Goal: Task Accomplishment & Management: Complete application form

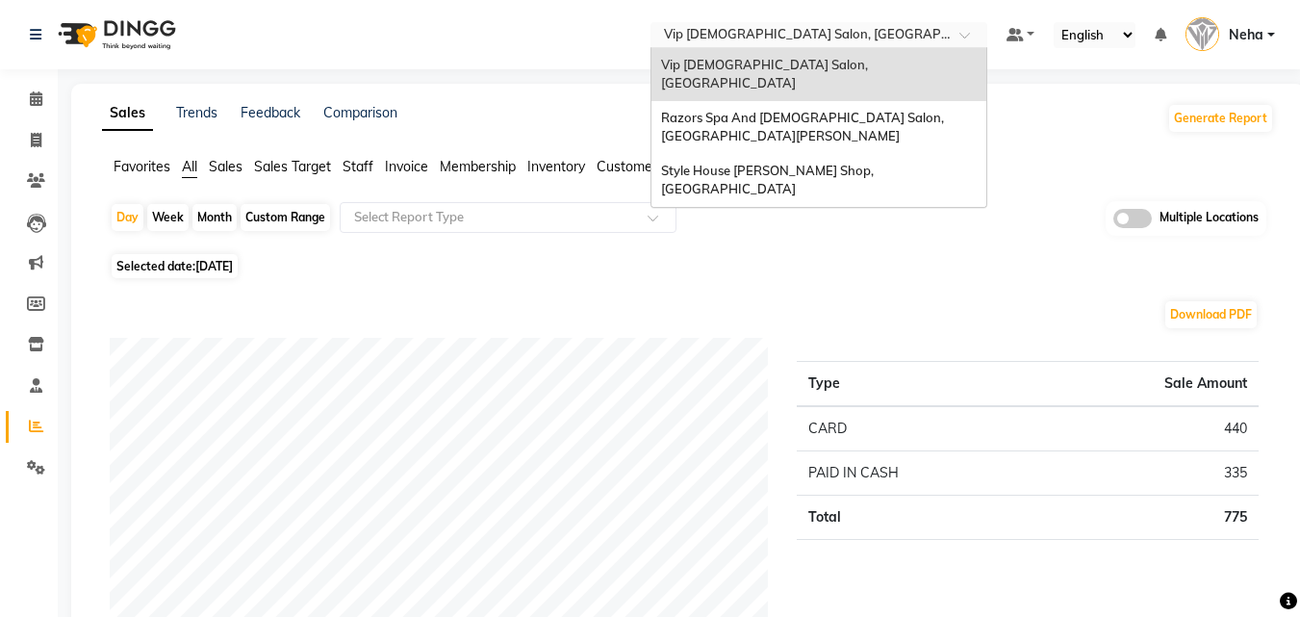
click at [821, 41] on input "text" at bounding box center [799, 36] width 279 height 19
click at [772, 110] on span "Razors Spa And Gents Salon, Nadd Al Hamar" at bounding box center [804, 127] width 286 height 35
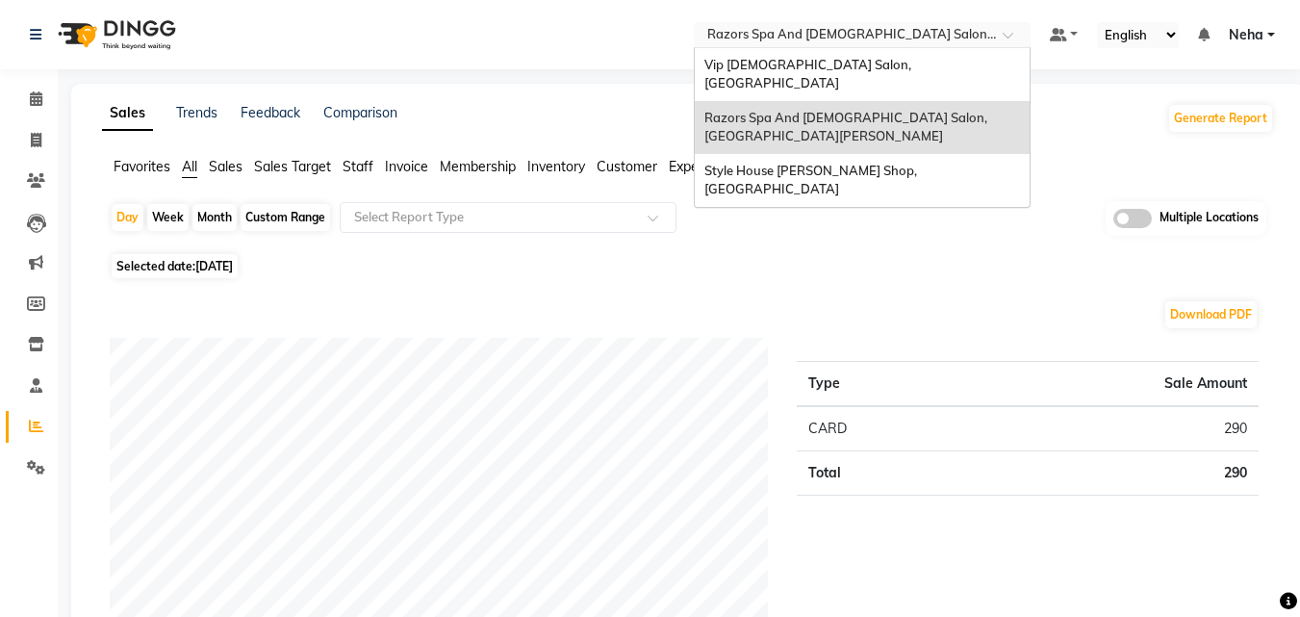
click at [773, 39] on input "text" at bounding box center [843, 36] width 279 height 19
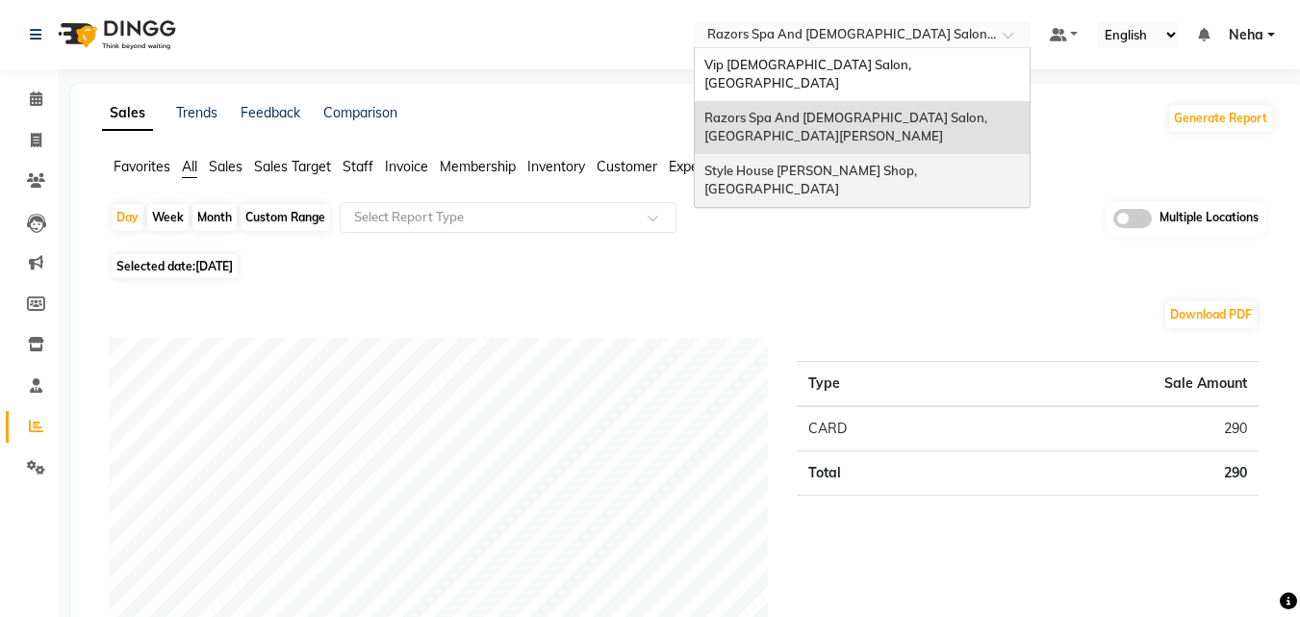
click at [756, 163] on span "Style House Barber Shop, Khalifa City" at bounding box center [813, 180] width 216 height 35
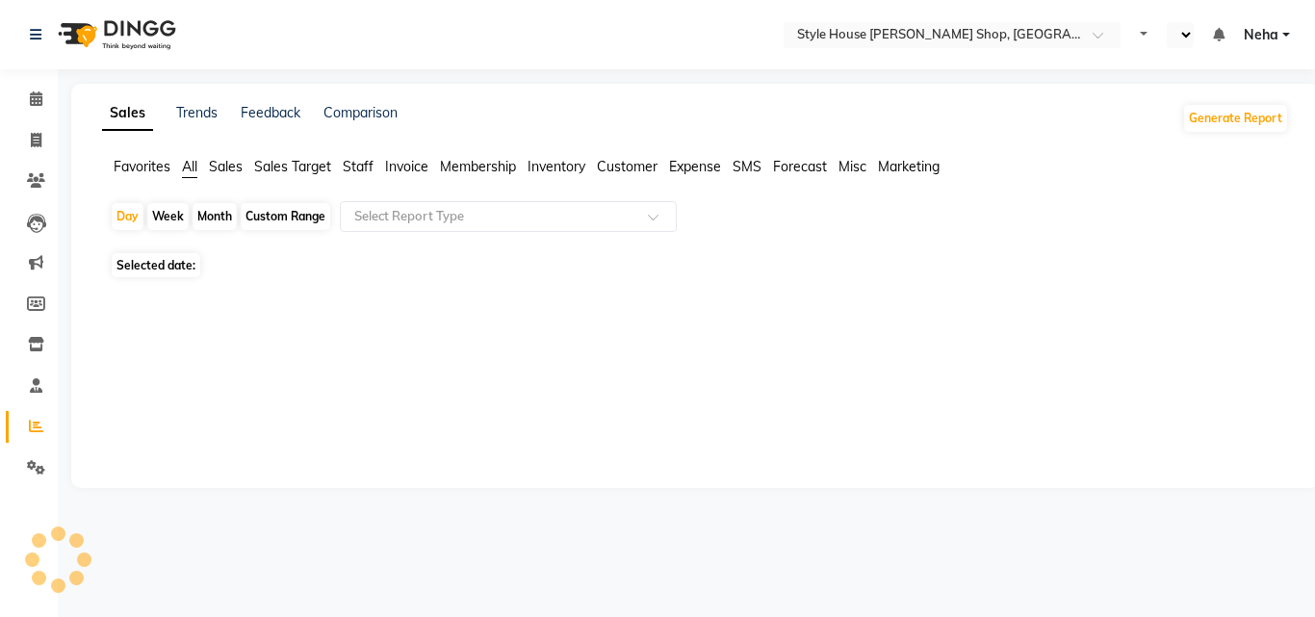
select select "en"
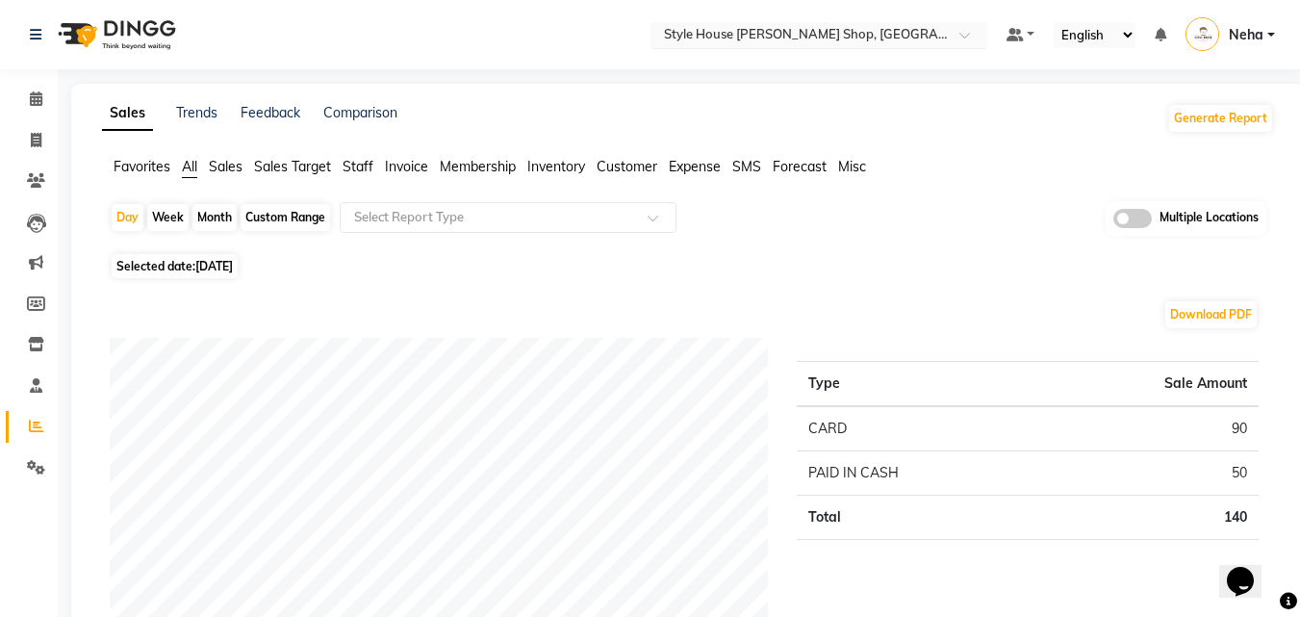
click at [752, 32] on input "text" at bounding box center [799, 36] width 279 height 19
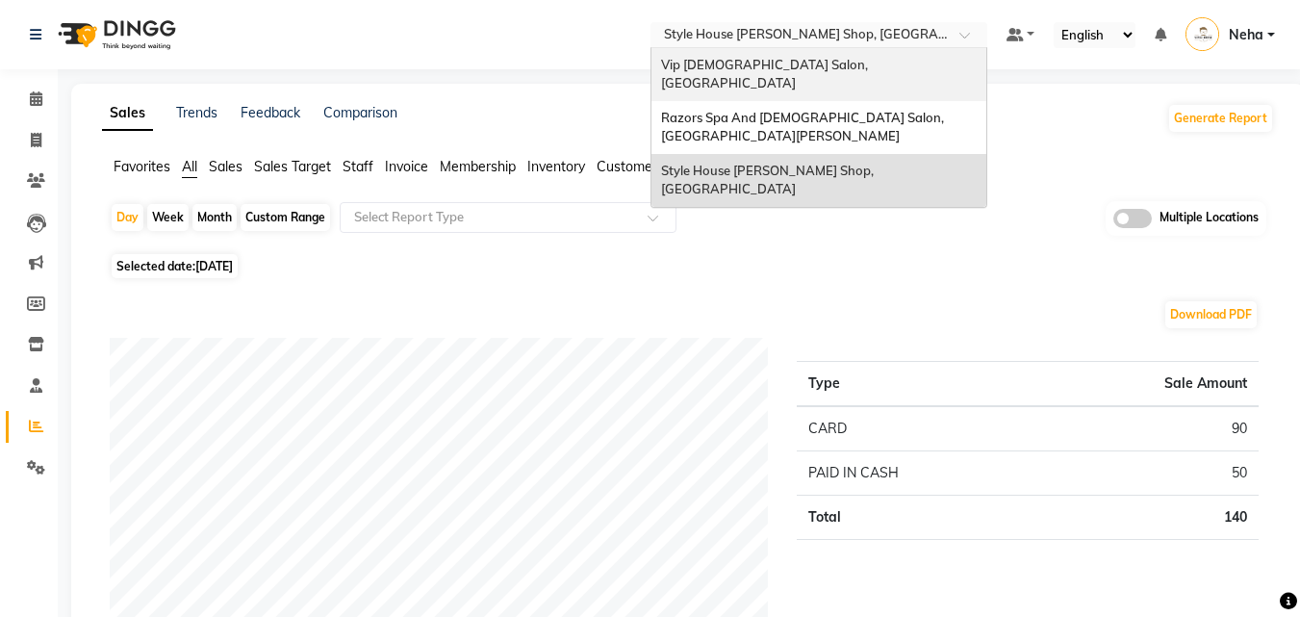
click at [722, 69] on span "Vip [DEMOGRAPHIC_DATA] Salon, [GEOGRAPHIC_DATA]" at bounding box center [766, 74] width 210 height 35
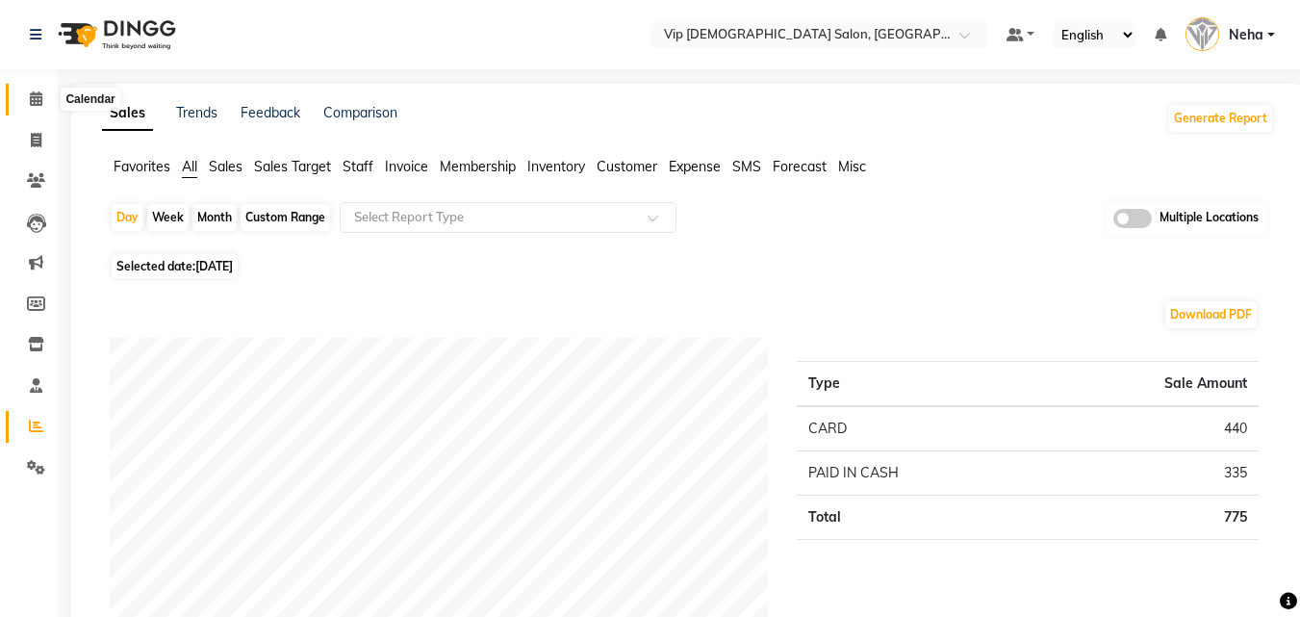
click at [33, 97] on icon at bounding box center [36, 98] width 13 height 14
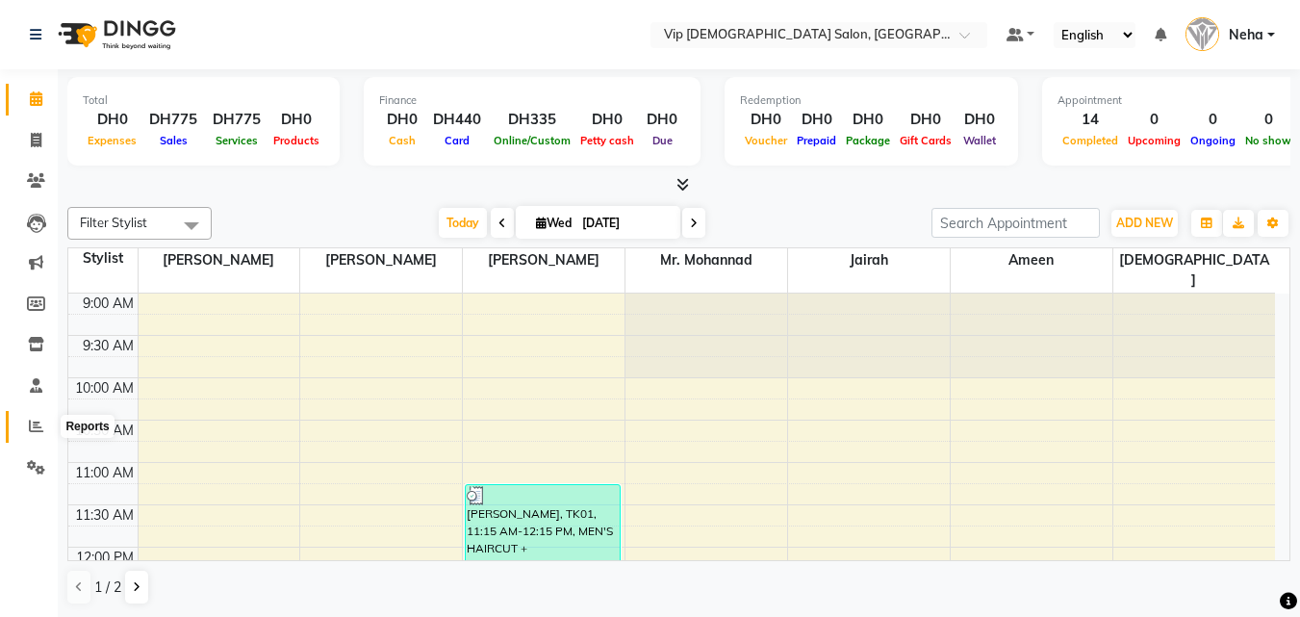
click at [30, 421] on icon at bounding box center [36, 426] width 14 height 14
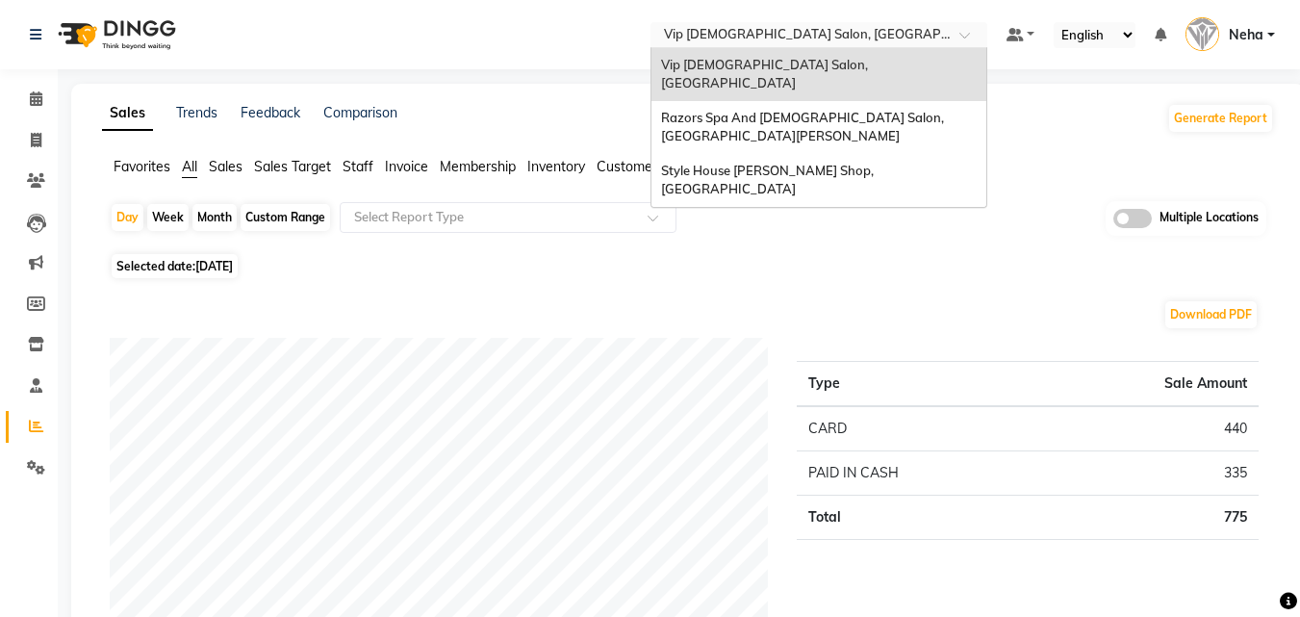
click at [762, 38] on input "text" at bounding box center [799, 36] width 279 height 19
click at [566, 59] on nav "Select Location × Vip Gents Salon, Hor Al Anz East Vip Gents Salon, Hor Al Anz …" at bounding box center [650, 34] width 1300 height 69
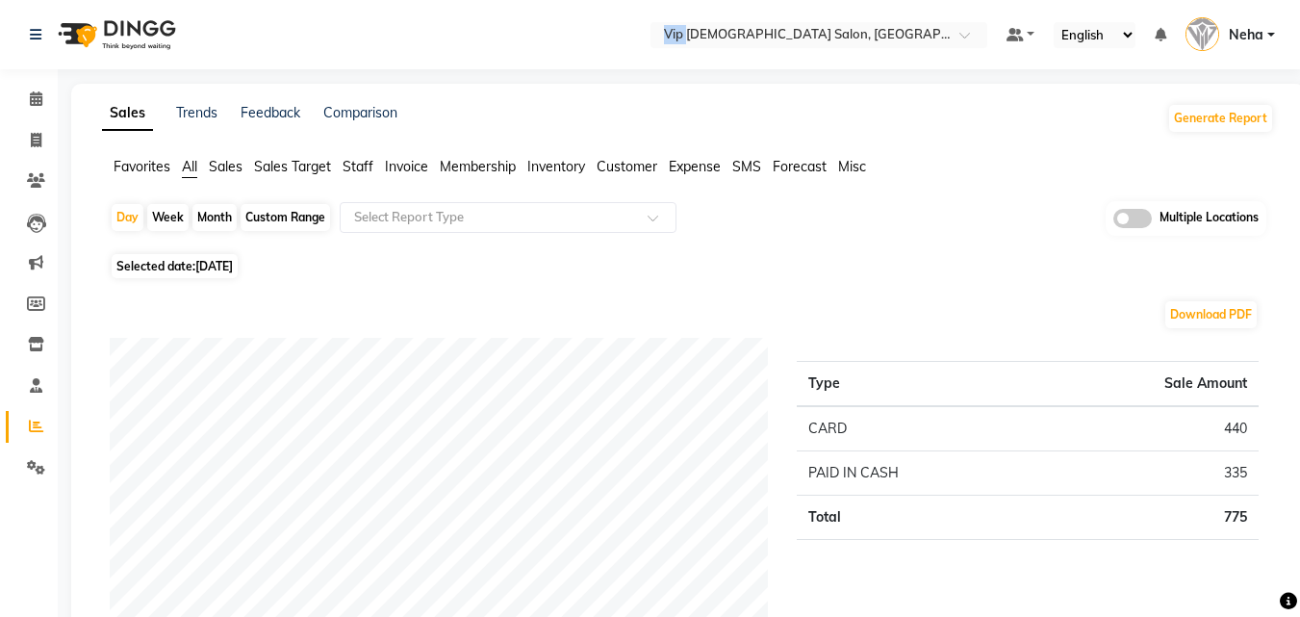
click at [566, 59] on nav "Select Location × Vip Gents Salon, Hor Al Anz East Default Panel My Panel Engli…" at bounding box center [650, 34] width 1300 height 69
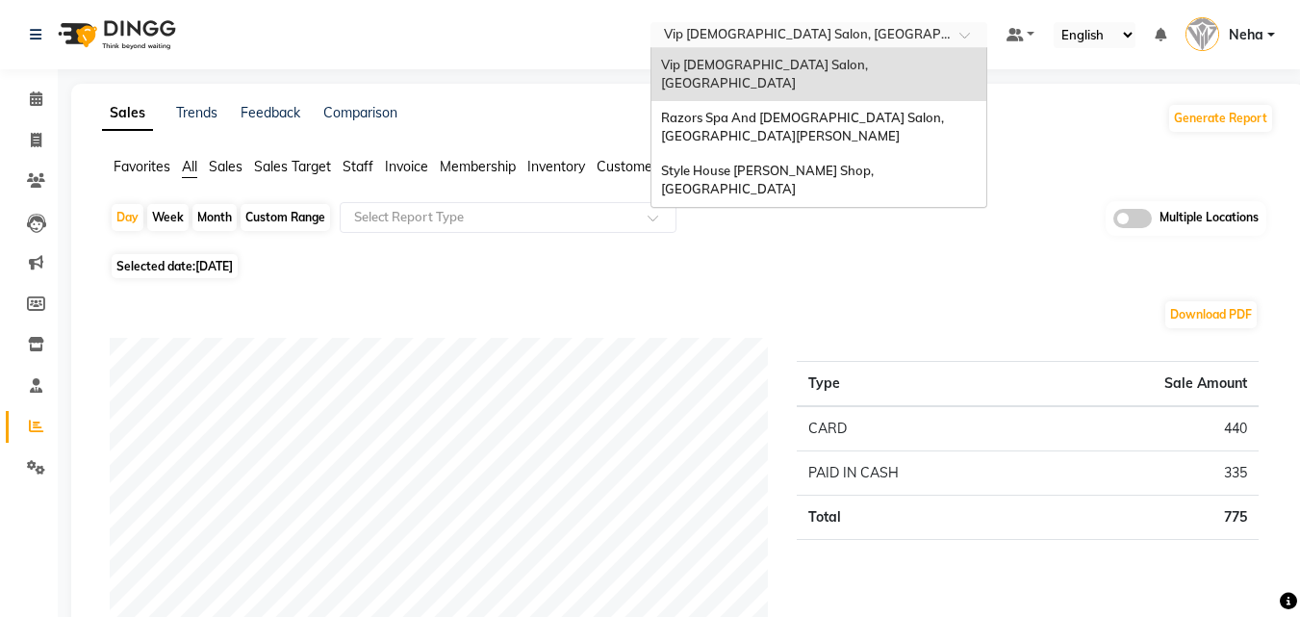
click at [771, 41] on input "text" at bounding box center [799, 36] width 279 height 19
click at [723, 110] on span "Razors Spa And [DEMOGRAPHIC_DATA] Salon, [GEOGRAPHIC_DATA][PERSON_NAME]" at bounding box center [804, 127] width 286 height 35
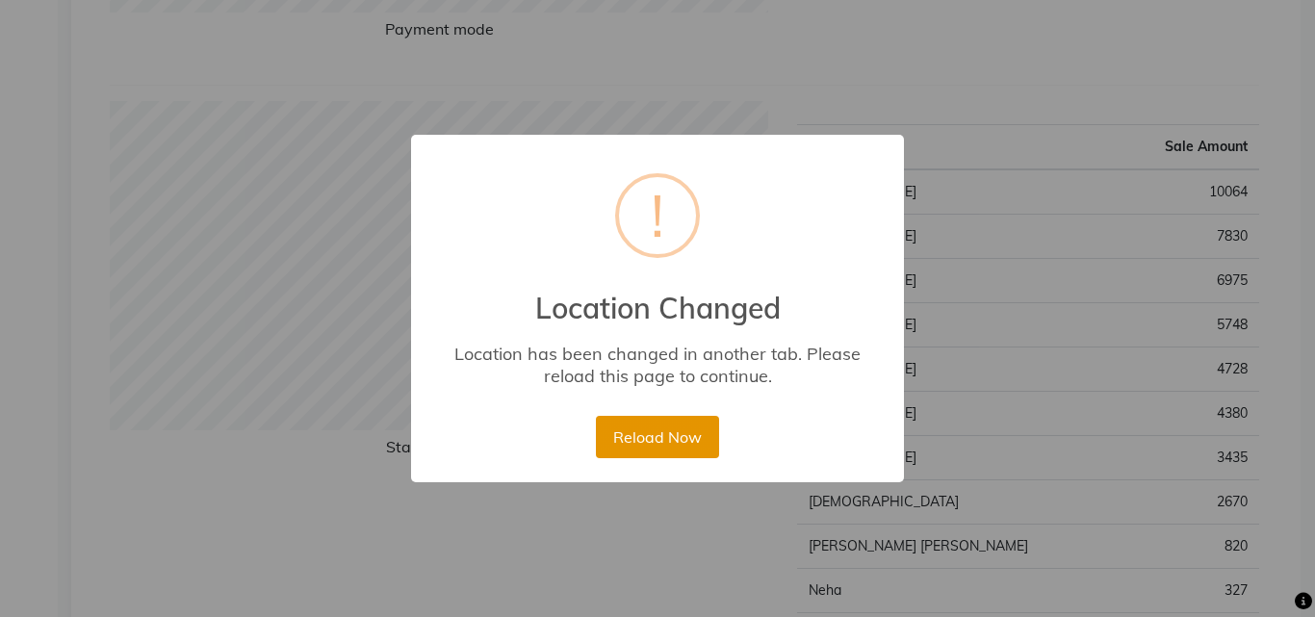
scroll to position [654, 0]
click at [646, 443] on button "Reload Now" at bounding box center [657, 437] width 122 height 42
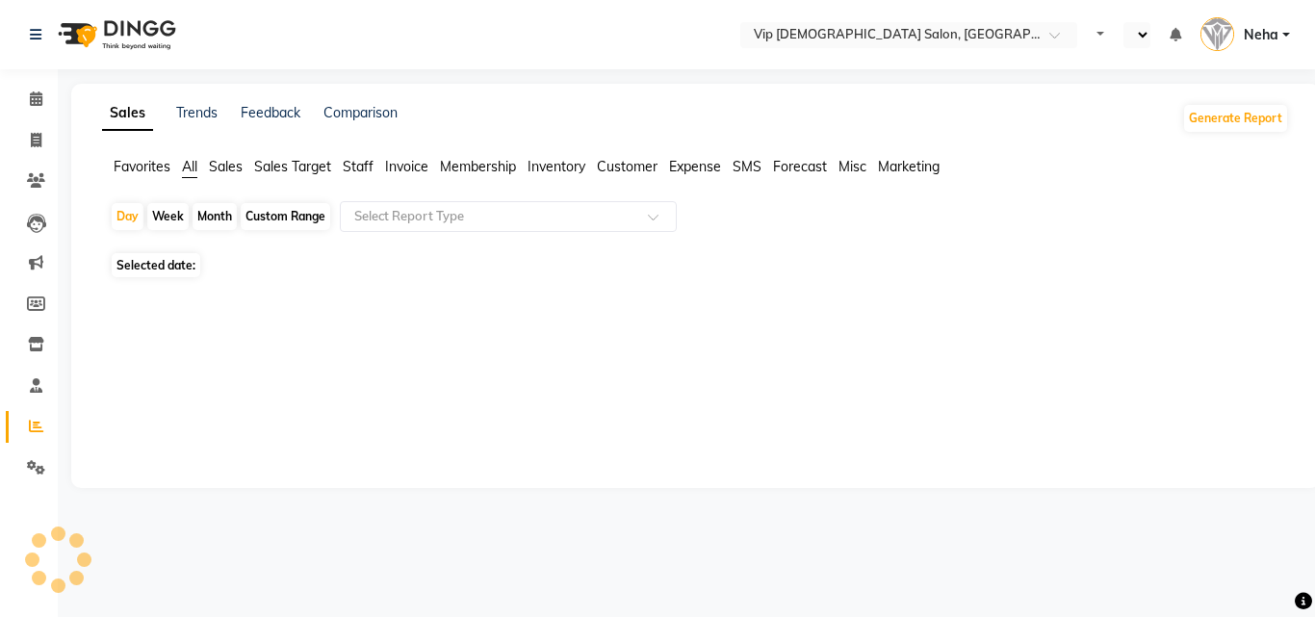
select select "en"
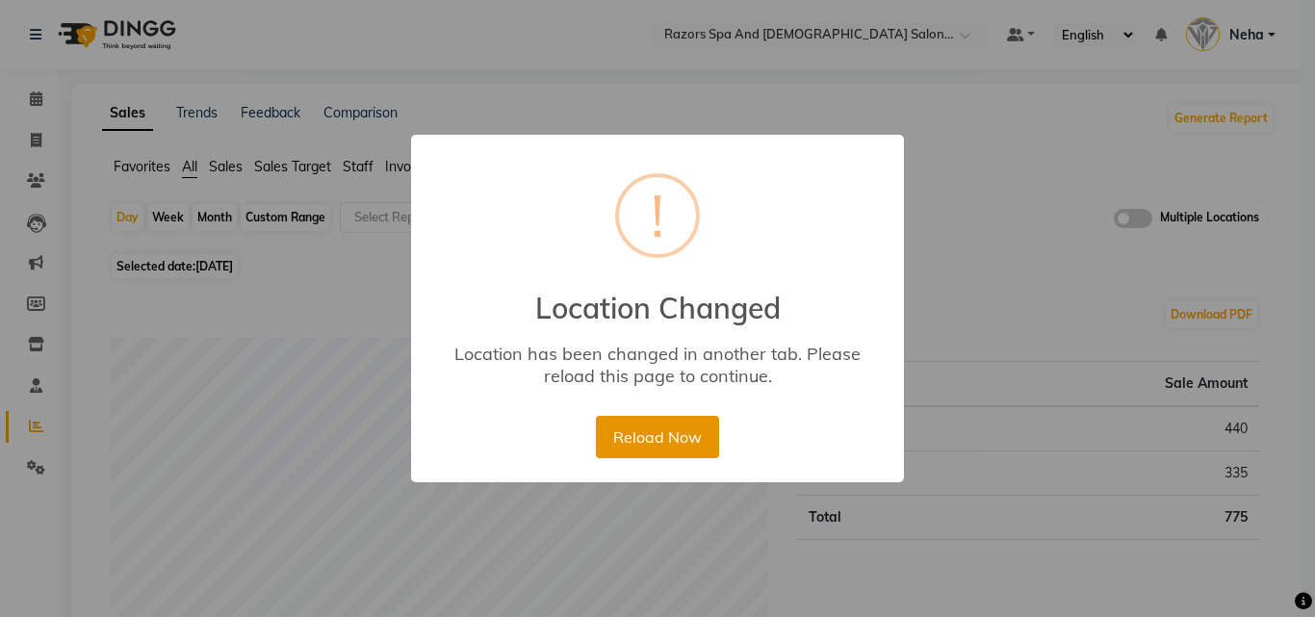
click at [673, 438] on button "Reload Now" at bounding box center [657, 437] width 122 height 42
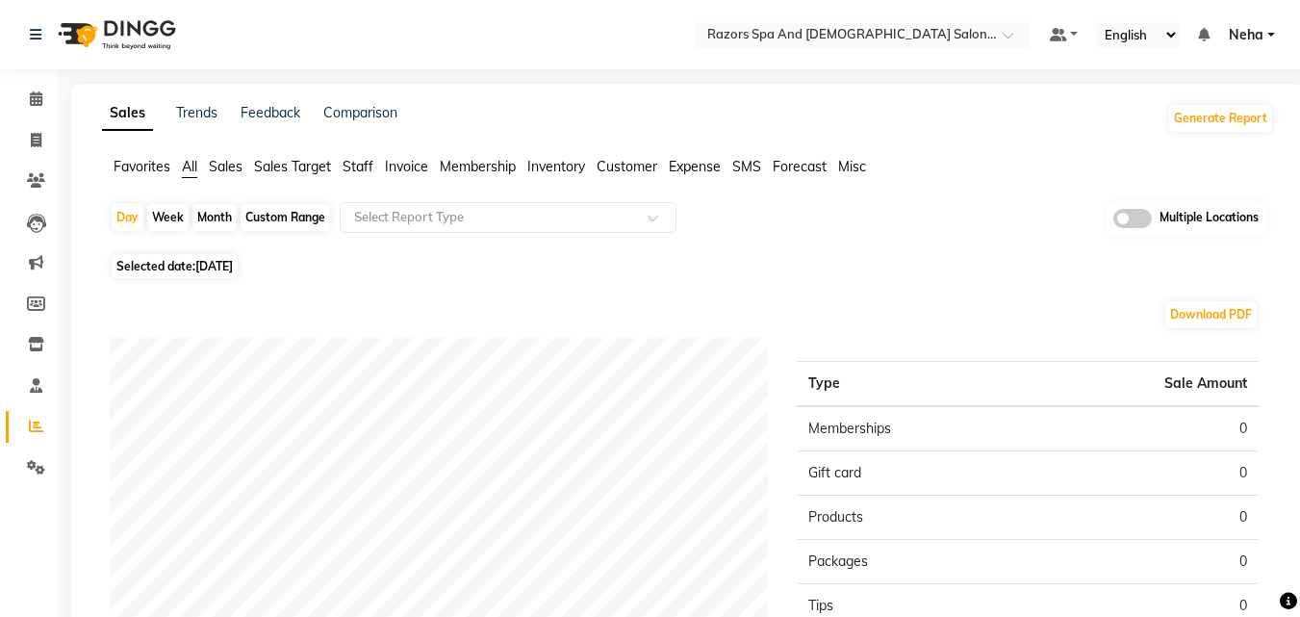
click at [175, 261] on span "Selected date: [DATE]" at bounding box center [175, 266] width 126 height 24
select select "9"
select select "2025"
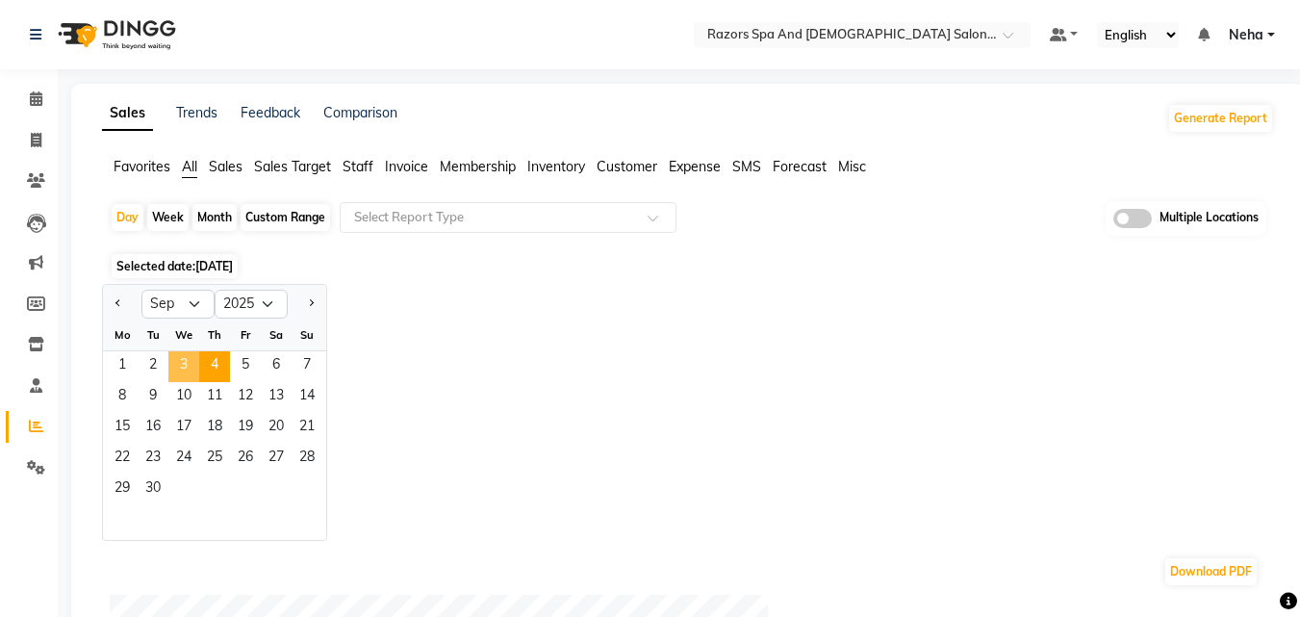
click at [178, 359] on span "3" at bounding box center [183, 366] width 31 height 31
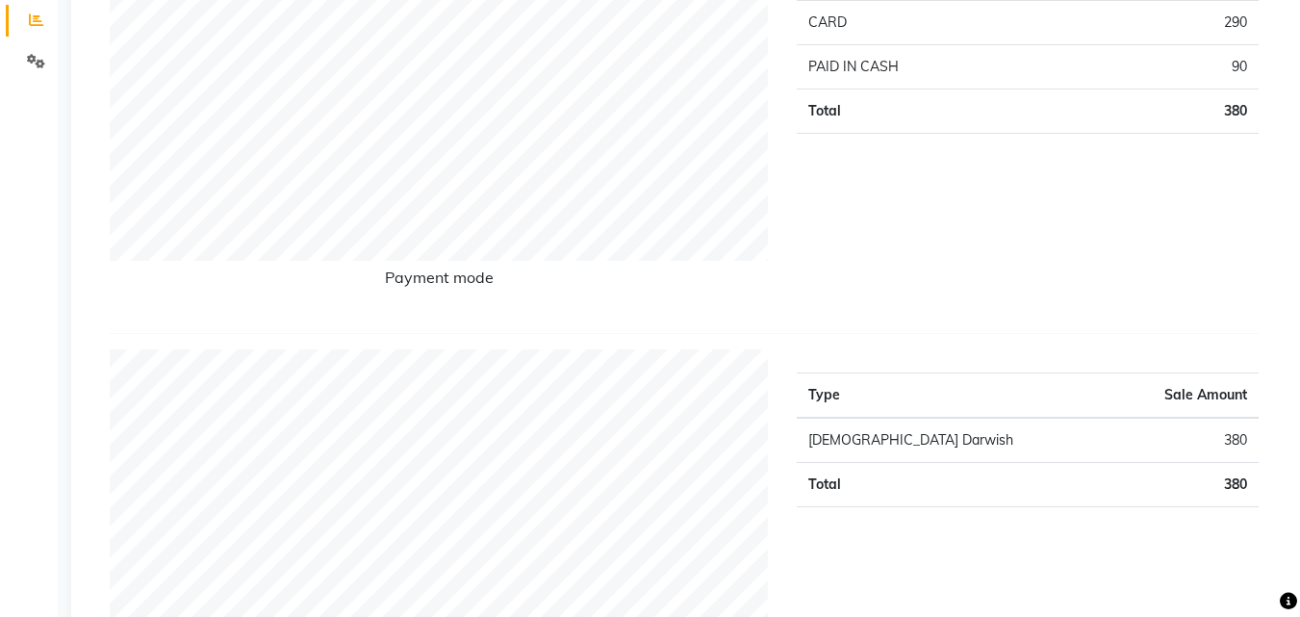
scroll to position [693, 0]
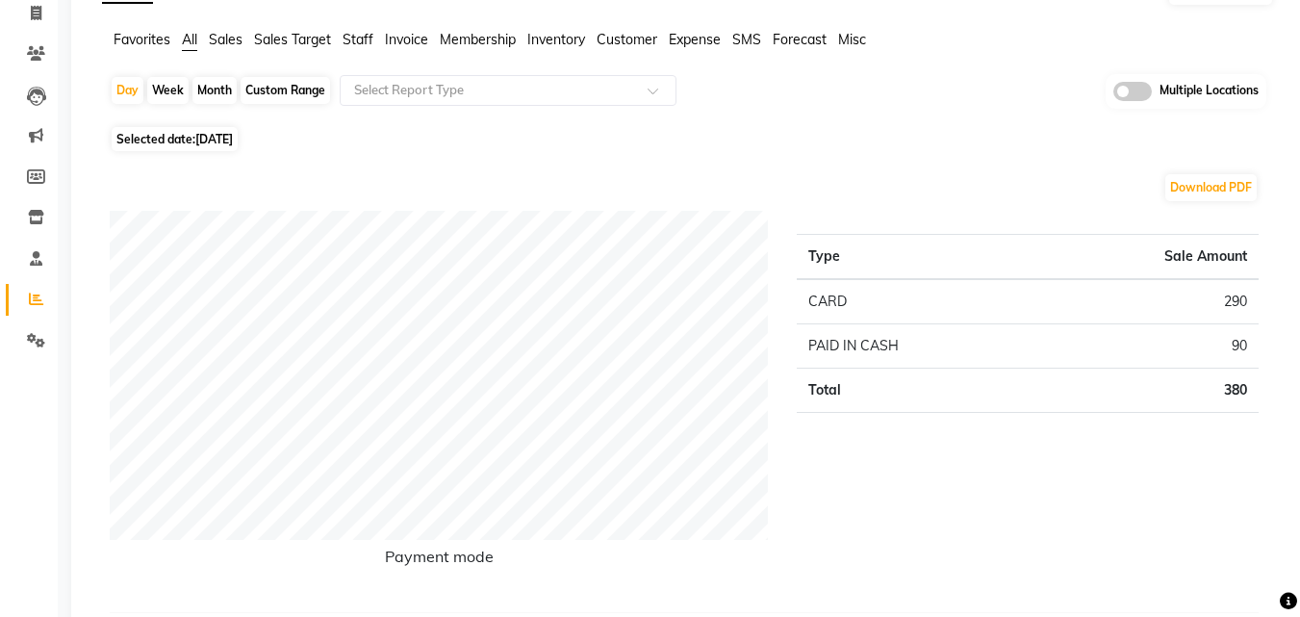
scroll to position [0, 0]
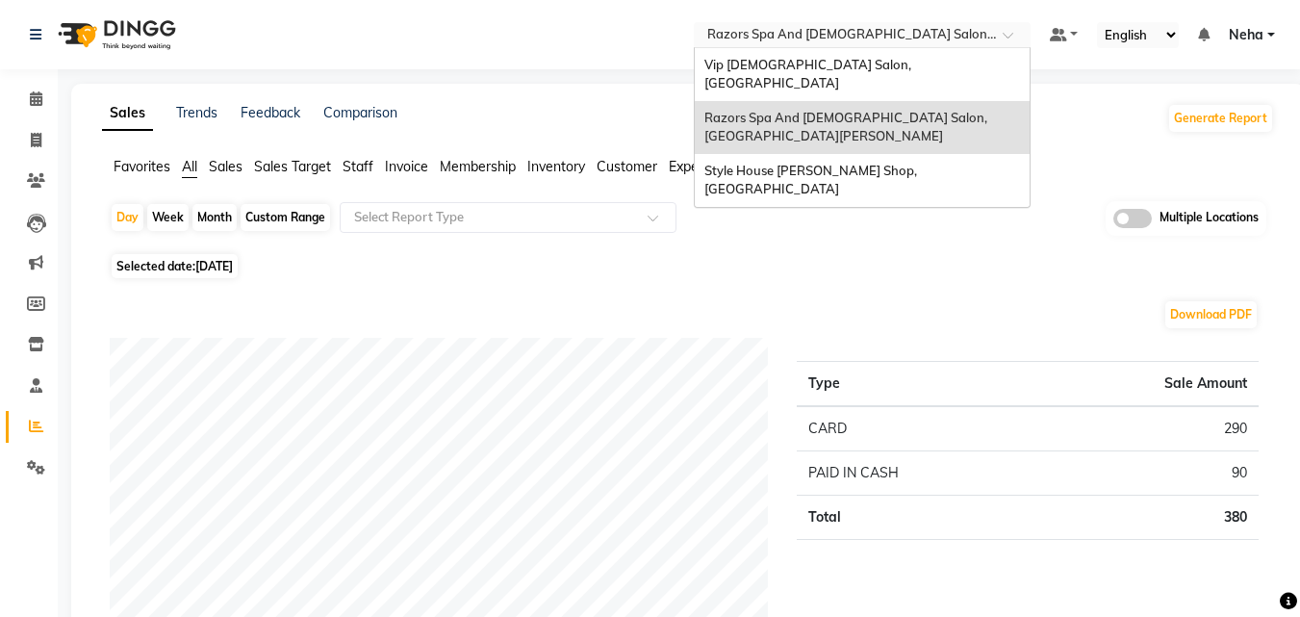
click at [752, 45] on div "Select Location × Razors Spa And Gents Salon, Nadd Al Hamar" at bounding box center [862, 35] width 337 height 26
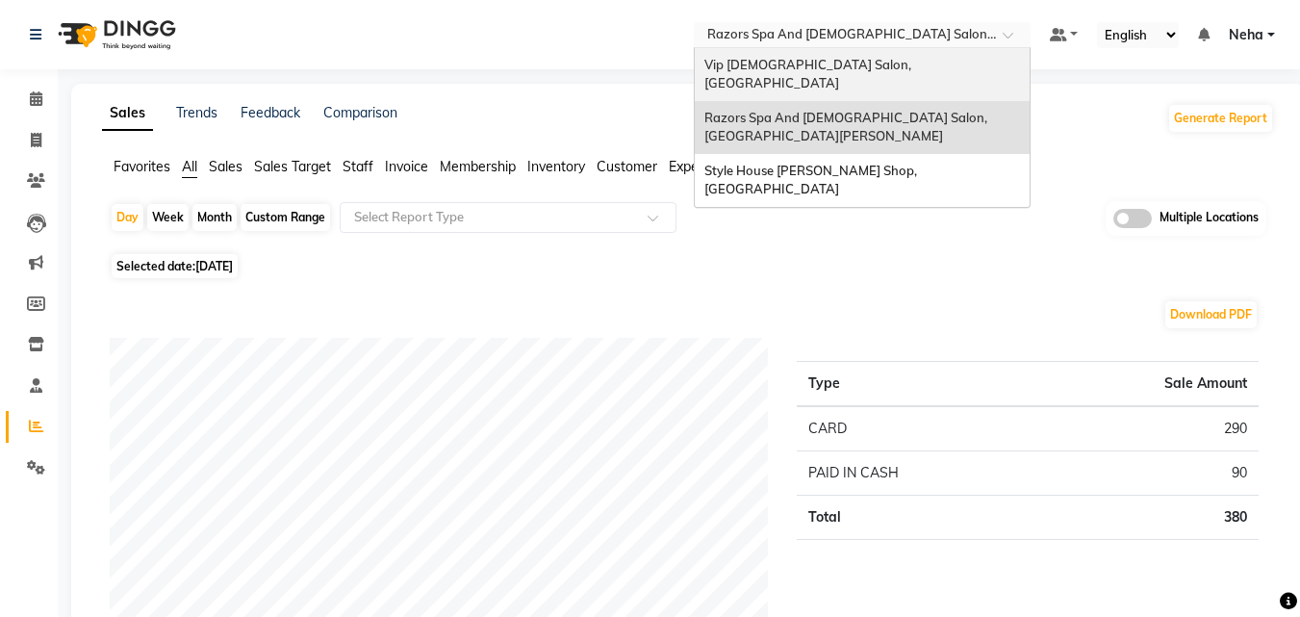
click at [742, 70] on span "Vip [DEMOGRAPHIC_DATA] Salon, [GEOGRAPHIC_DATA]" at bounding box center [810, 74] width 210 height 35
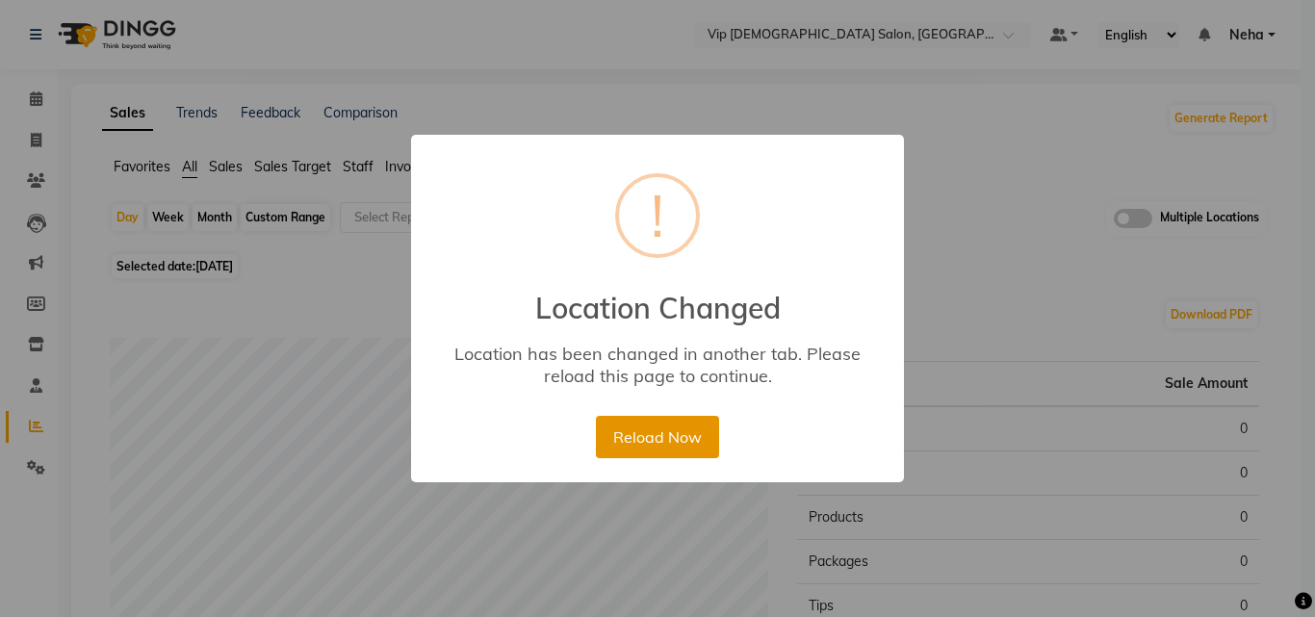
click at [637, 428] on button "Reload Now" at bounding box center [657, 437] width 122 height 42
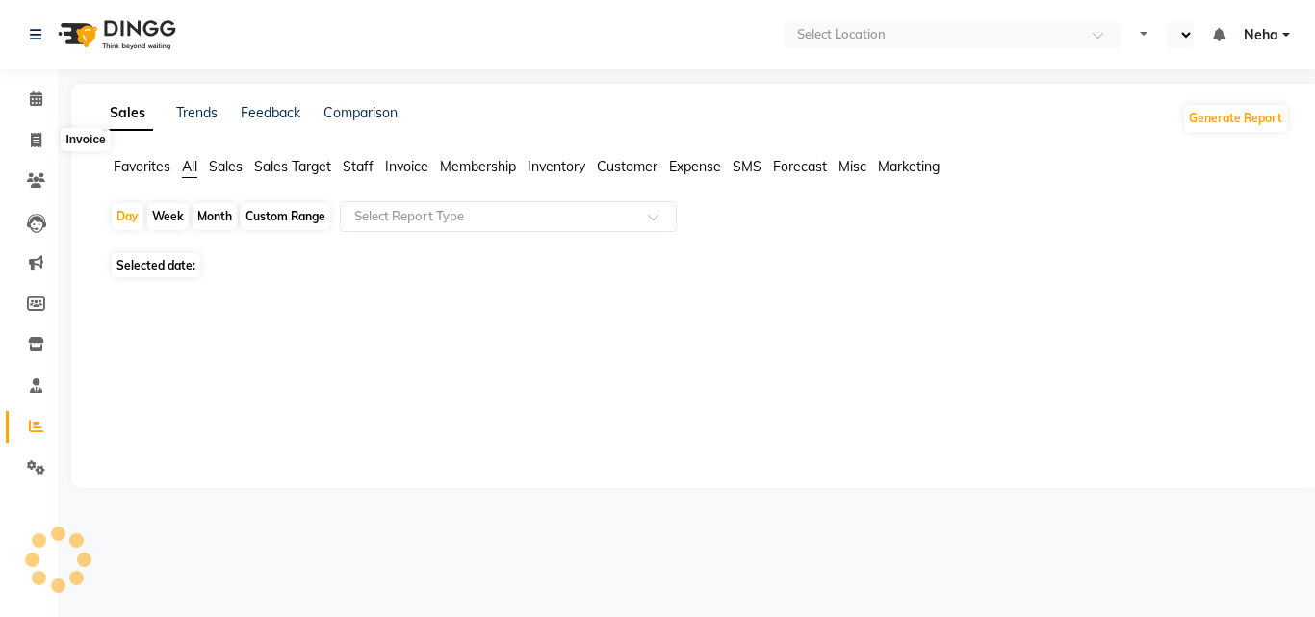
select select "en"
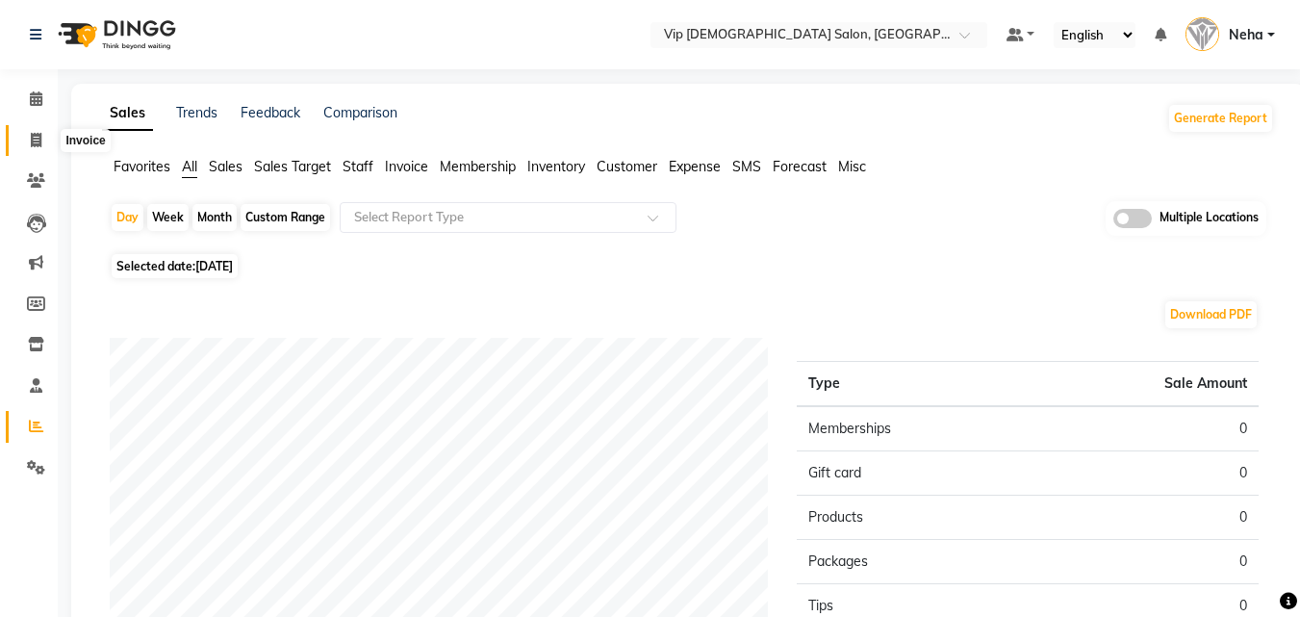
click at [21, 139] on span at bounding box center [36, 141] width 34 height 22
select select "service"
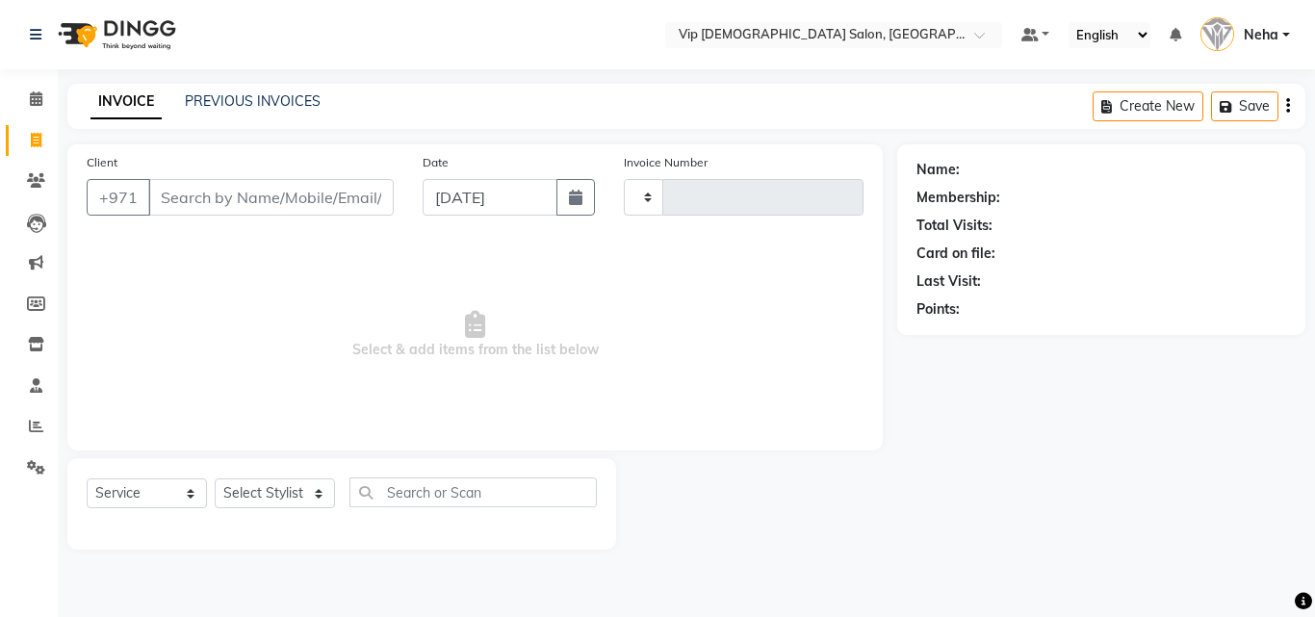
type input "1602"
select select "8415"
click at [576, 202] on icon "button" at bounding box center [575, 197] width 13 height 15
select select "9"
select select "2025"
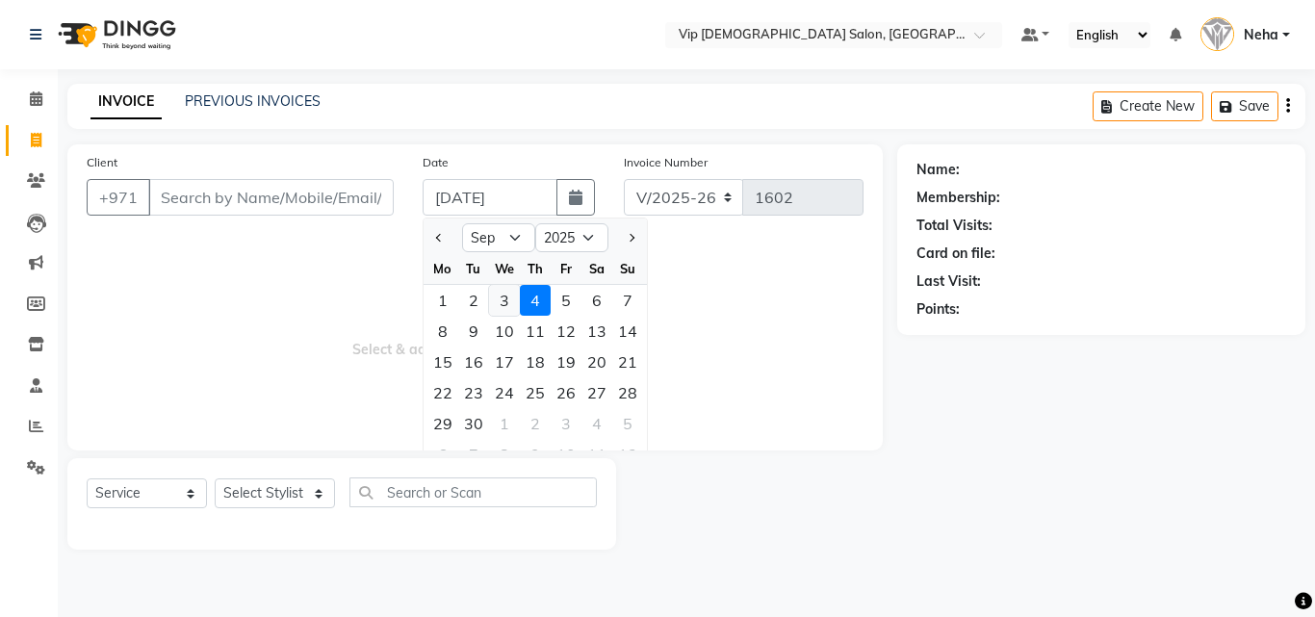
click at [507, 295] on div "3" at bounding box center [504, 300] width 31 height 31
type input "03-09-2025"
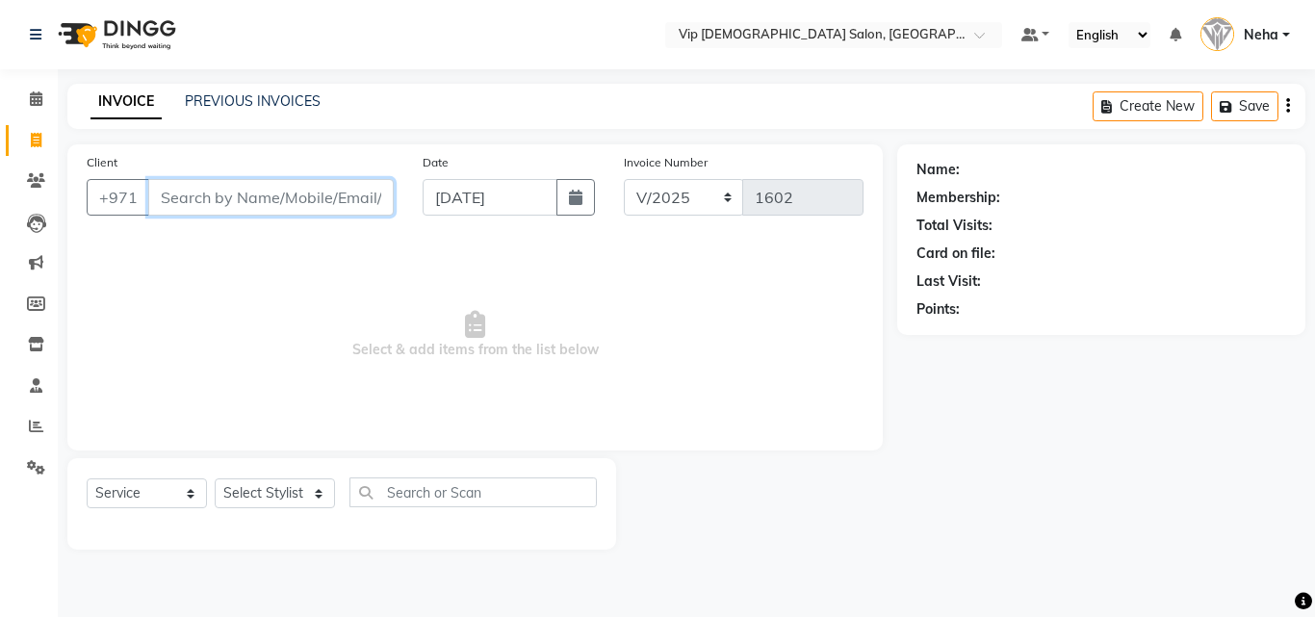
click at [279, 194] on input "Client" at bounding box center [270, 197] width 245 height 37
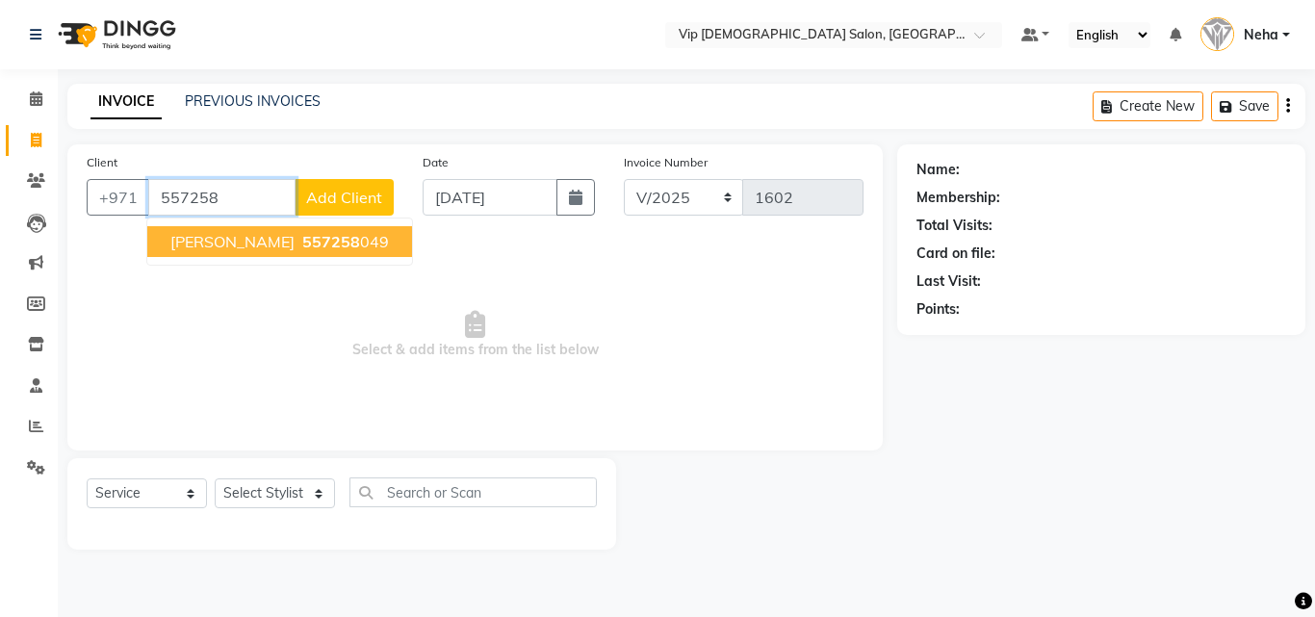
click at [302, 246] on span "557258" at bounding box center [331, 241] width 58 height 19
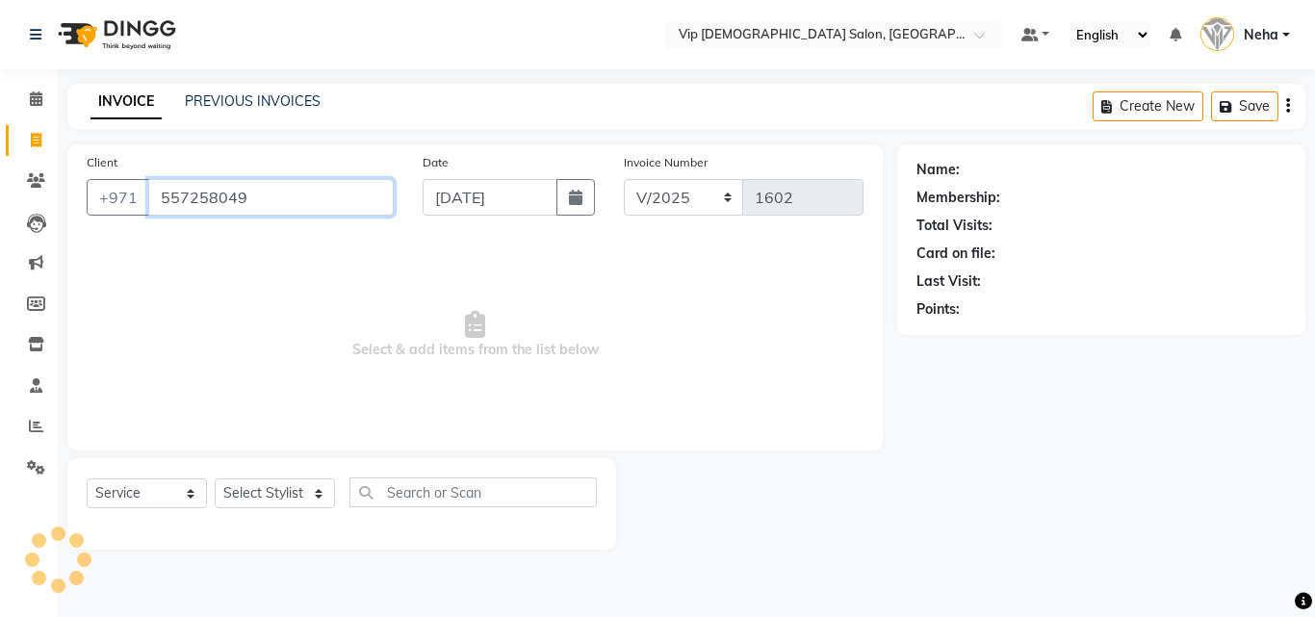
type input "557258049"
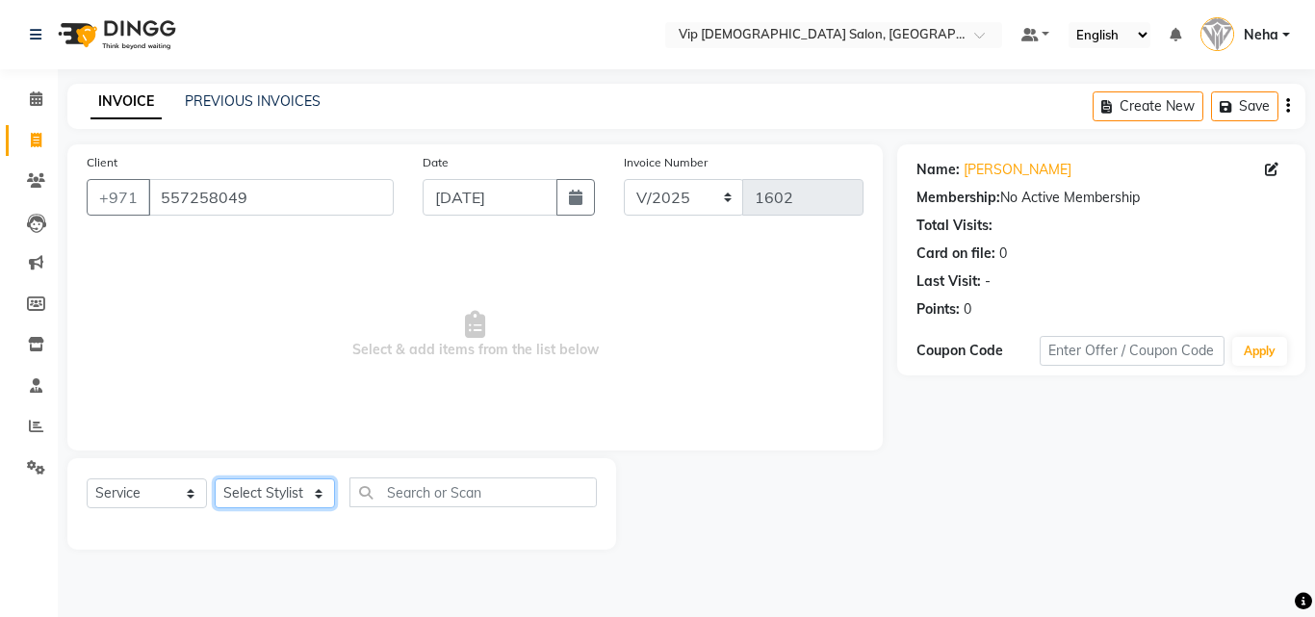
click at [275, 490] on select "Select Stylist Ali Rana Allauddin Anwar Ali Ameen Ayoub Lakhbizi Jairah Mr. Moh…" at bounding box center [275, 493] width 120 height 30
select select "81344"
click at [215, 478] on select "Select Stylist Ali Rana Allauddin Anwar Ali Ameen Ayoub Lakhbizi Jairah Mr. Moh…" at bounding box center [275, 493] width 120 height 30
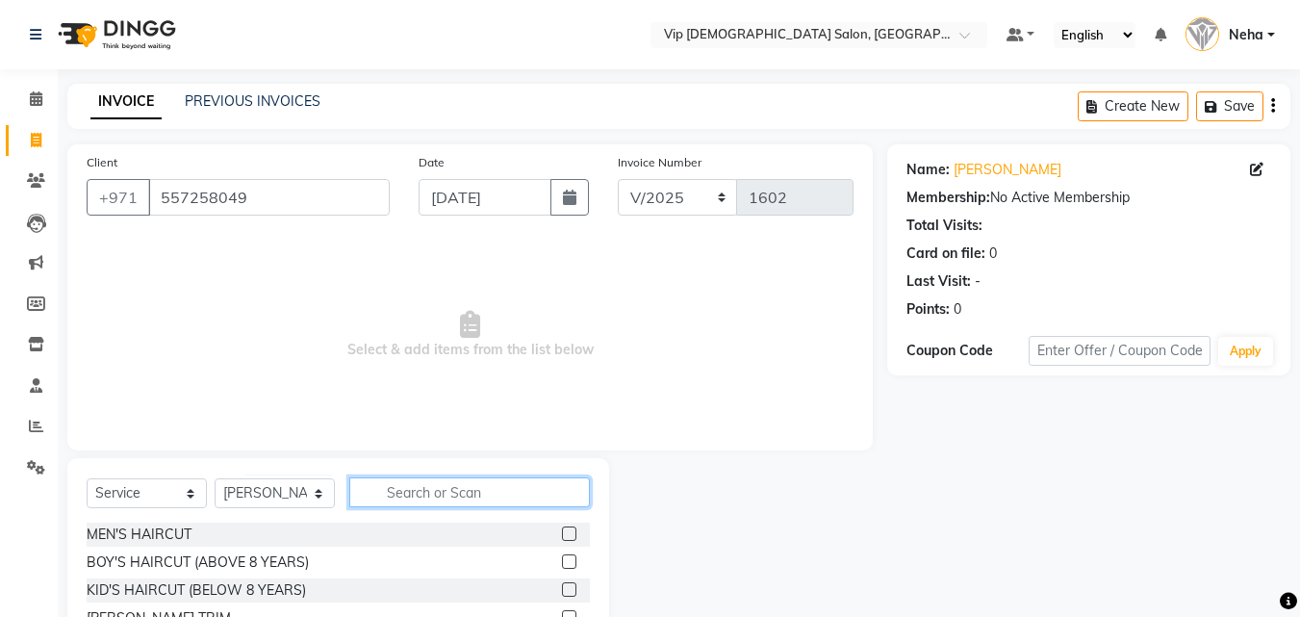
click at [416, 487] on input "text" at bounding box center [469, 492] width 241 height 30
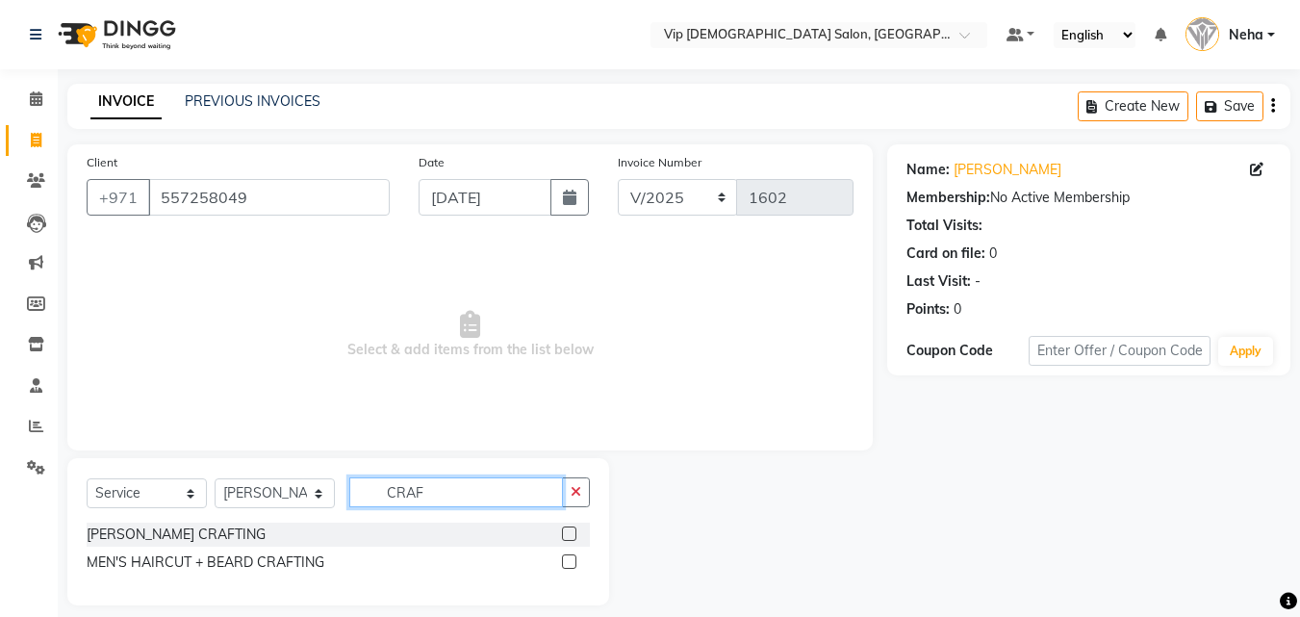
type input "CRAF"
click at [566, 557] on label at bounding box center [569, 561] width 14 height 14
click at [566, 557] on input "checkbox" at bounding box center [568, 562] width 13 height 13
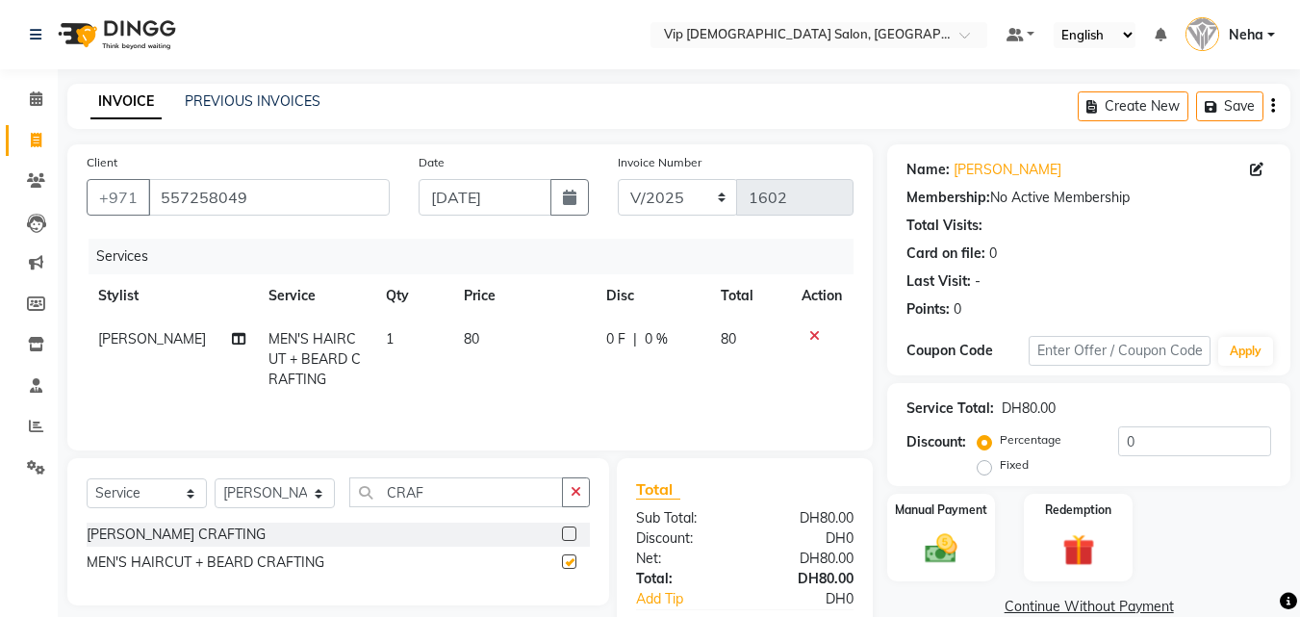
checkbox input "false"
click at [914, 533] on img at bounding box center [941, 548] width 54 height 38
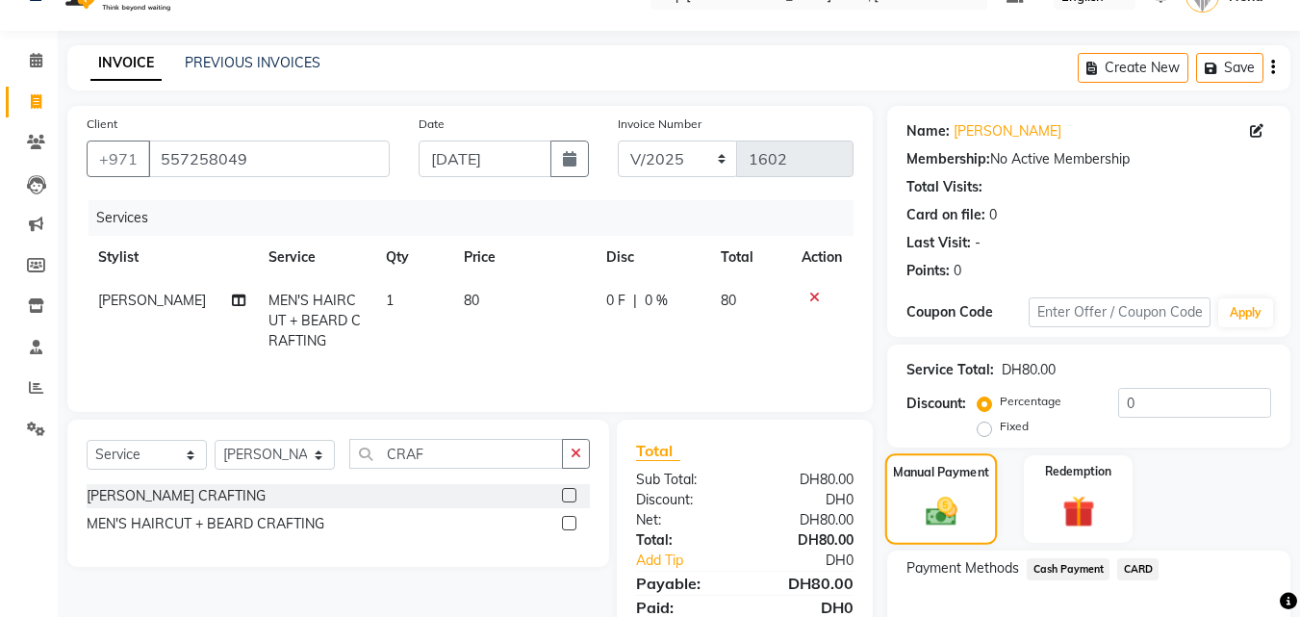
scroll to position [156, 0]
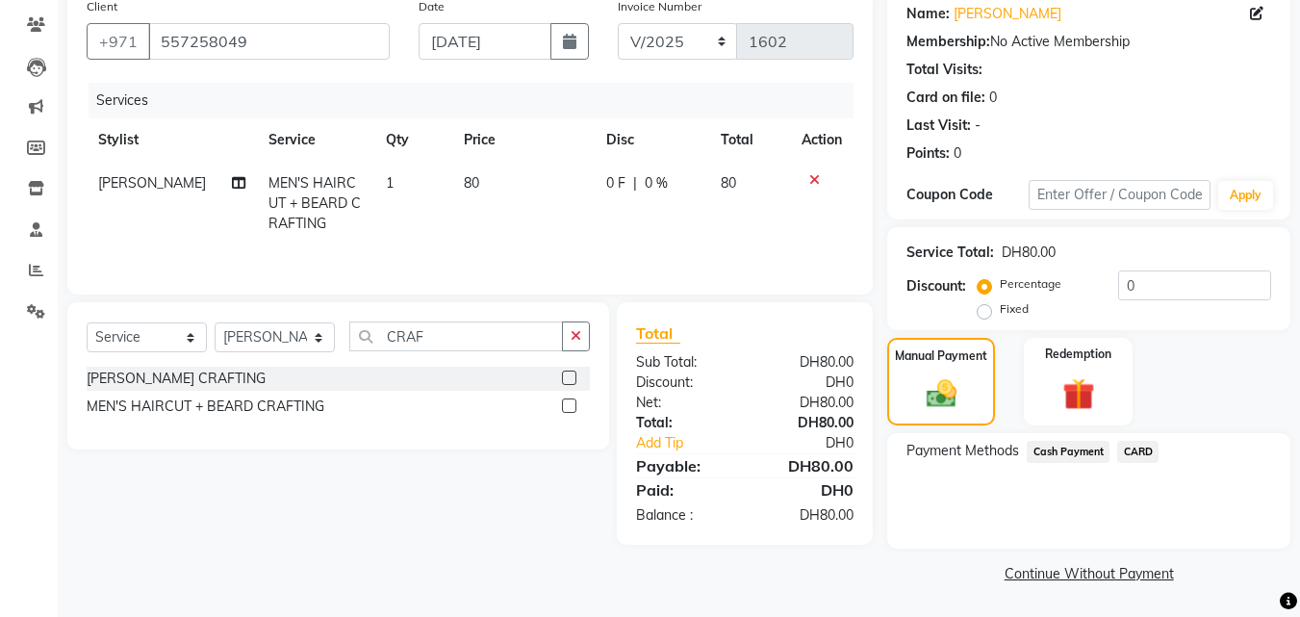
click at [1069, 451] on span "Cash Payment" at bounding box center [1068, 452] width 83 height 22
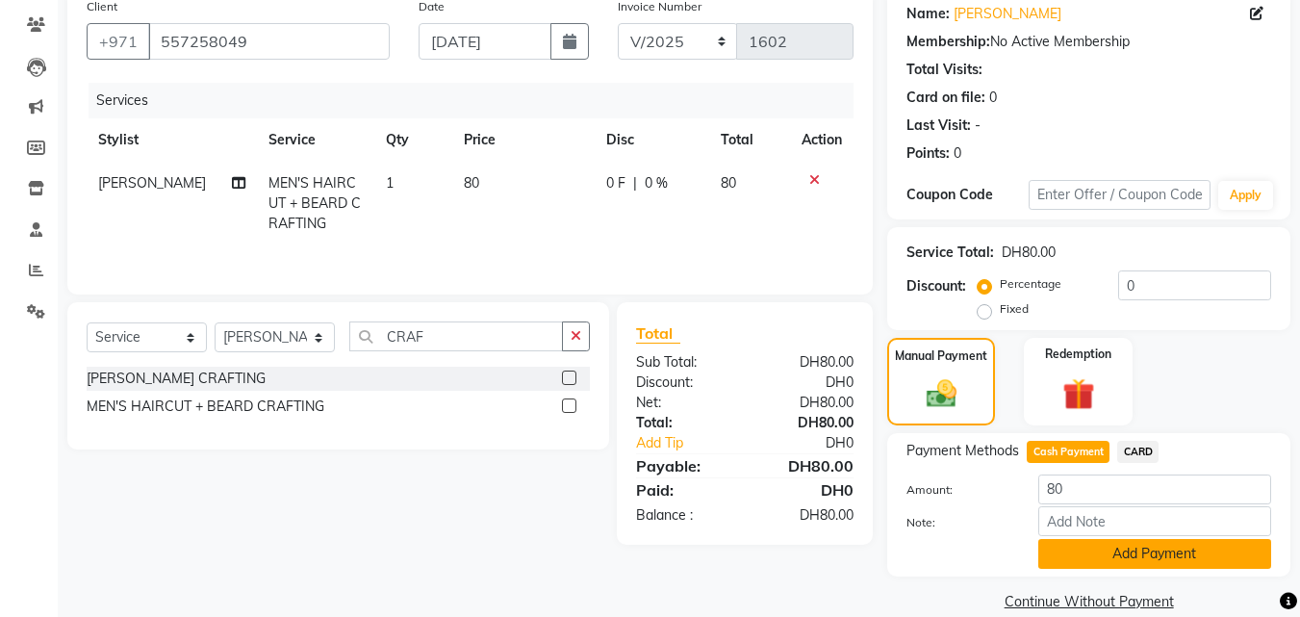
click at [1078, 550] on button "Add Payment" at bounding box center [1155, 554] width 233 height 30
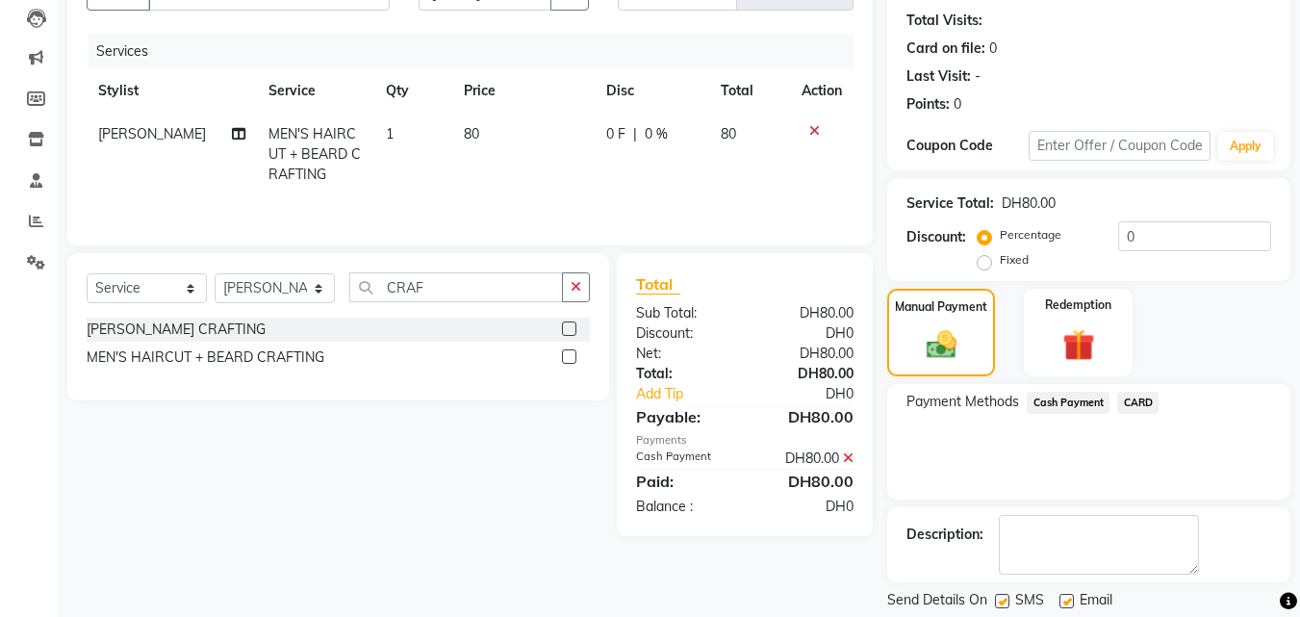
scroll to position [233, 0]
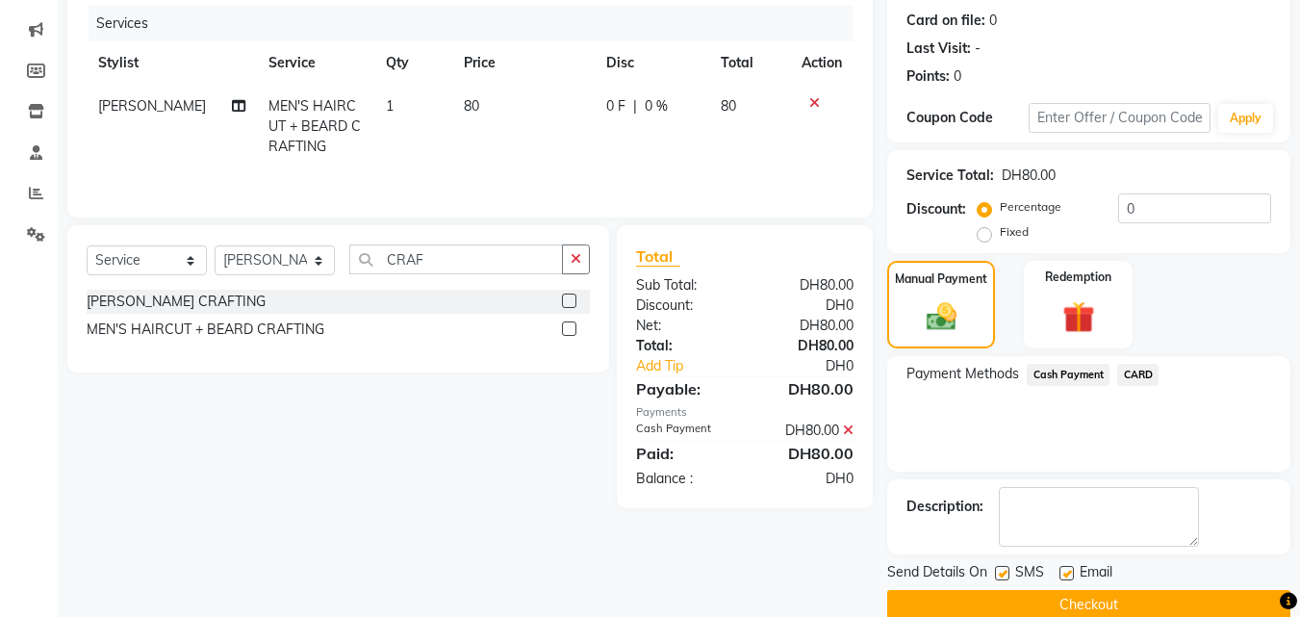
click at [1032, 603] on button "Checkout" at bounding box center [1088, 605] width 403 height 30
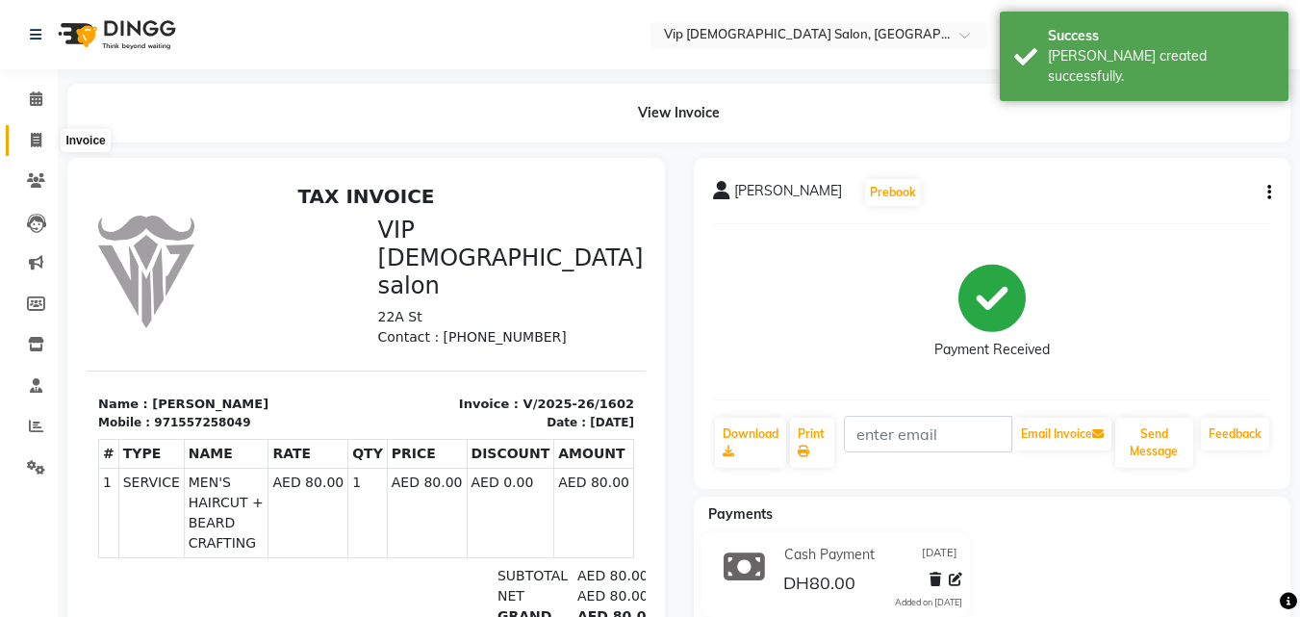
click at [41, 137] on icon at bounding box center [36, 140] width 11 height 14
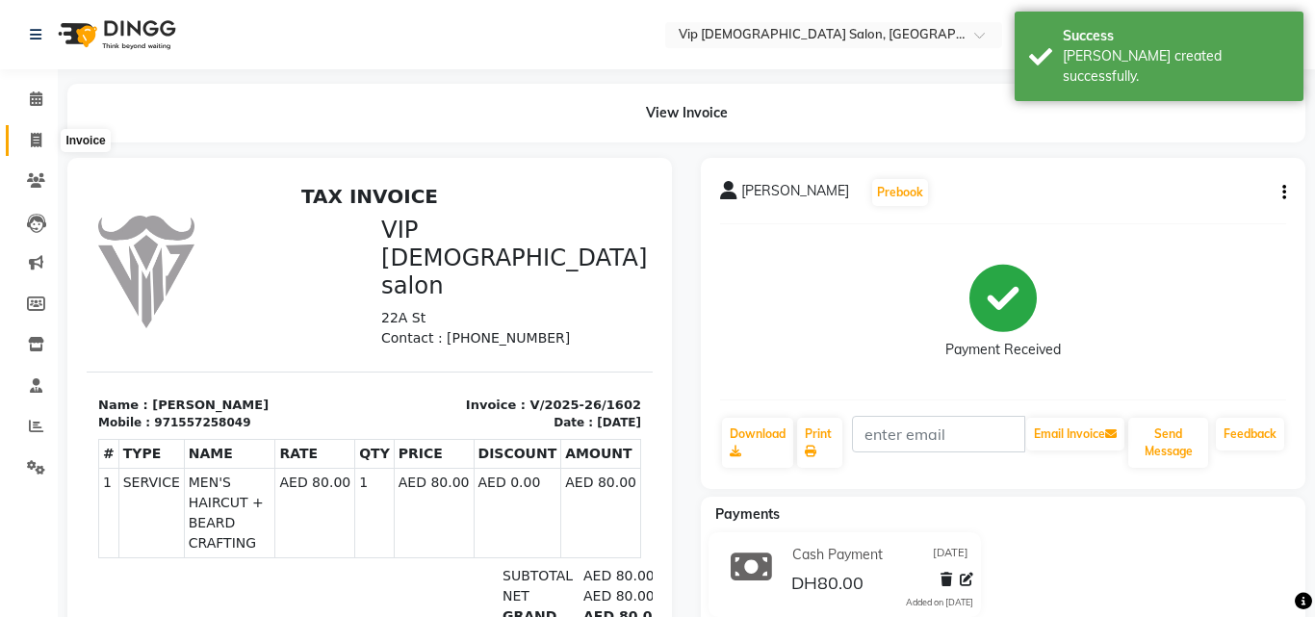
select select "8415"
select select "service"
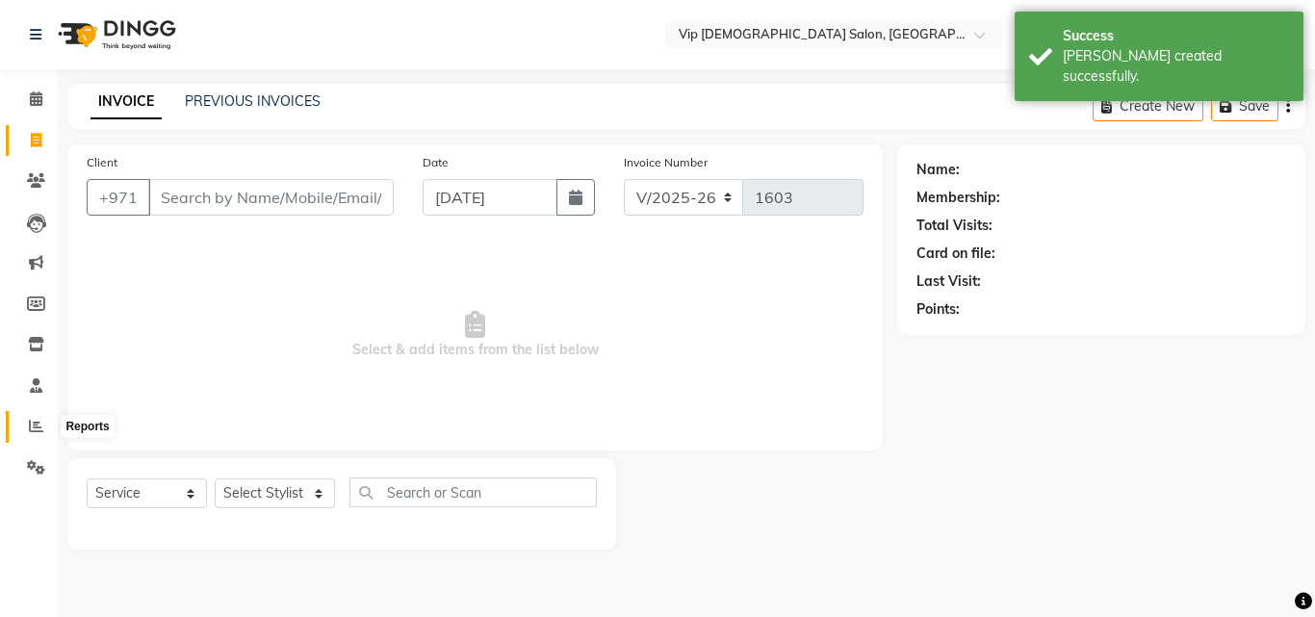
click at [24, 420] on span at bounding box center [36, 427] width 34 height 22
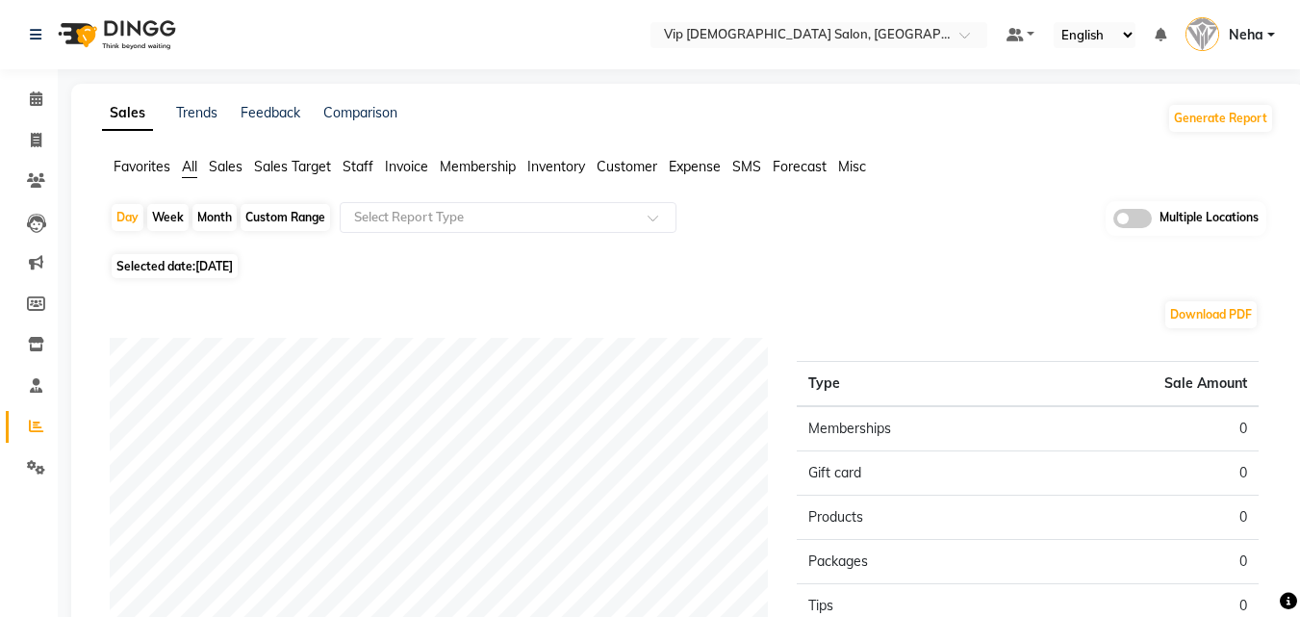
click at [233, 264] on span "[DATE]" at bounding box center [214, 266] width 38 height 14
select select "9"
select select "2025"
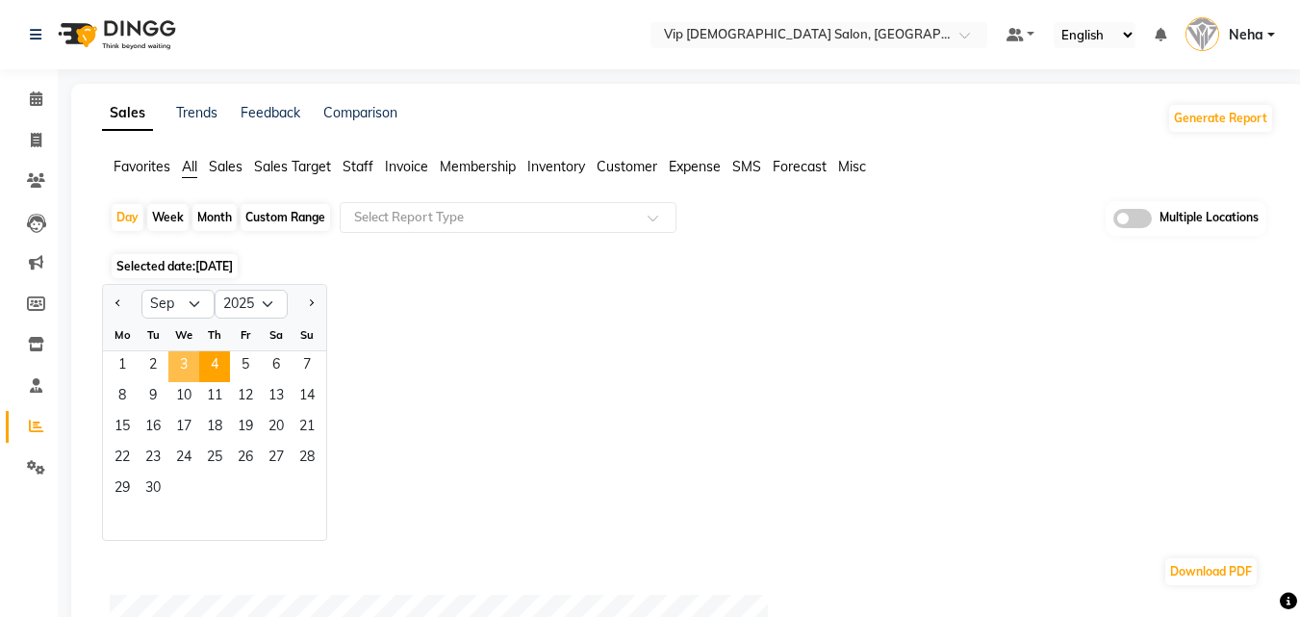
click at [183, 360] on span "3" at bounding box center [183, 366] width 31 height 31
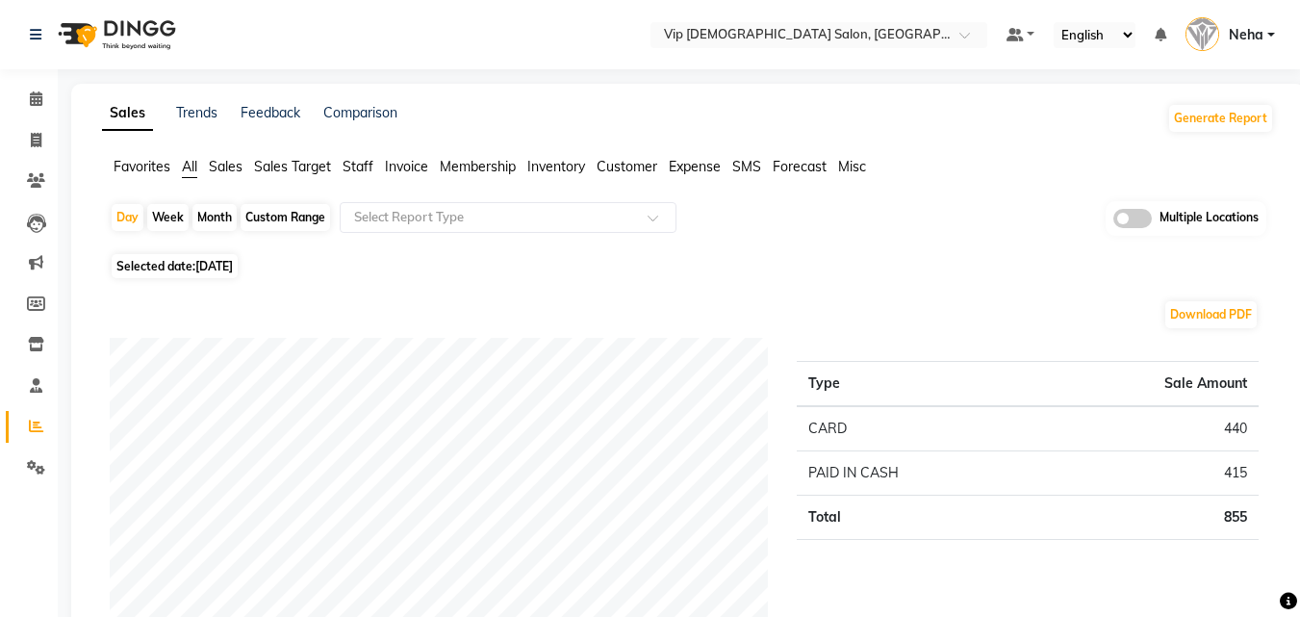
click at [927, 231] on div "Day Week Month Custom Range Select Report Type Multiple Locations" at bounding box center [688, 224] width 1157 height 47
click at [42, 138] on span at bounding box center [36, 141] width 34 height 22
select select "service"
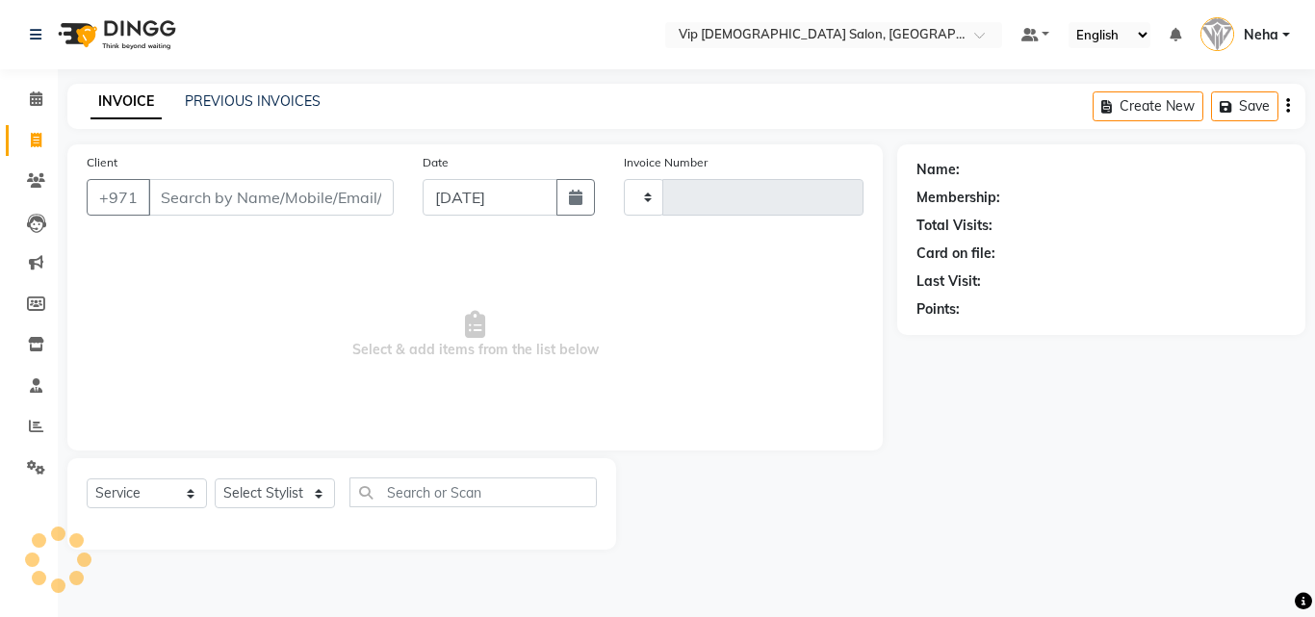
type input "1603"
select select "8415"
click at [187, 199] on input "Client" at bounding box center [270, 197] width 245 height 37
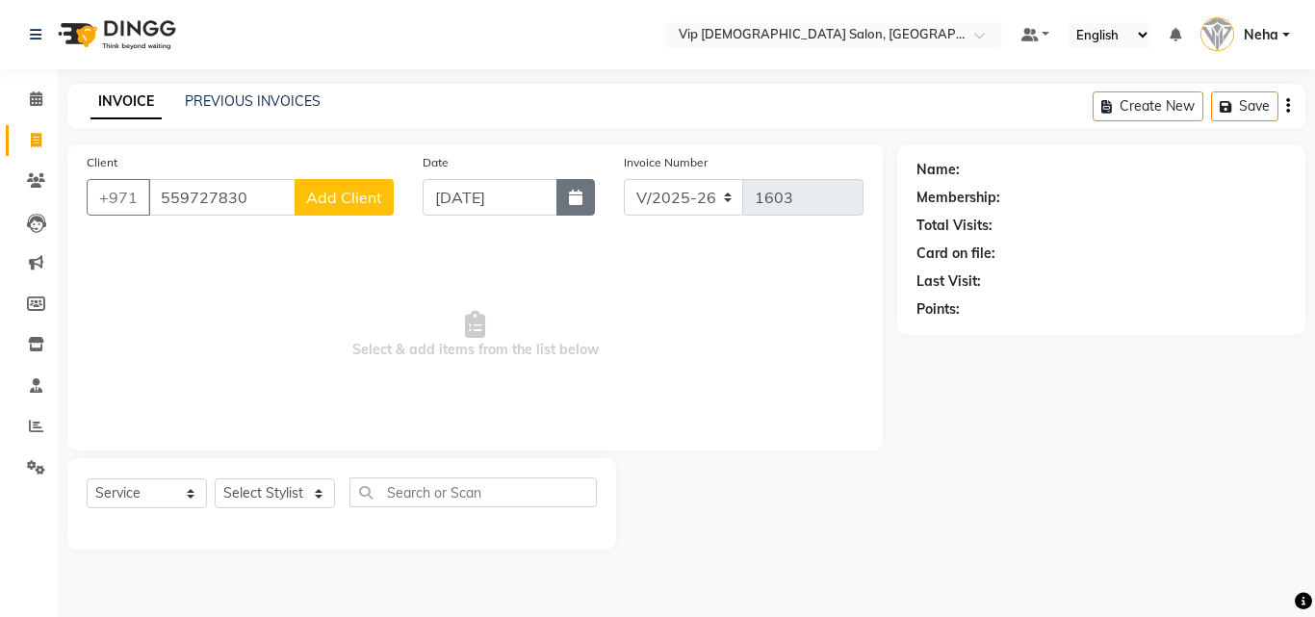
type input "559727830"
click at [582, 199] on icon "button" at bounding box center [575, 197] width 13 height 15
select select "9"
select select "2025"
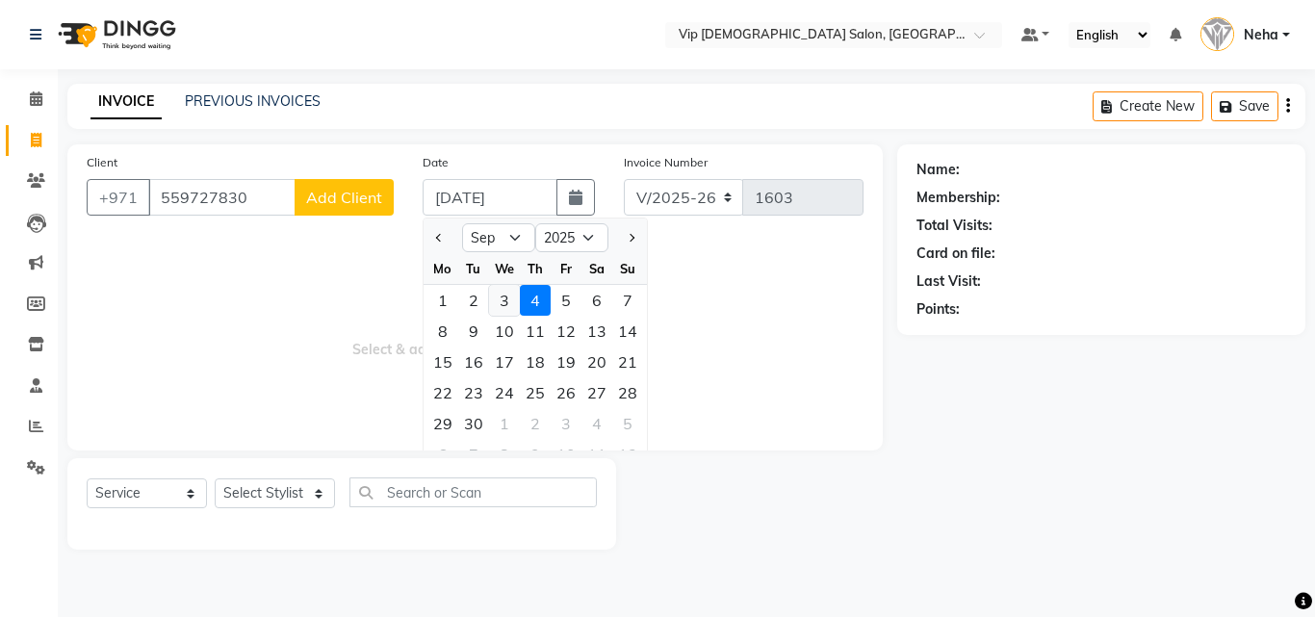
click at [504, 305] on div "3" at bounding box center [504, 300] width 31 height 31
type input "03-09-2025"
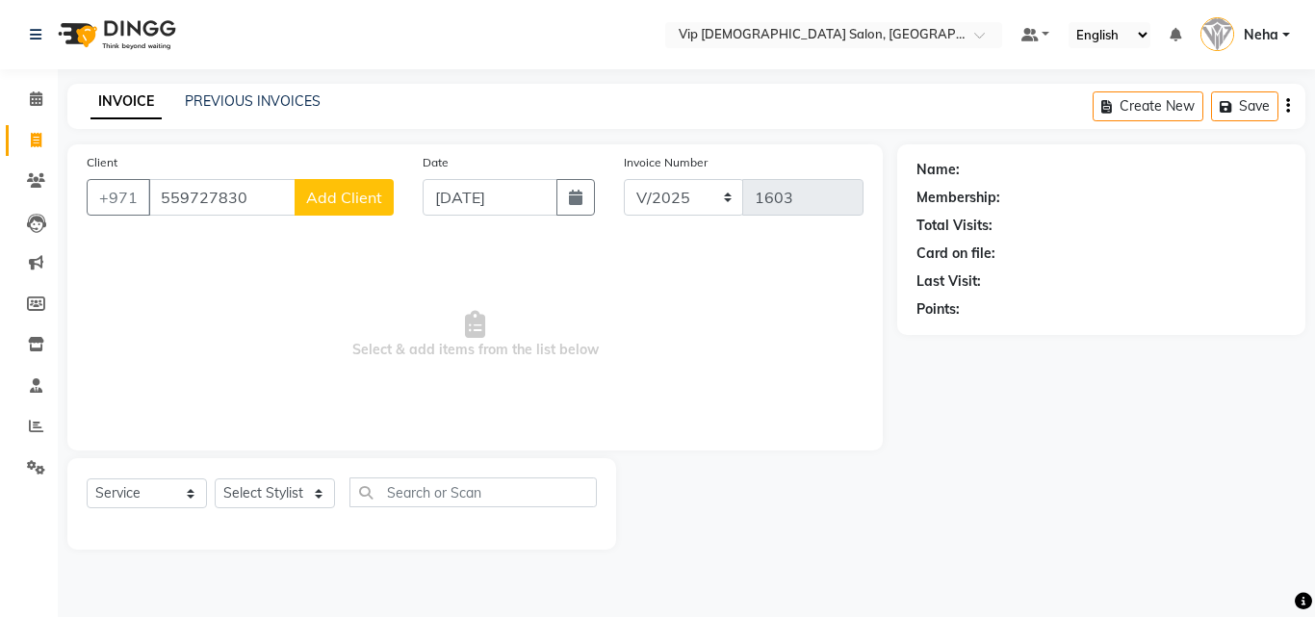
click at [337, 199] on span "Add Client" at bounding box center [344, 197] width 76 height 19
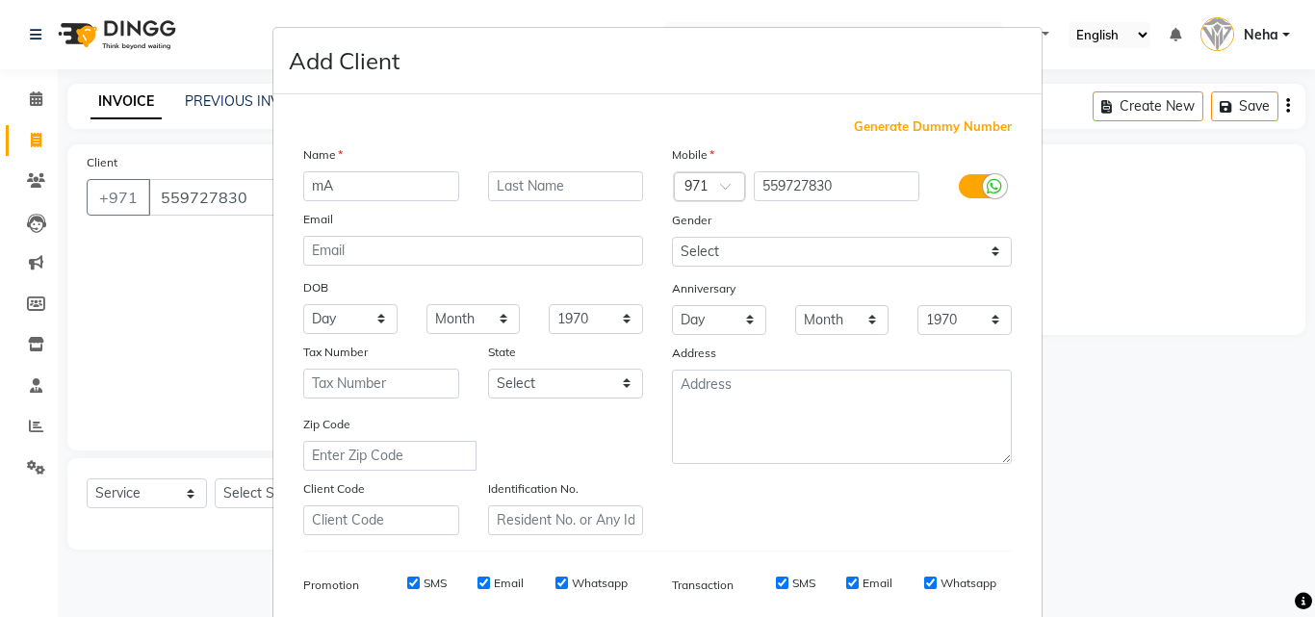
type input "m"
type input "MARUSH"
click at [690, 249] on select "Select Male Female Other Prefer Not To Say" at bounding box center [842, 252] width 340 height 30
click at [672, 237] on select "Select Male Female Other Prefer Not To Say" at bounding box center [842, 252] width 340 height 30
select select "male"
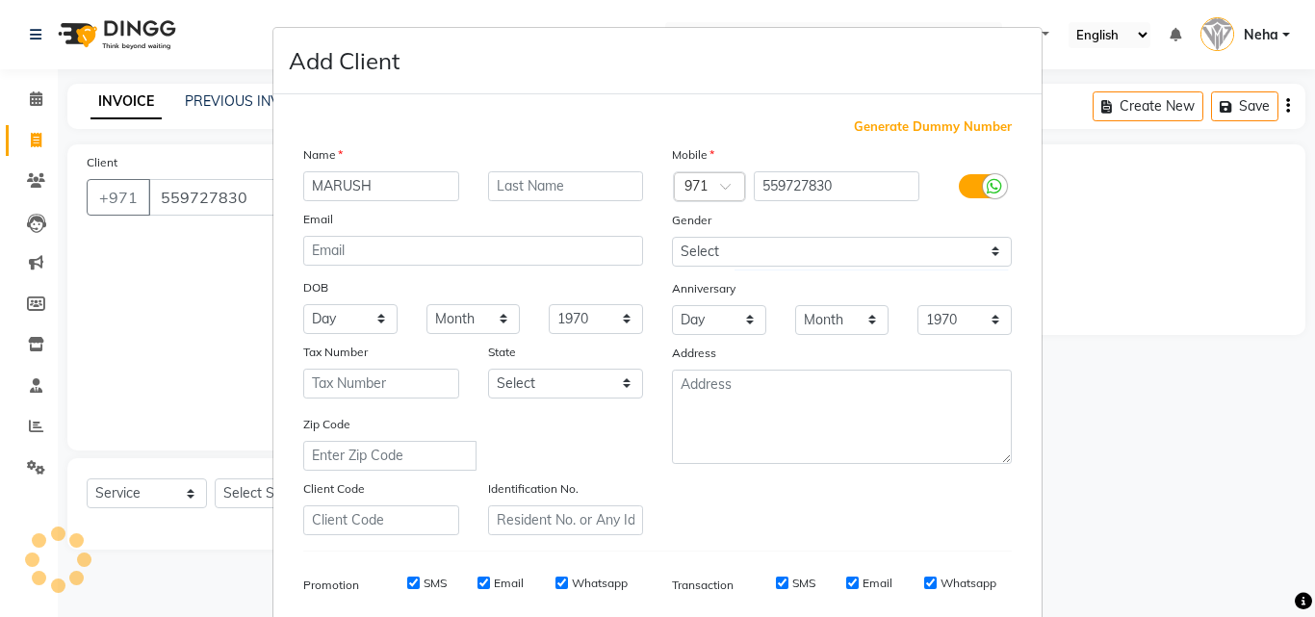
click at [657, 422] on div at bounding box center [841, 417] width 369 height 94
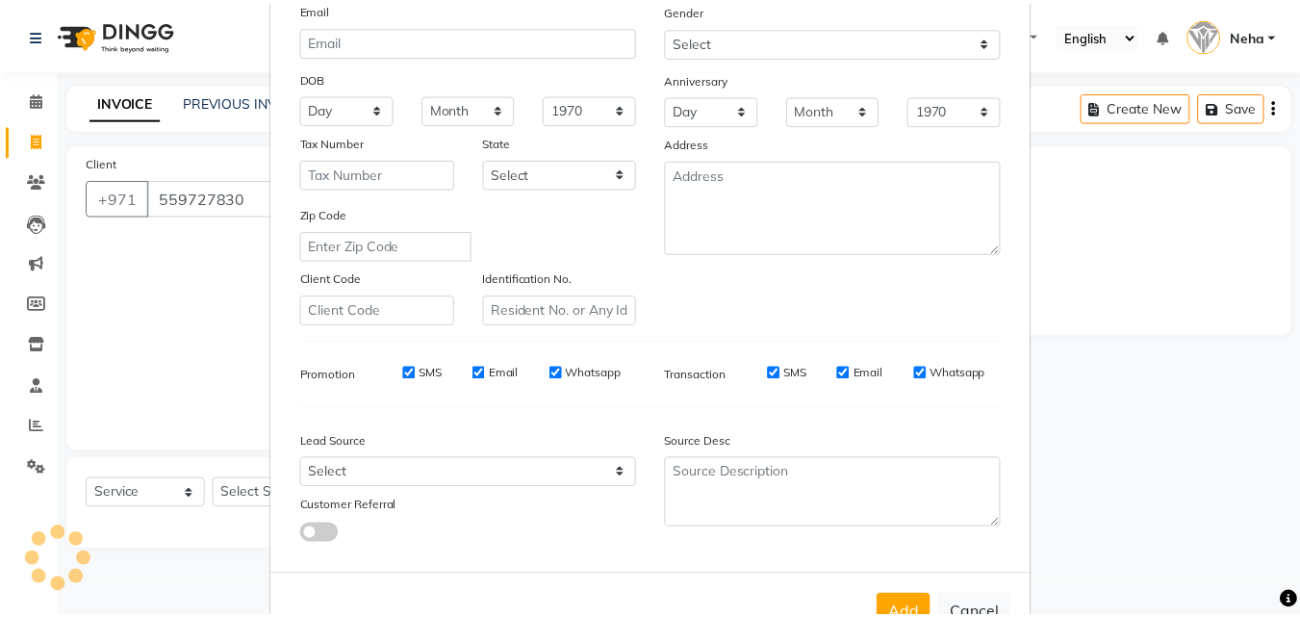
scroll to position [231, 0]
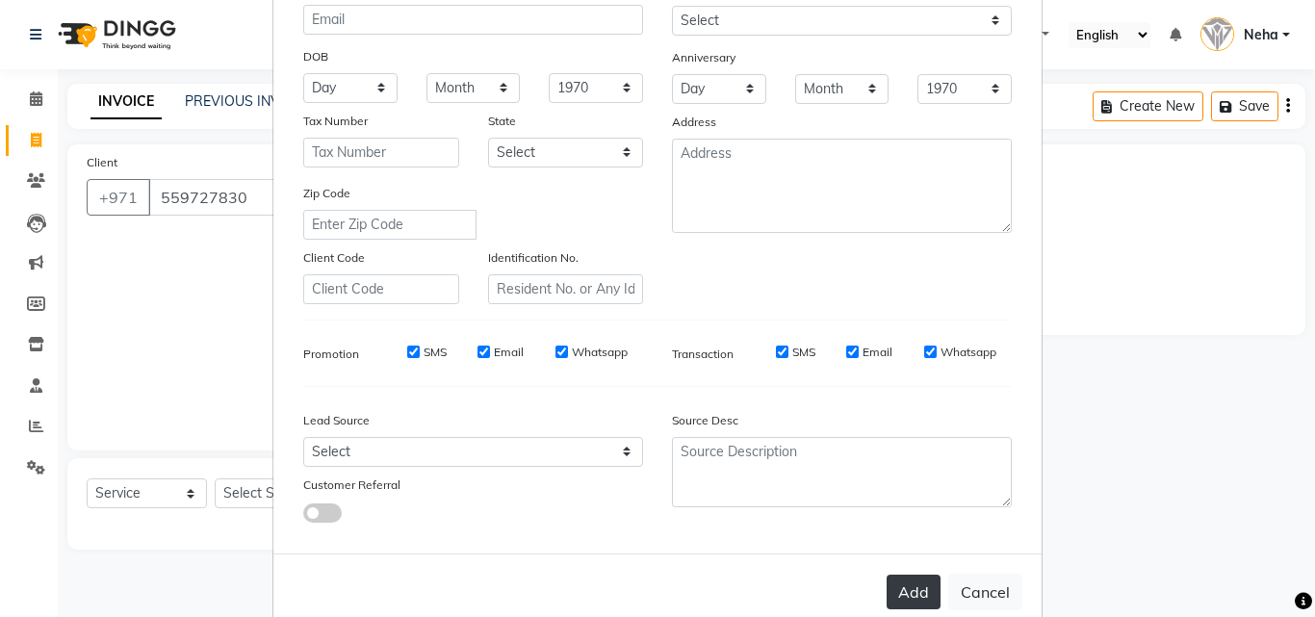
click at [912, 596] on button "Add" at bounding box center [913, 592] width 54 height 35
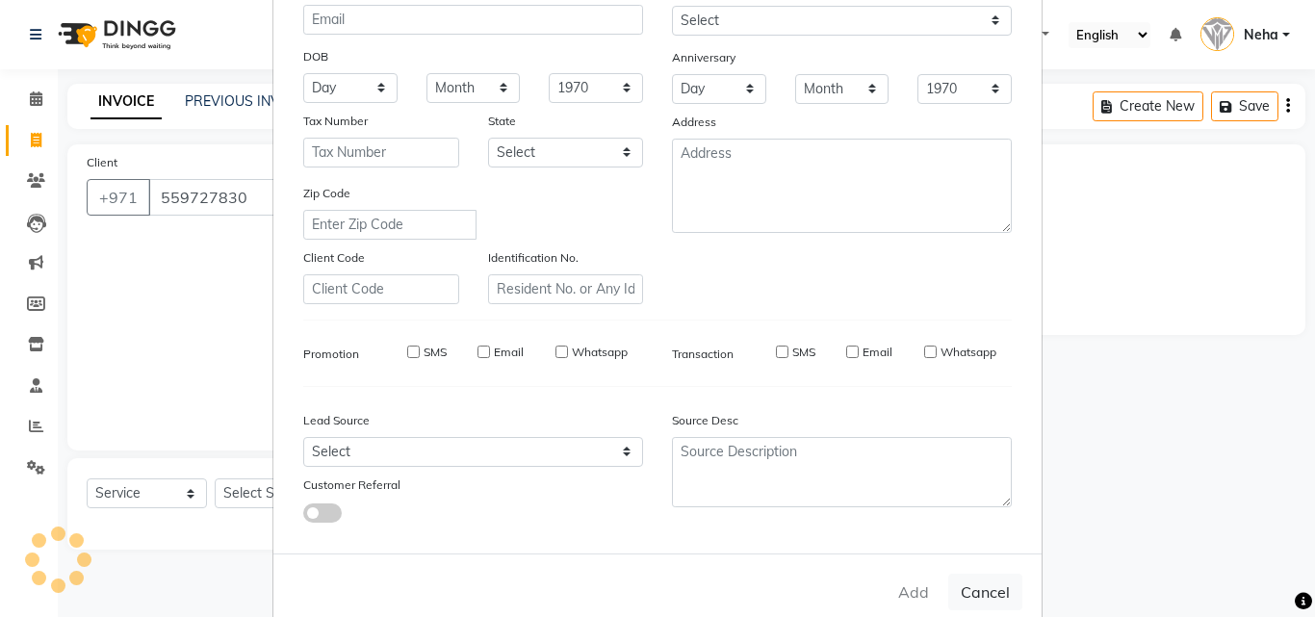
select select
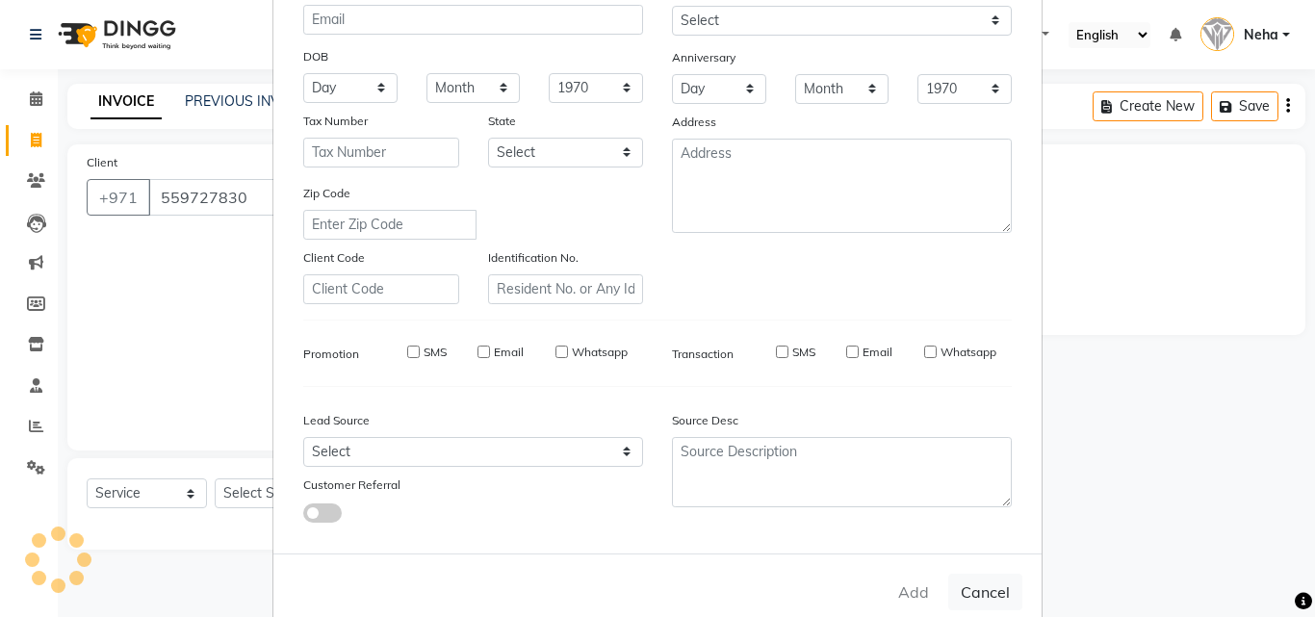
select select
checkbox input "false"
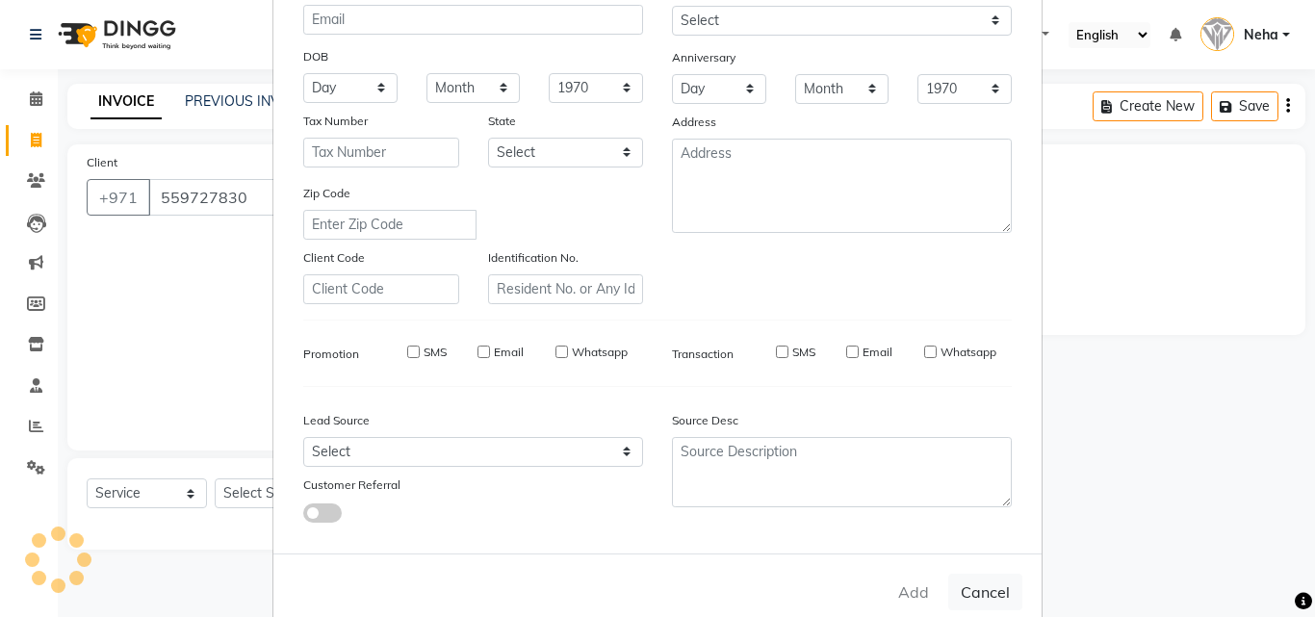
checkbox input "false"
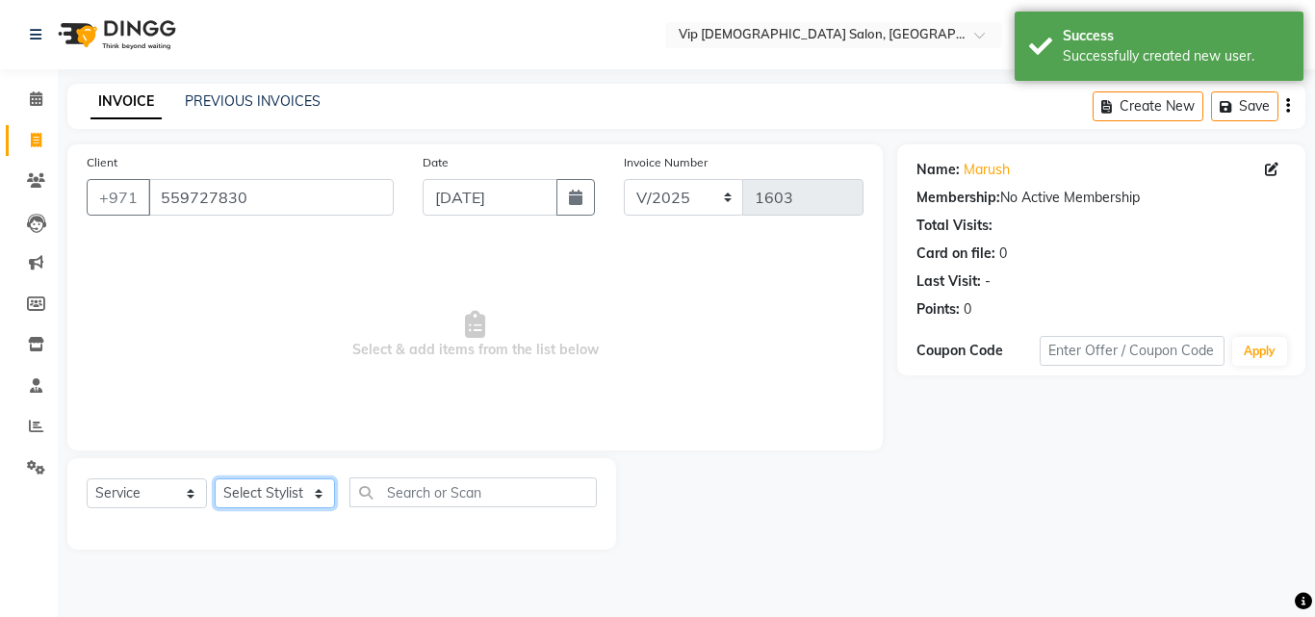
click at [309, 496] on select "Select Stylist Ali Rana Allauddin Anwar Ali Ameen Ayoub Lakhbizi Jairah Mr. Moh…" at bounding box center [275, 493] width 120 height 30
select select "81342"
click at [215, 478] on select "Select Stylist Ali Rana Allauddin Anwar Ali Ameen Ayoub Lakhbizi Jairah Mr. Moh…" at bounding box center [275, 493] width 120 height 30
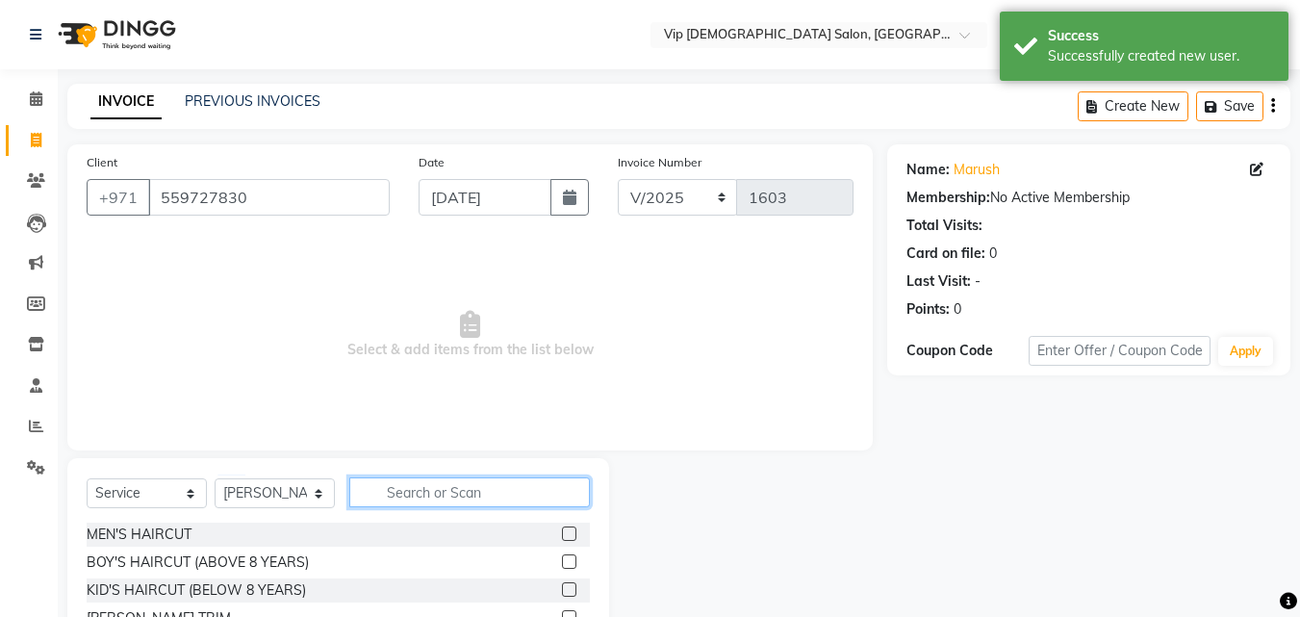
click at [409, 489] on input "text" at bounding box center [469, 492] width 241 height 30
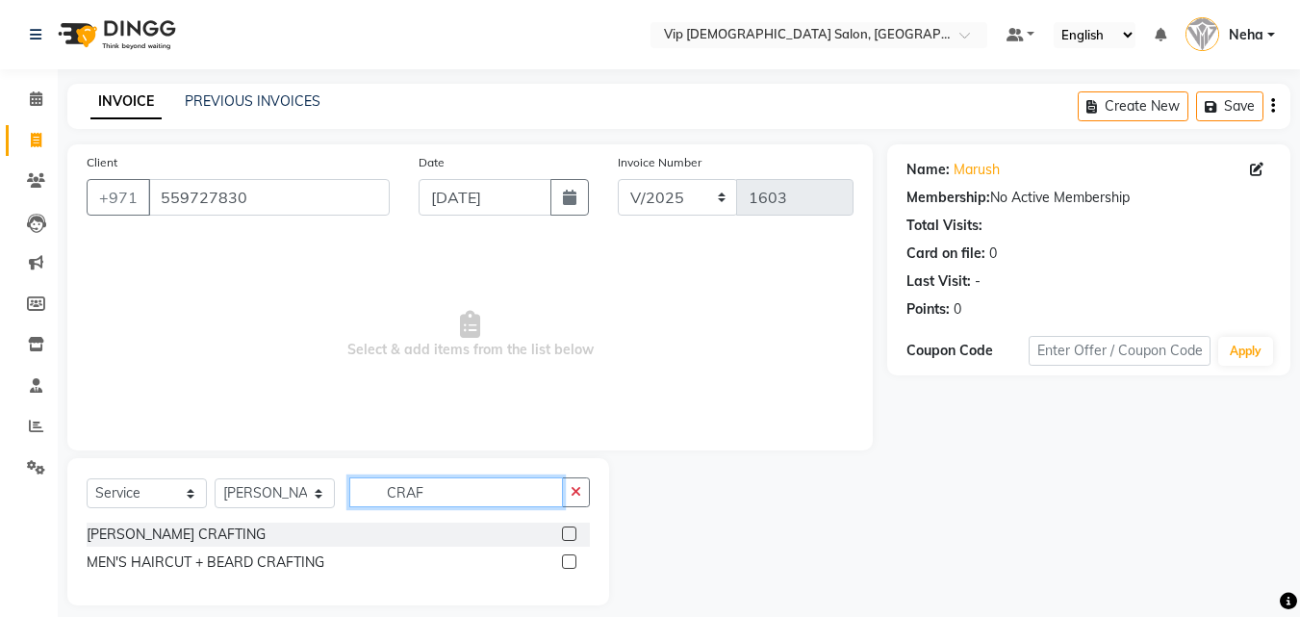
type input "CRAF"
click at [566, 564] on label at bounding box center [569, 561] width 14 height 14
click at [566, 564] on input "checkbox" at bounding box center [568, 562] width 13 height 13
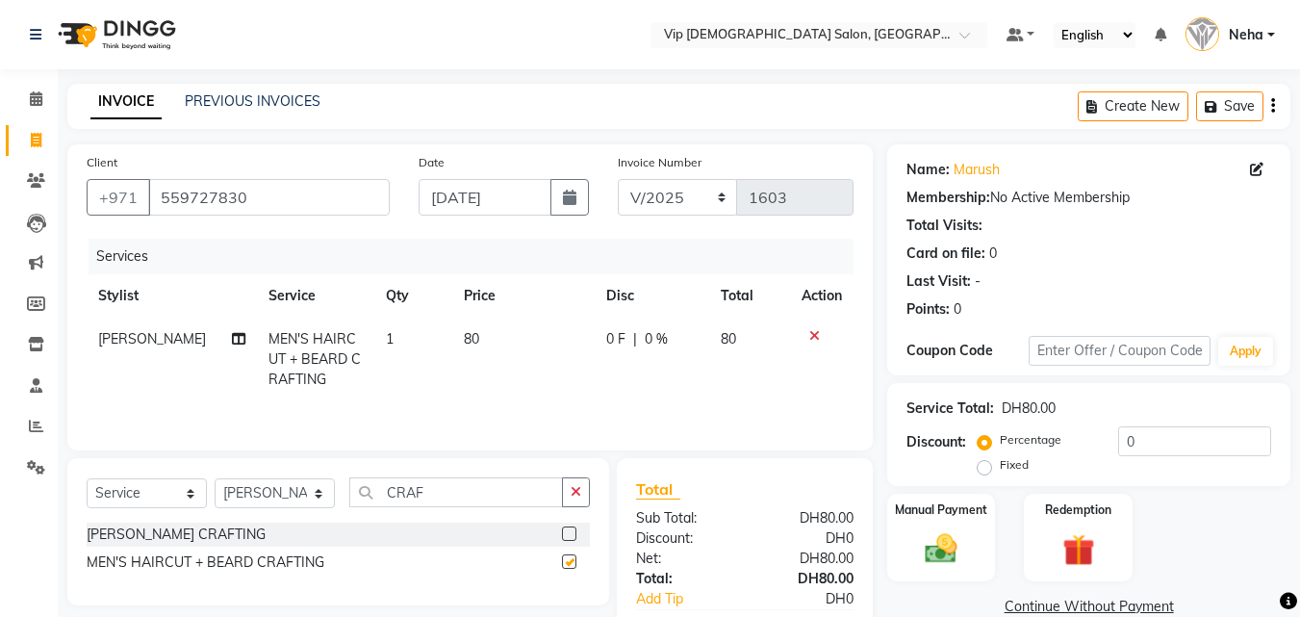
checkbox input "false"
click at [467, 495] on input "CRAF" at bounding box center [456, 492] width 214 height 30
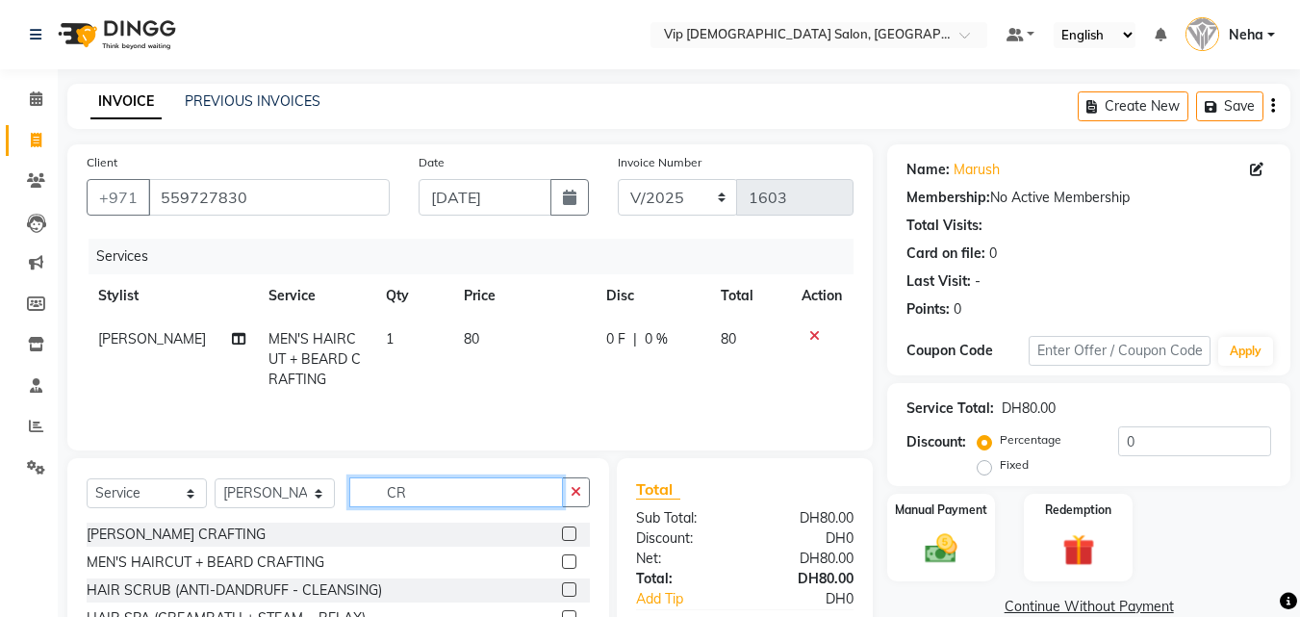
type input "C"
type input "COLOR"
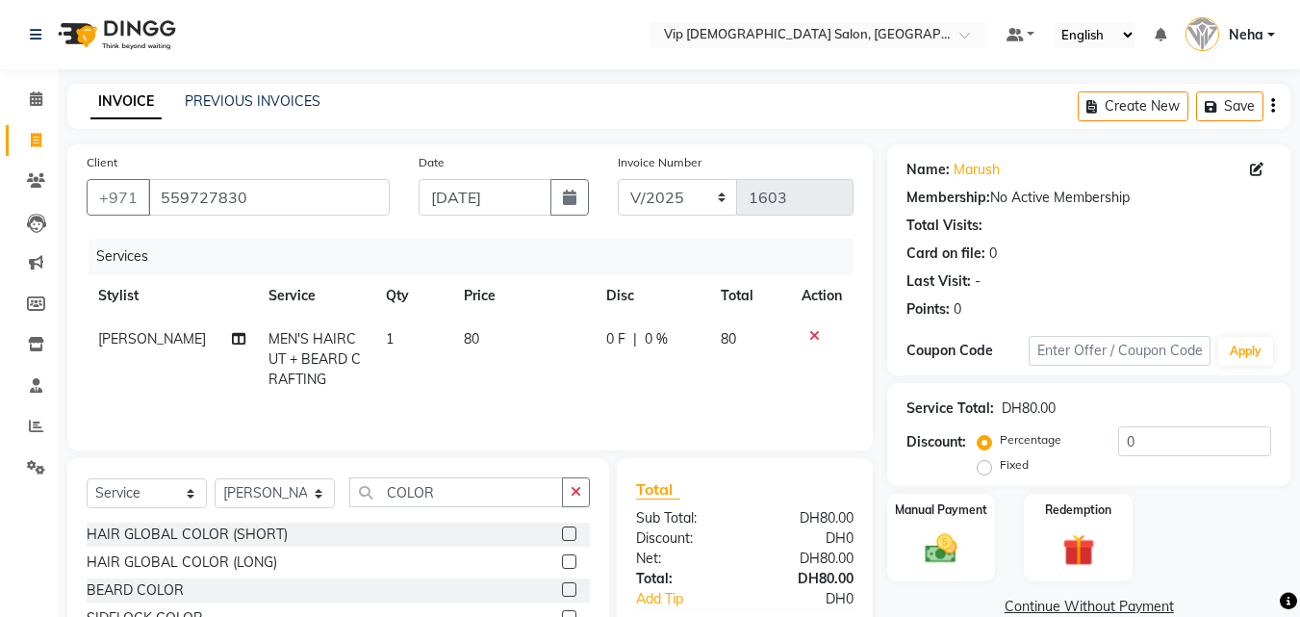
click at [569, 591] on label at bounding box center [569, 589] width 14 height 14
click at [569, 591] on input "checkbox" at bounding box center [568, 590] width 13 height 13
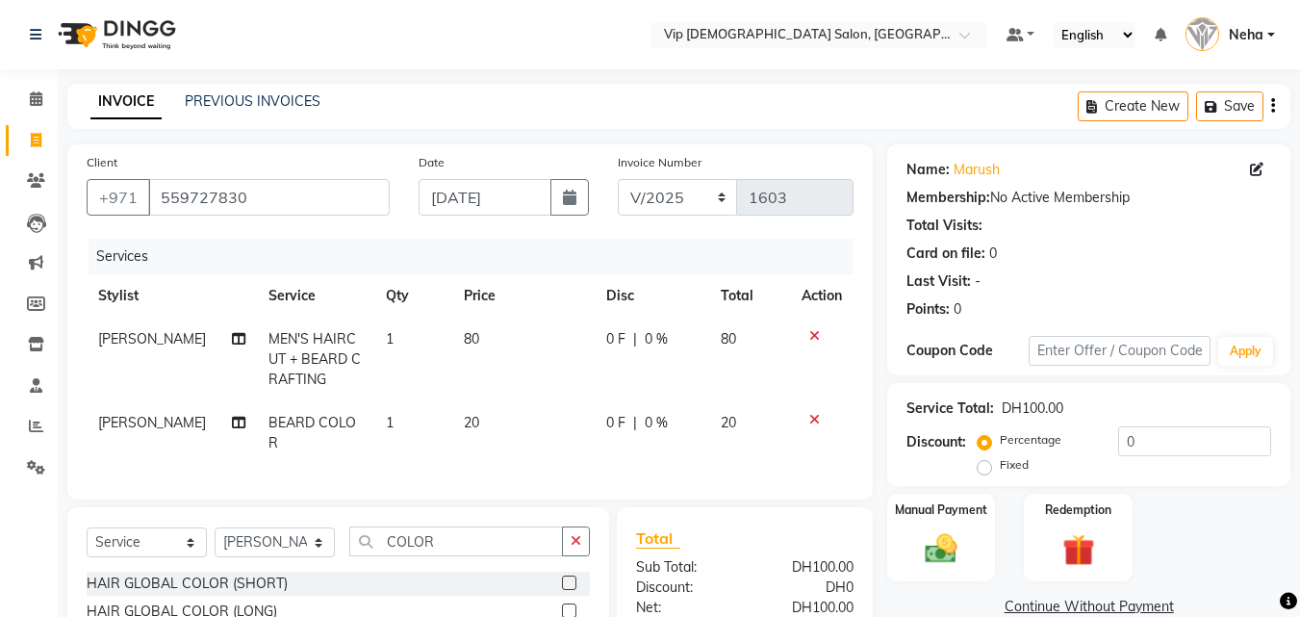
checkbox input "false"
click at [942, 541] on img at bounding box center [941, 548] width 54 height 38
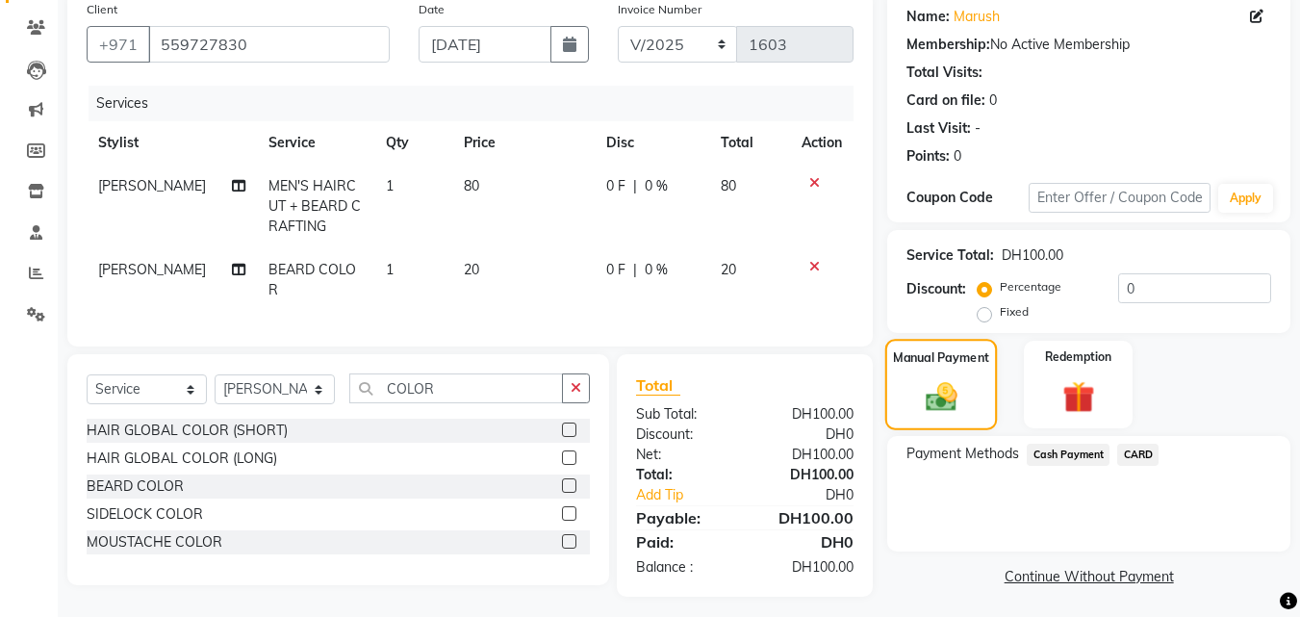
scroll to position [154, 0]
click at [1144, 447] on span "CARD" at bounding box center [1137, 454] width 41 height 22
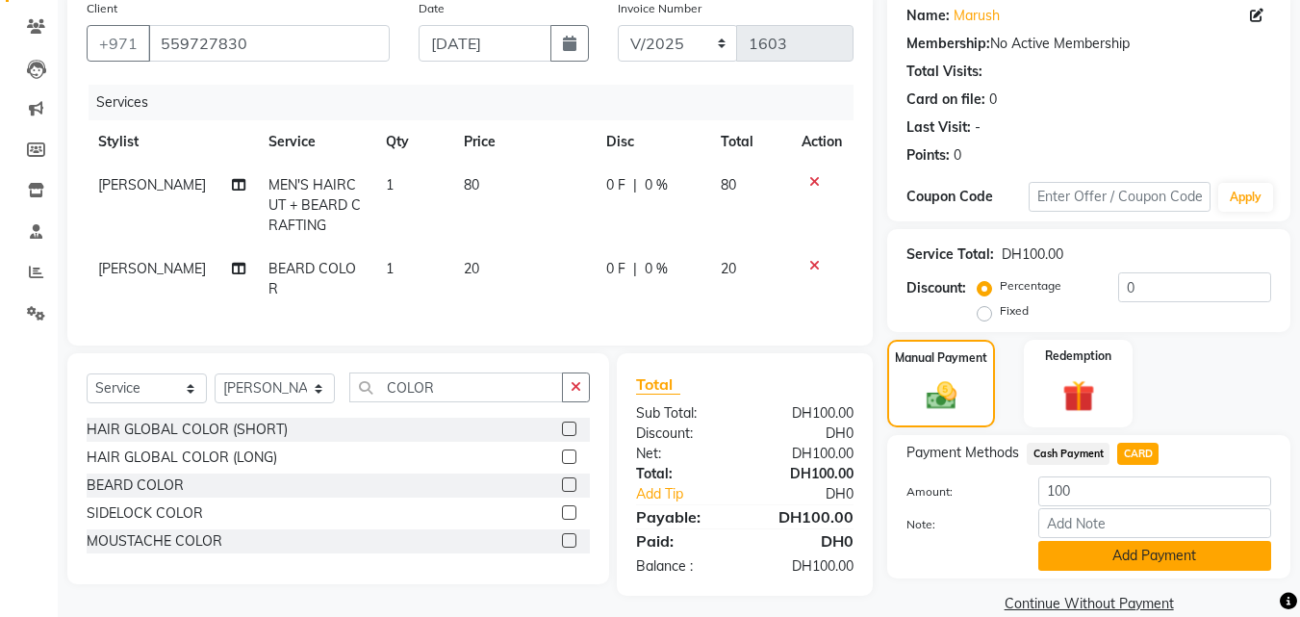
click at [1072, 556] on button "Add Payment" at bounding box center [1155, 556] width 233 height 30
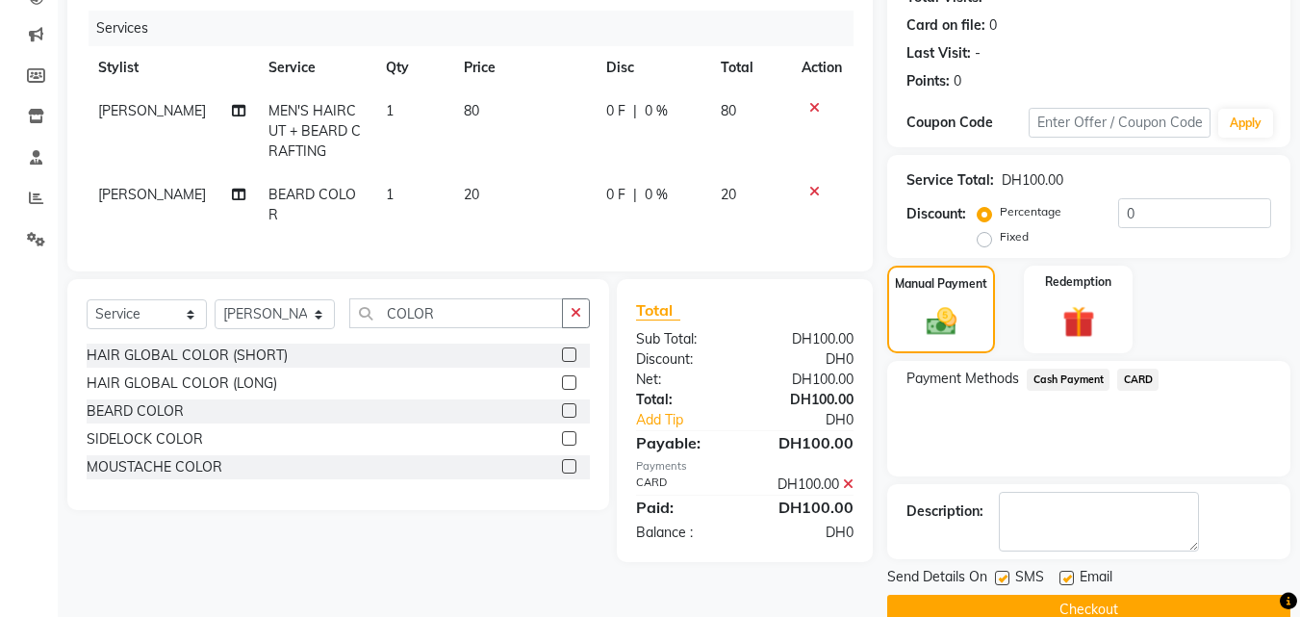
scroll to position [265, 0]
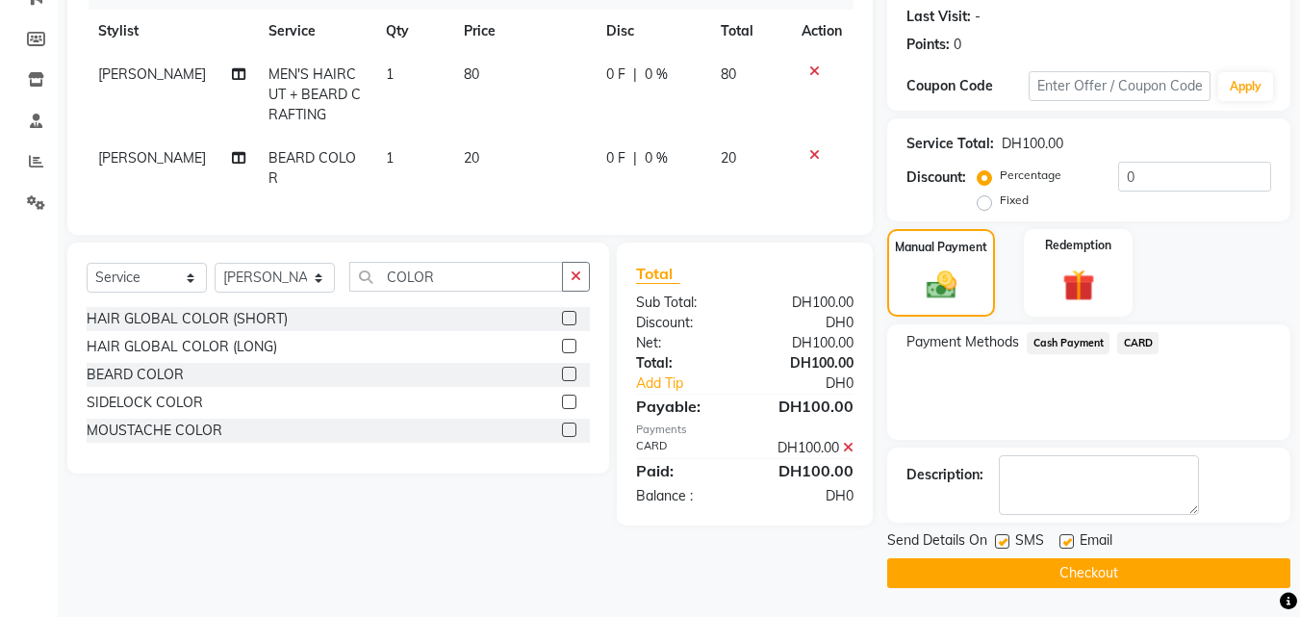
click at [1045, 579] on button "Checkout" at bounding box center [1088, 573] width 403 height 30
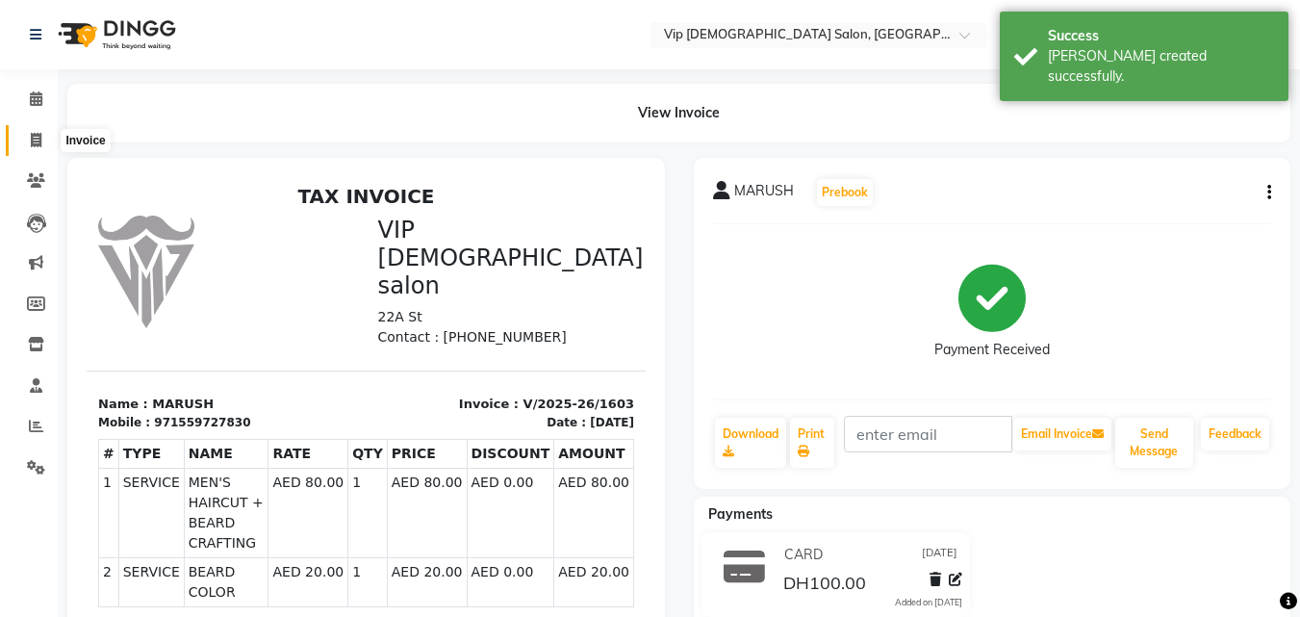
click at [39, 141] on icon at bounding box center [36, 140] width 11 height 14
select select "service"
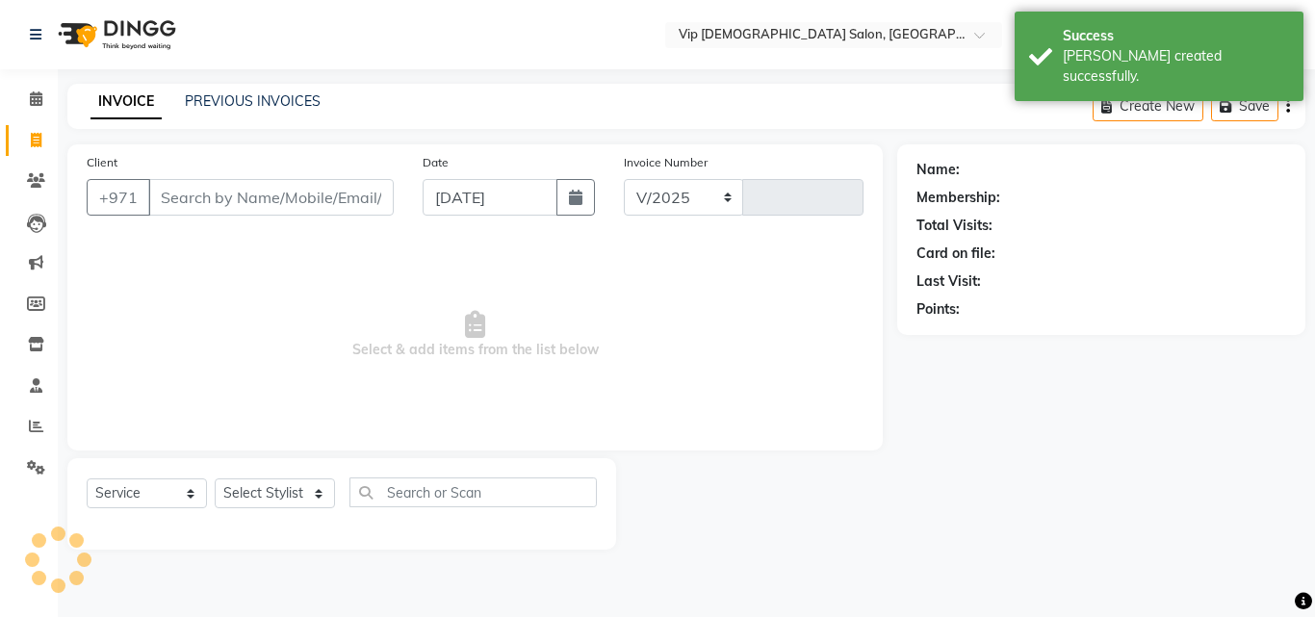
select select "8415"
type input "1604"
click at [209, 195] on input "Client" at bounding box center [270, 197] width 245 height 37
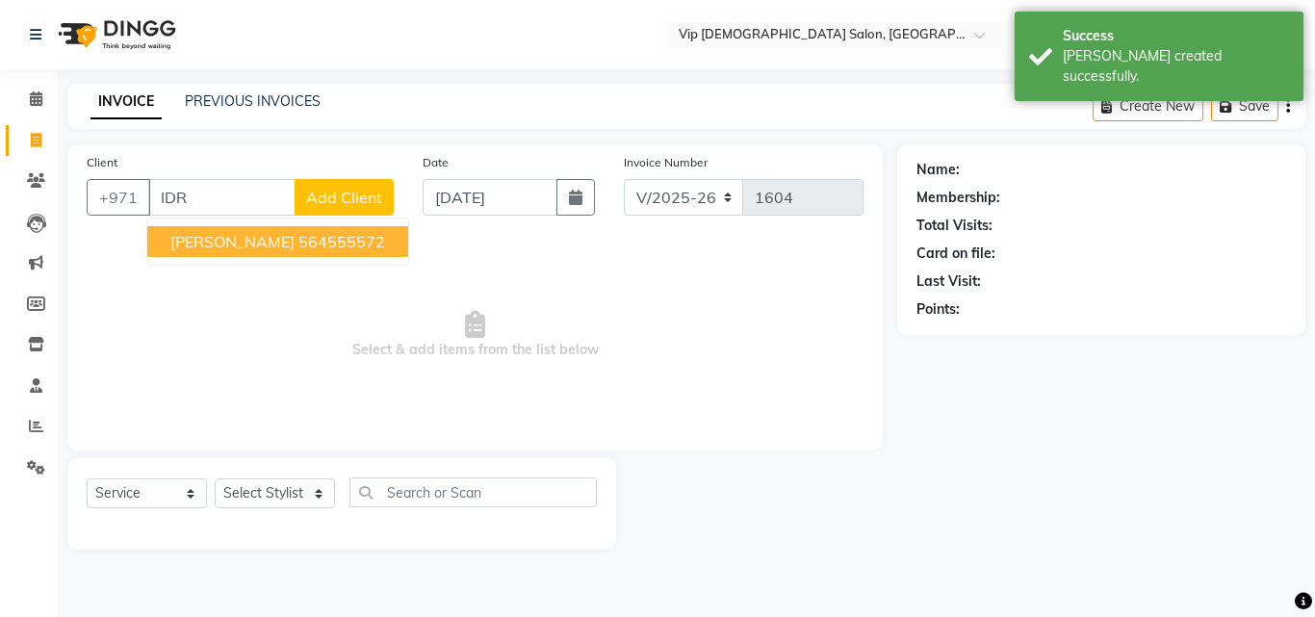
click at [298, 246] on ngb-highlight "564555572" at bounding box center [341, 241] width 87 height 19
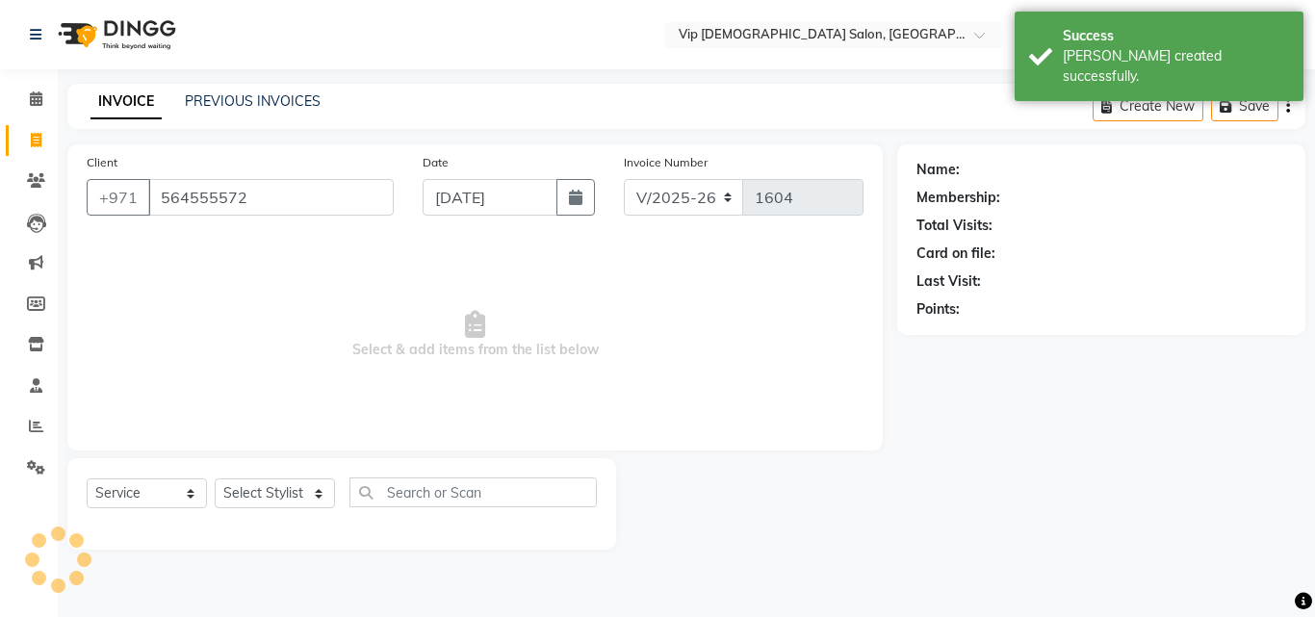
type input "564555572"
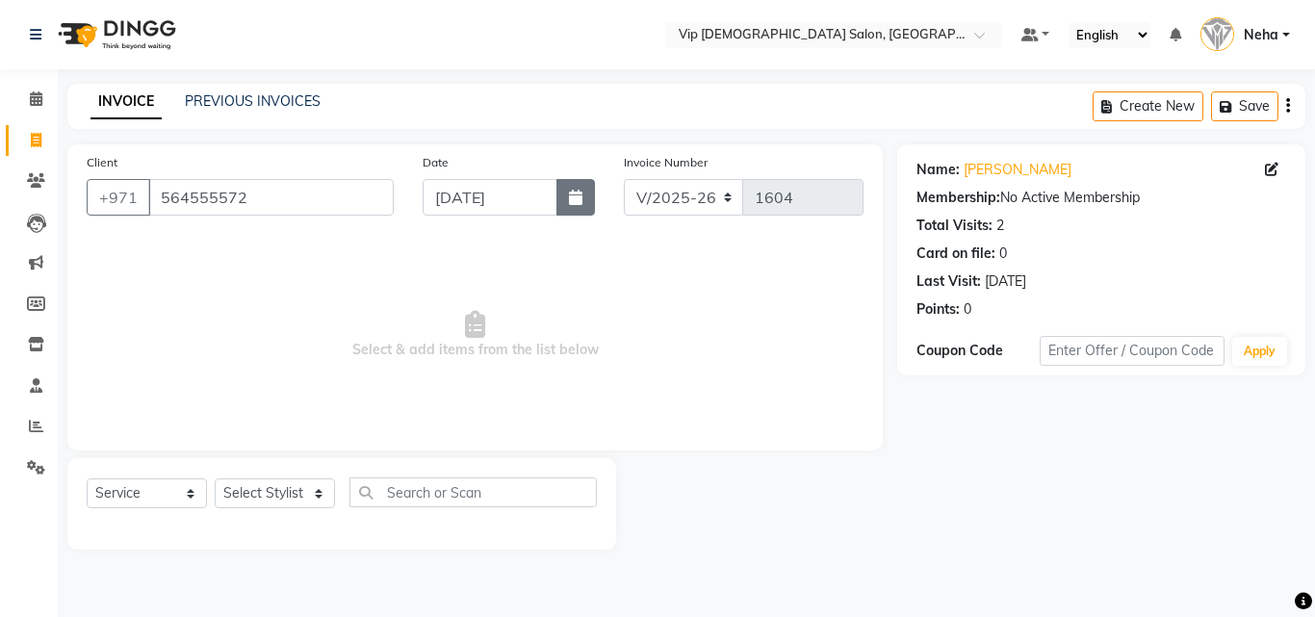
click at [581, 203] on icon "button" at bounding box center [575, 197] width 13 height 15
select select "9"
select select "2025"
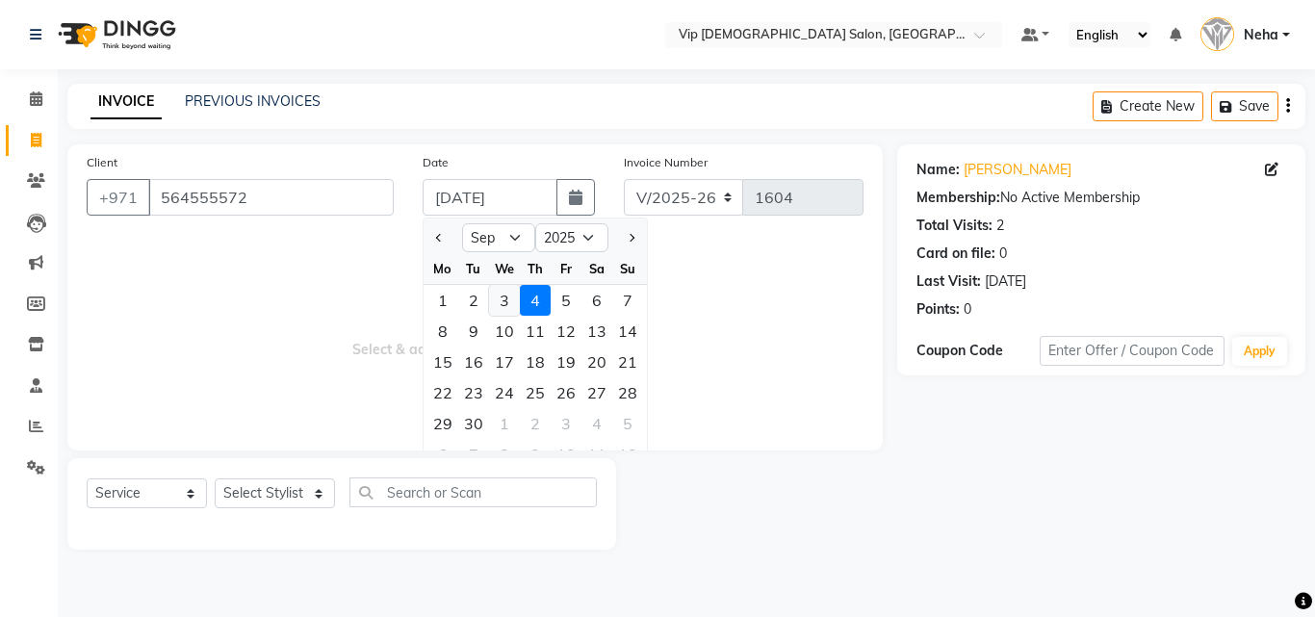
click at [500, 304] on div "3" at bounding box center [504, 300] width 31 height 31
type input "03-09-2025"
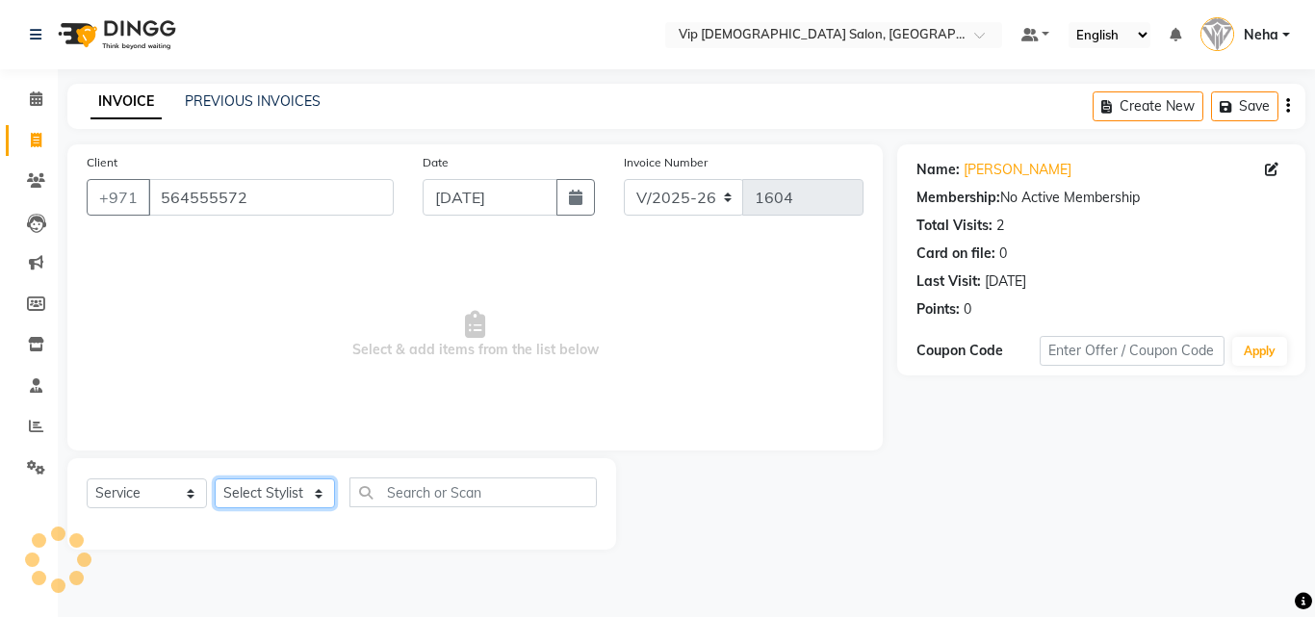
click at [284, 484] on select "Select Stylist Ali Rana Allauddin Anwar Ali Ameen Ayoub Lakhbizi Jairah Mr. Moh…" at bounding box center [275, 493] width 120 height 30
select select "81364"
click at [215, 478] on select "Select Stylist Ali Rana Allauddin Anwar Ali Ameen Ayoub Lakhbizi Jairah Mr. Moh…" at bounding box center [275, 493] width 120 height 30
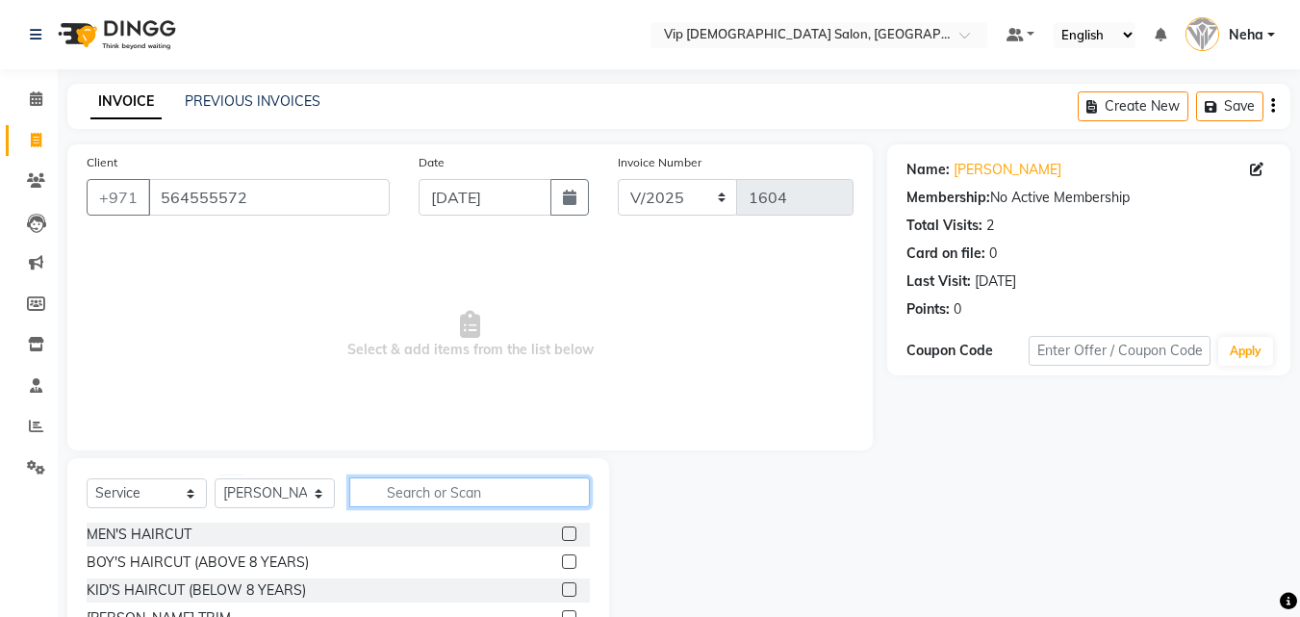
click at [423, 494] on input "text" at bounding box center [469, 492] width 241 height 30
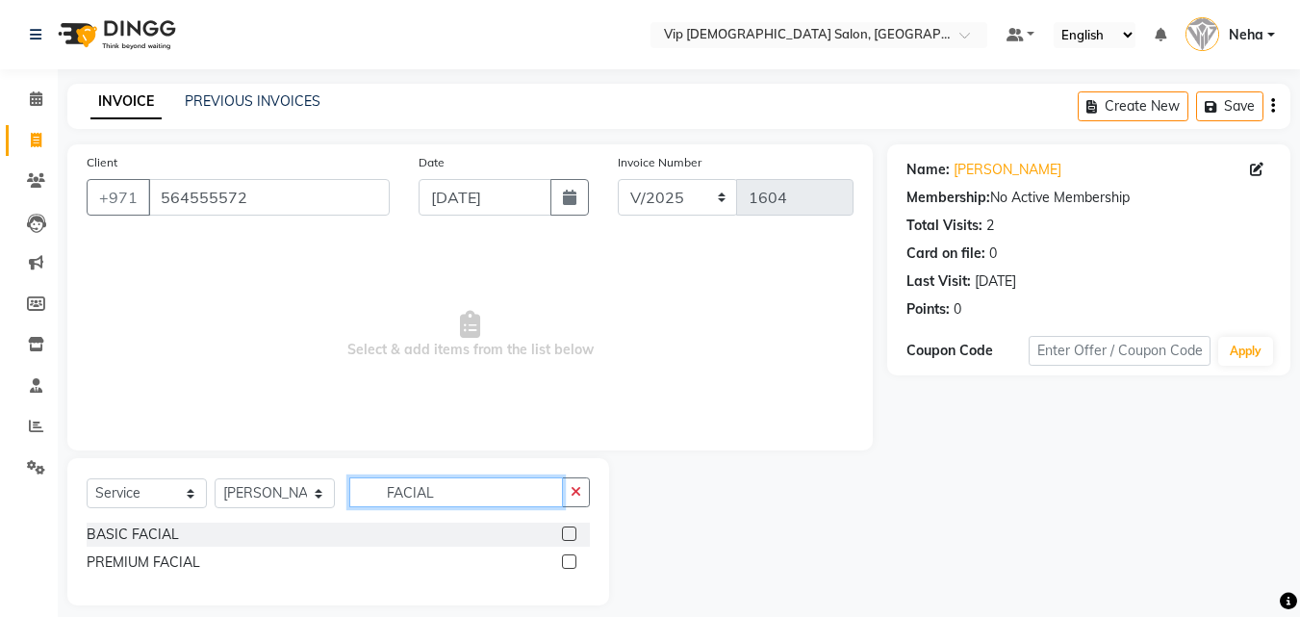
type input "FACIAL"
click at [567, 564] on label at bounding box center [569, 561] width 14 height 14
click at [567, 564] on input "checkbox" at bounding box center [568, 562] width 13 height 13
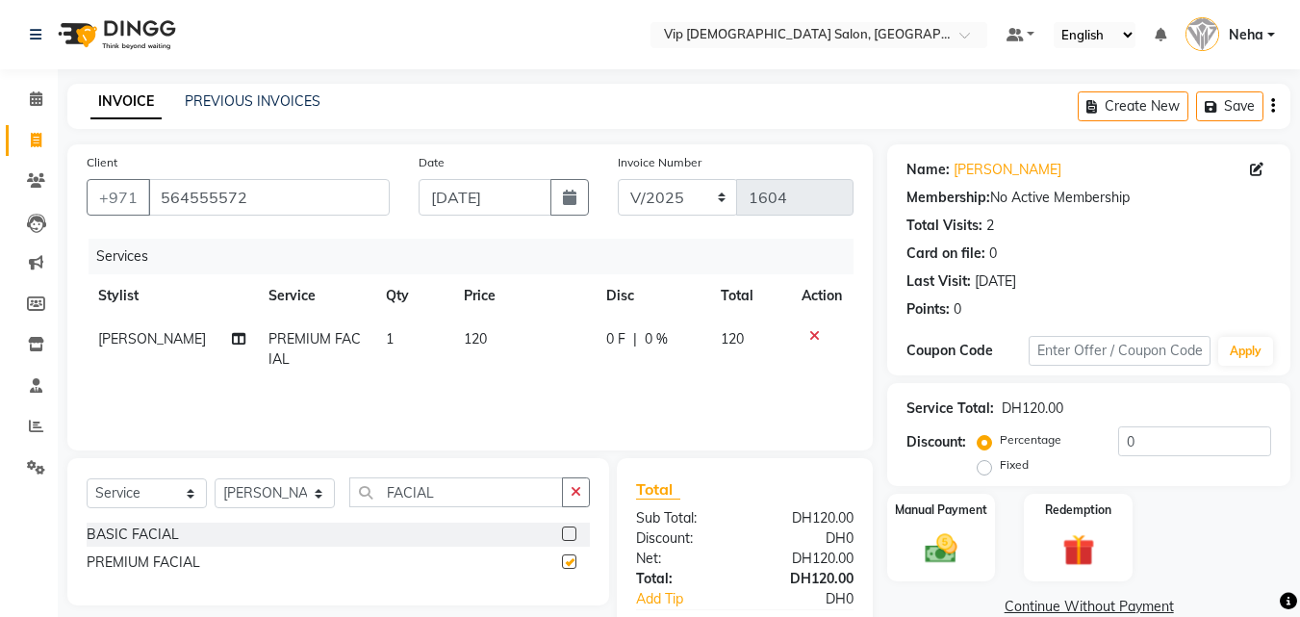
checkbox input "false"
click at [476, 344] on span "120" at bounding box center [475, 338] width 23 height 17
select select "81364"
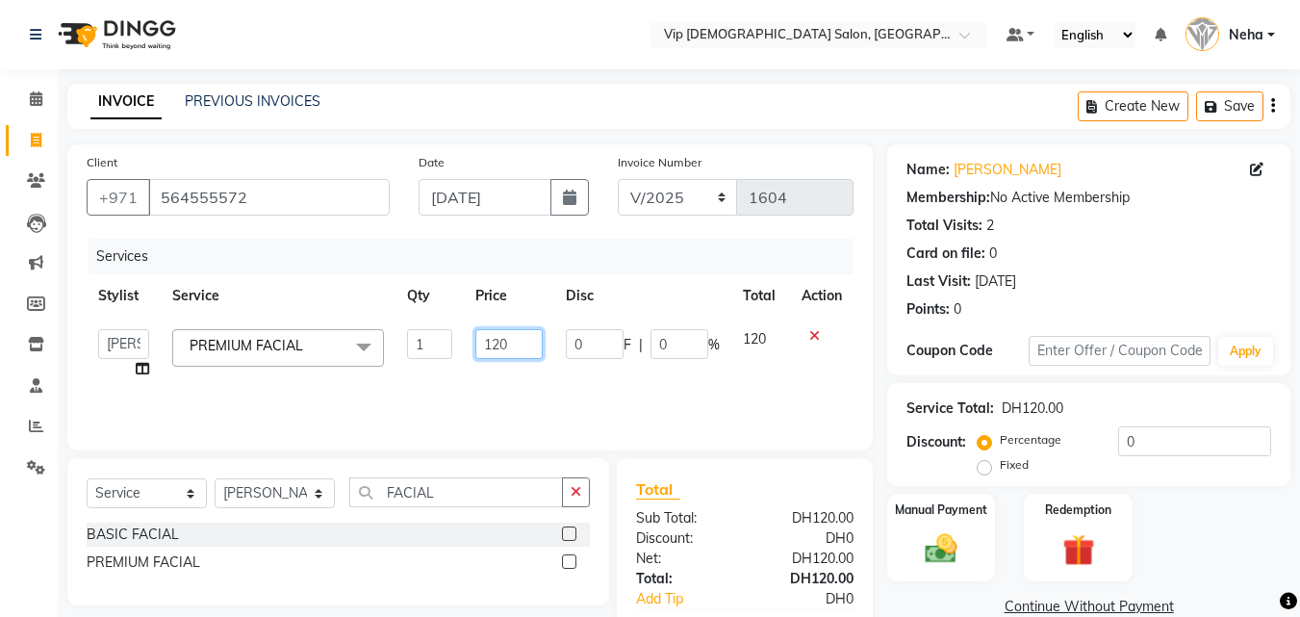
click at [526, 344] on input "120" at bounding box center [508, 344] width 66 height 30
type input "1"
type input "200"
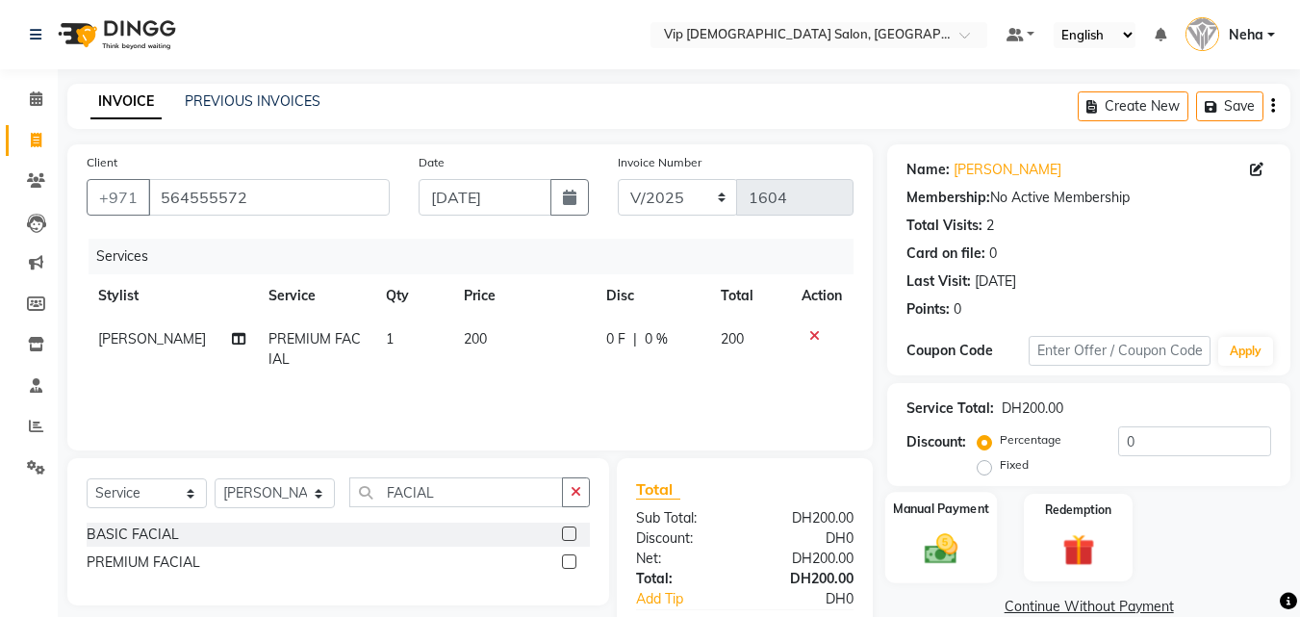
click at [951, 542] on img at bounding box center [941, 548] width 54 height 38
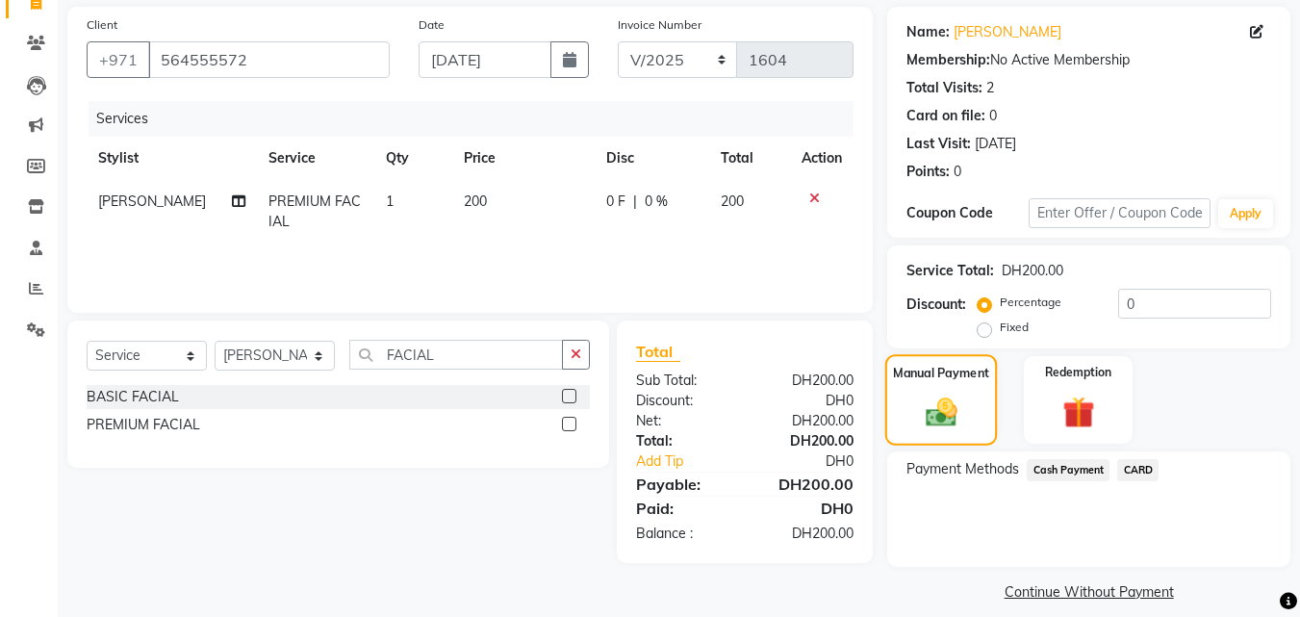
scroll to position [154, 0]
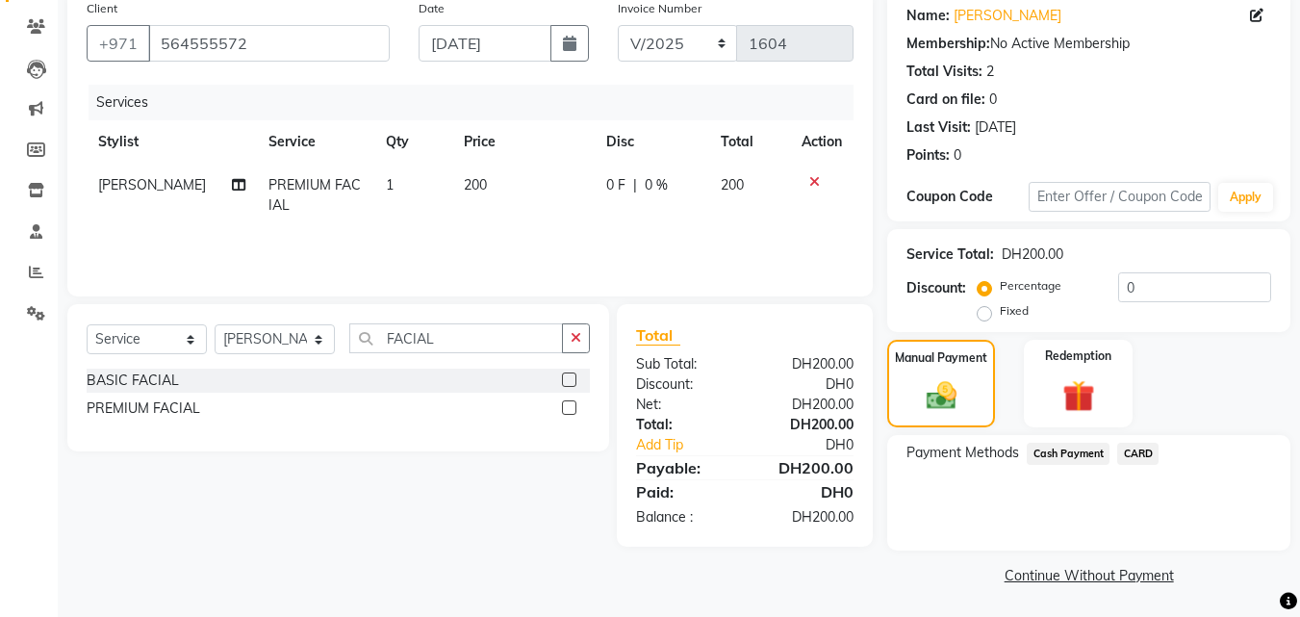
click at [1131, 449] on span "CARD" at bounding box center [1137, 454] width 41 height 22
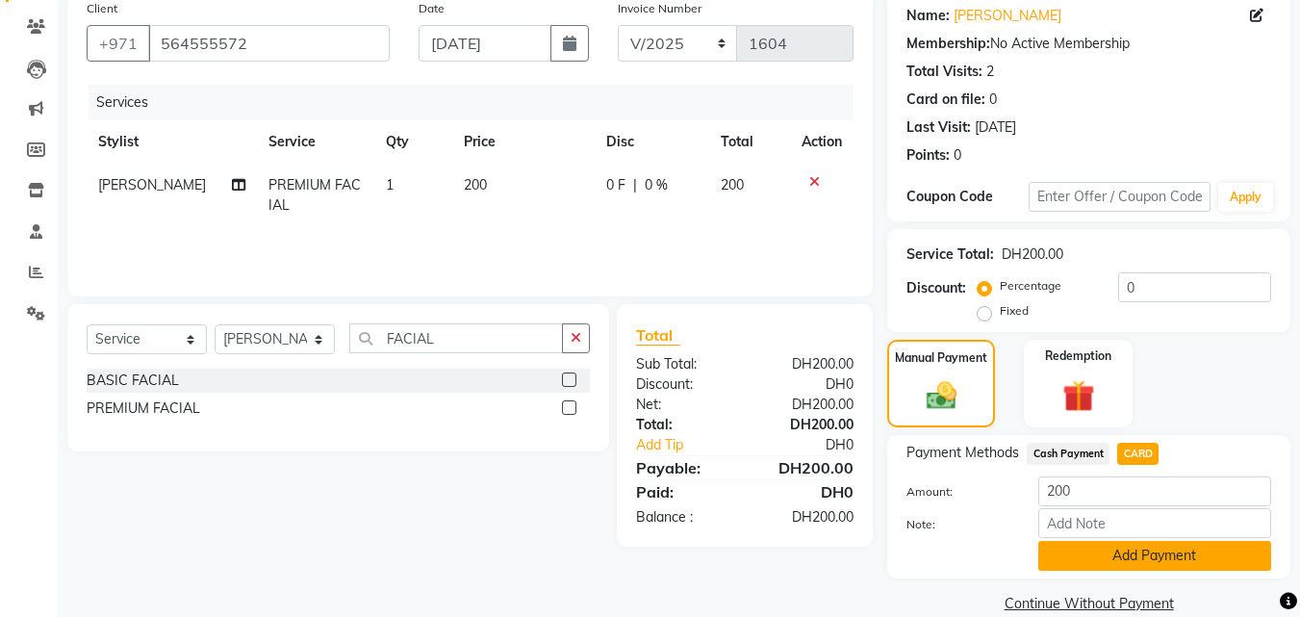
click at [1101, 557] on button "Add Payment" at bounding box center [1155, 556] width 233 height 30
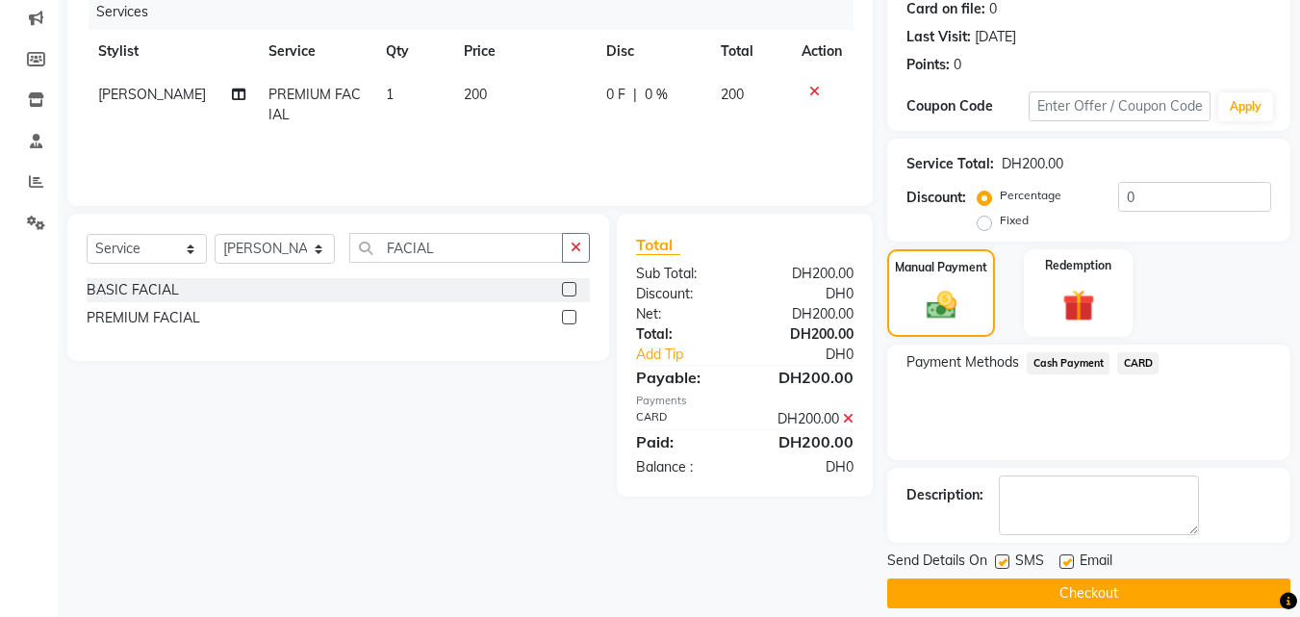
scroll to position [265, 0]
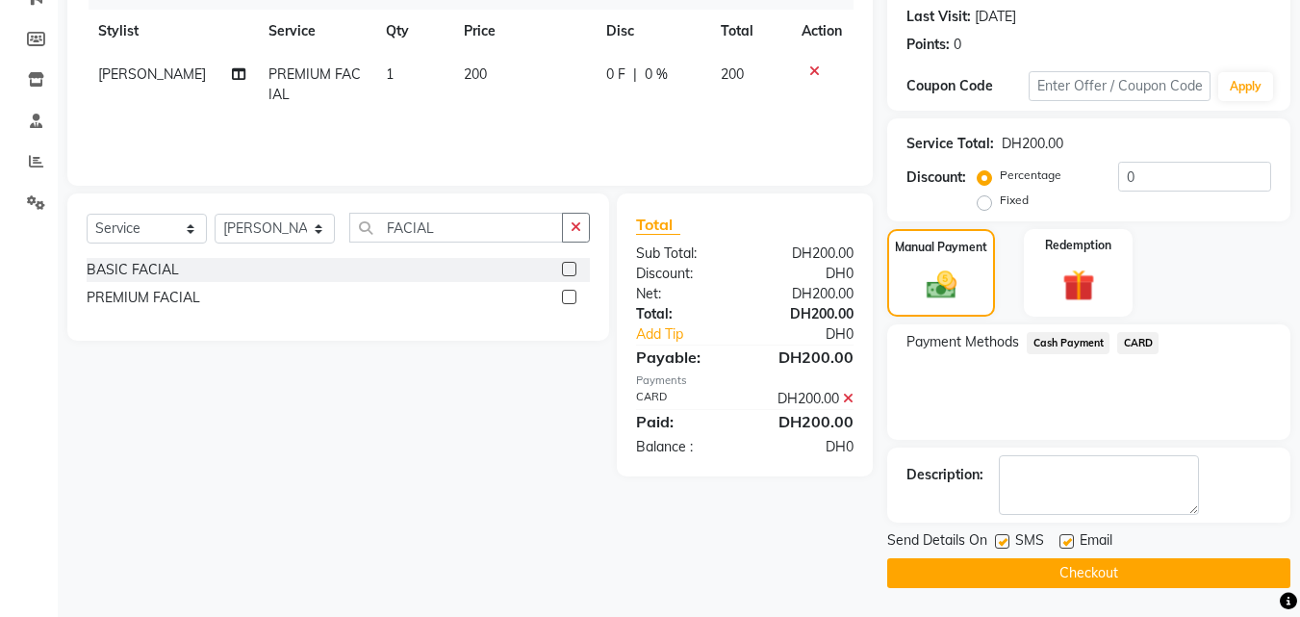
click at [1081, 564] on button "Checkout" at bounding box center [1088, 573] width 403 height 30
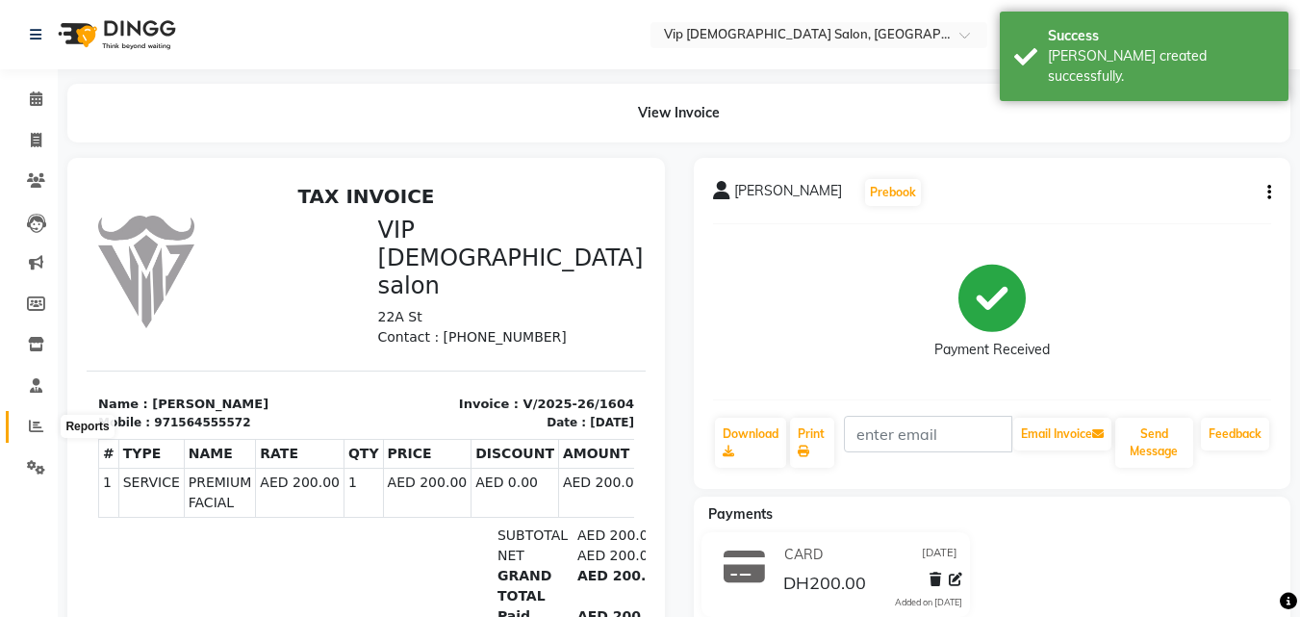
click at [45, 426] on span at bounding box center [36, 427] width 34 height 22
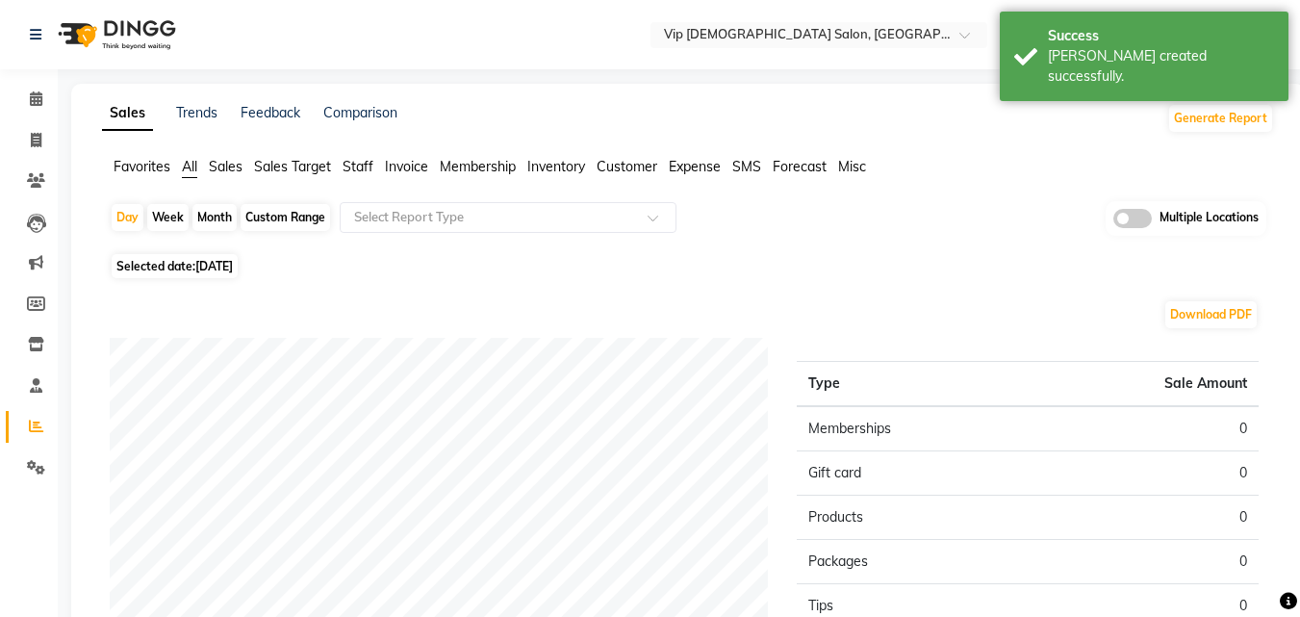
click at [169, 260] on span "Selected date: 04-09-2025" at bounding box center [175, 266] width 126 height 24
select select "9"
select select "2025"
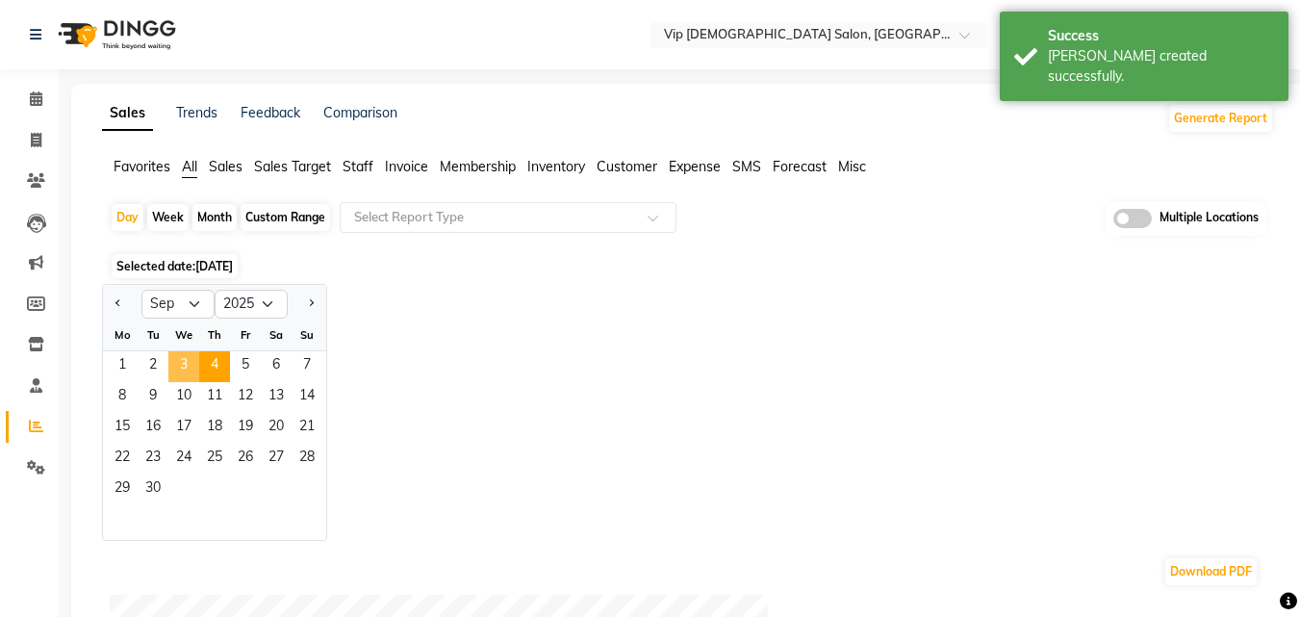
click at [184, 362] on span "3" at bounding box center [183, 366] width 31 height 31
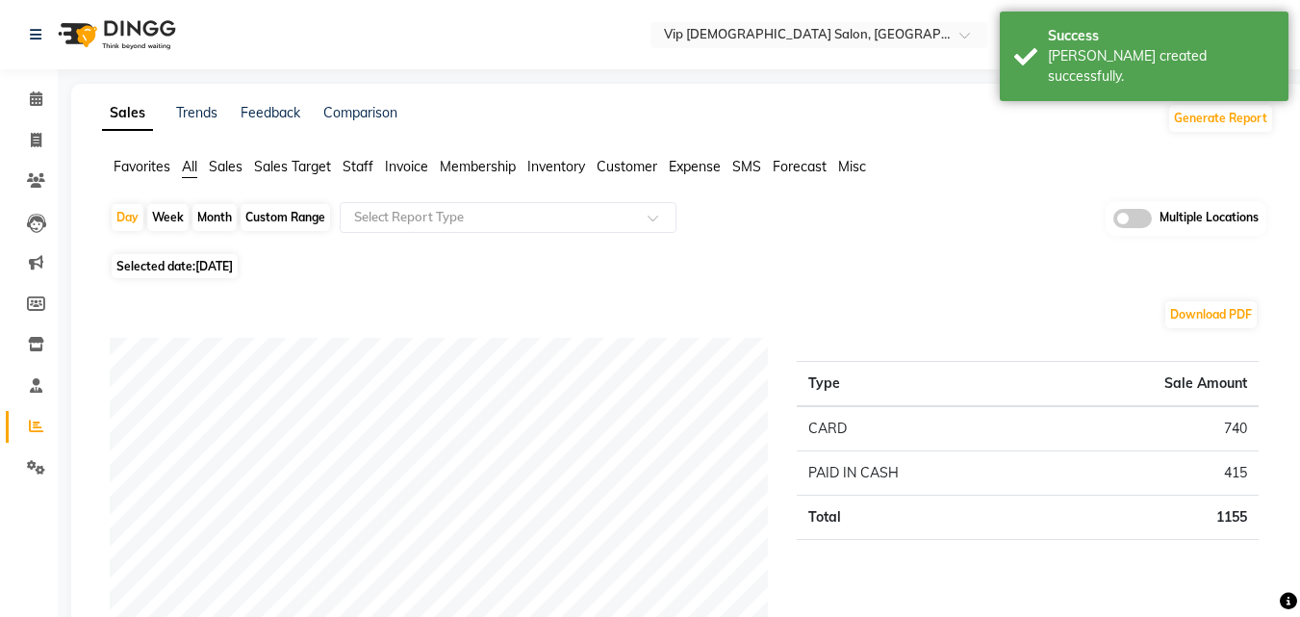
click at [837, 311] on div "Download PDF" at bounding box center [684, 314] width 1149 height 31
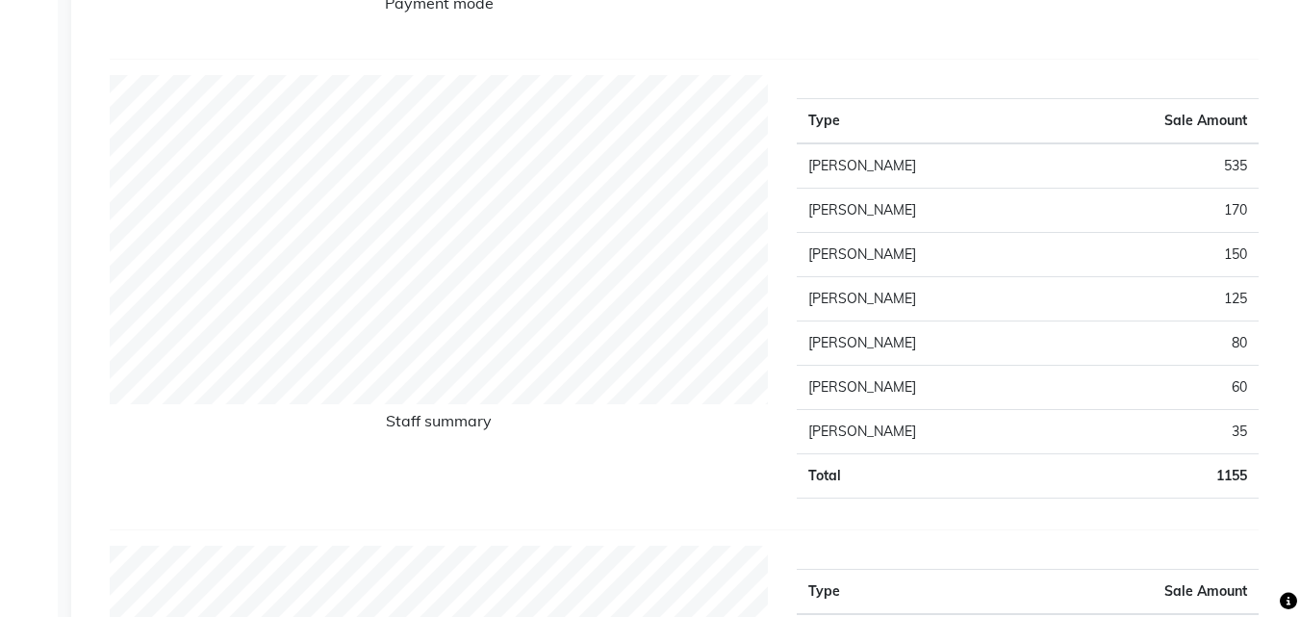
scroll to position [693, 0]
